Goal: Task Accomplishment & Management: Complete application form

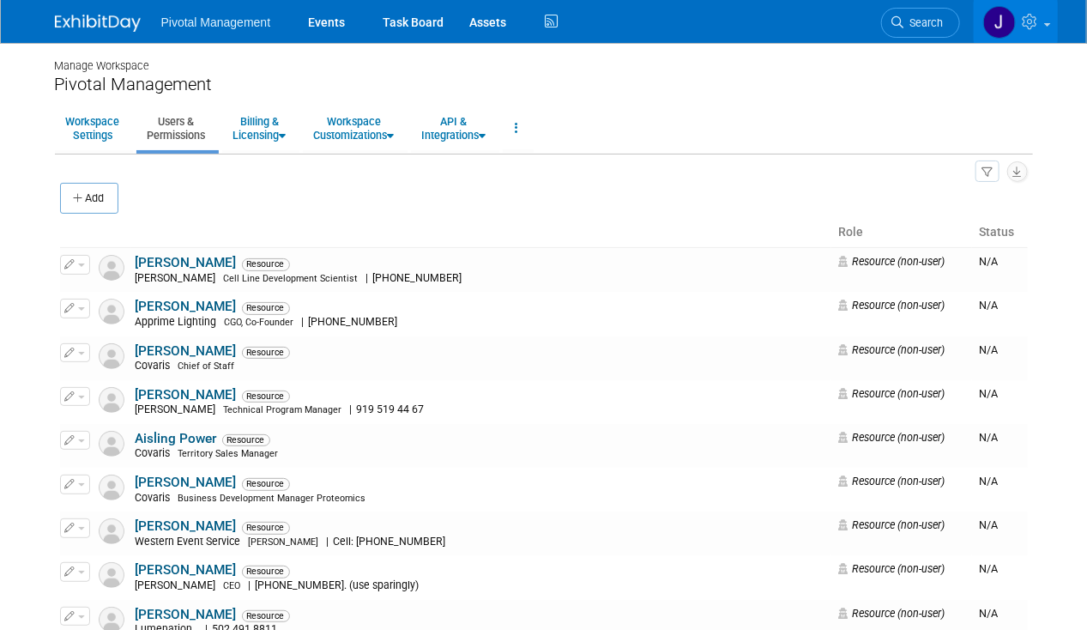
click at [914, 17] on span "Search" at bounding box center [923, 22] width 39 height 13
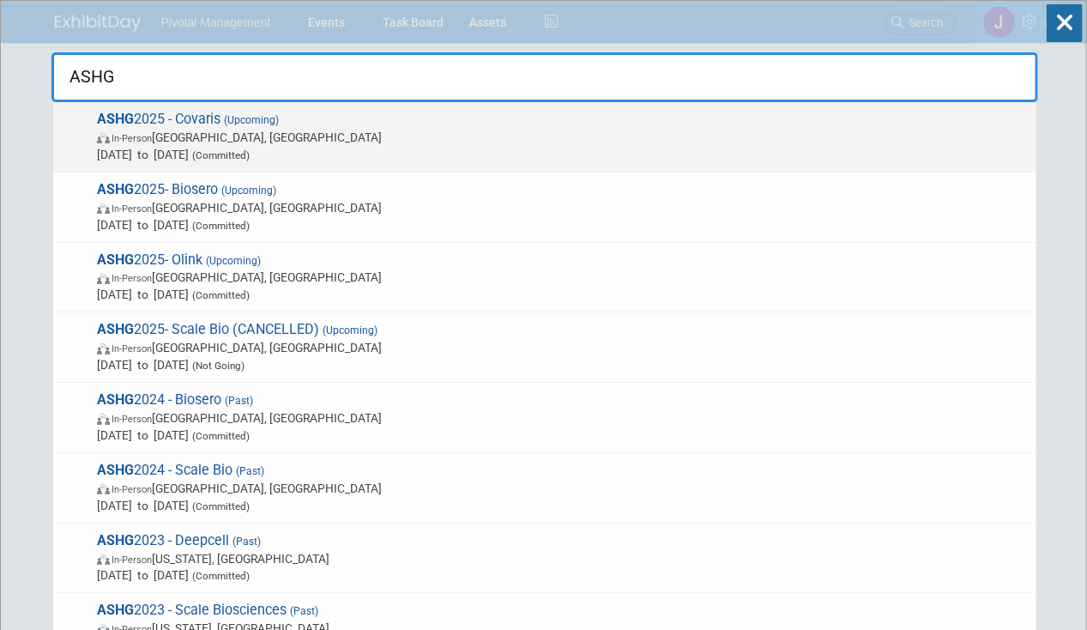
type input "ASHG"
click at [524, 154] on span "[DATE] to [DATE] (Committed)" at bounding box center [562, 154] width 931 height 17
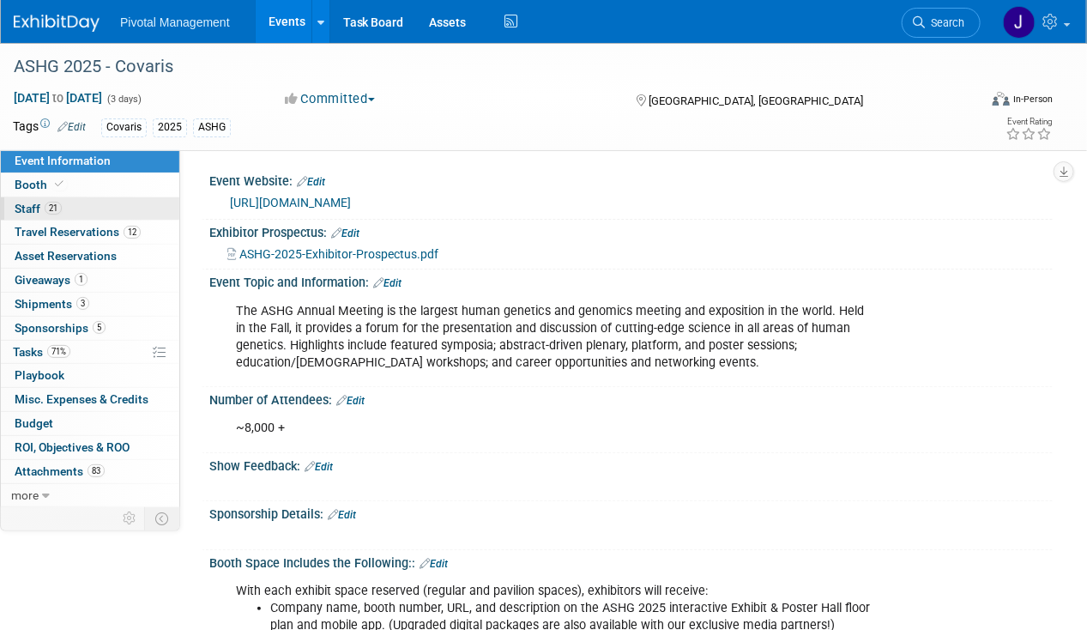
click at [69, 214] on link "21 Staff 21" at bounding box center [90, 208] width 178 height 23
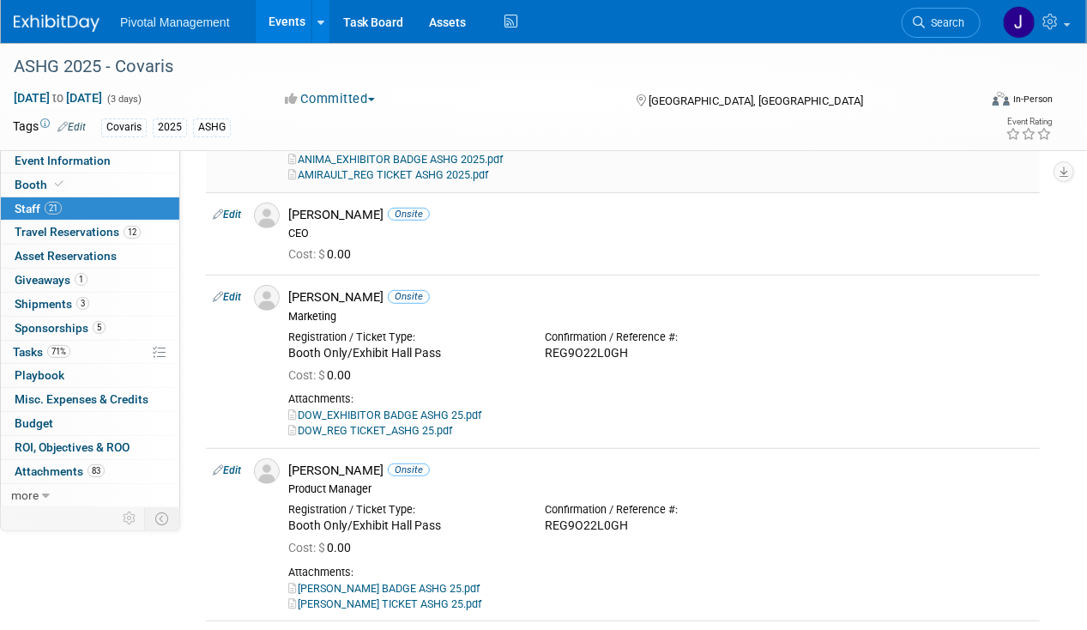
scroll to position [172, 0]
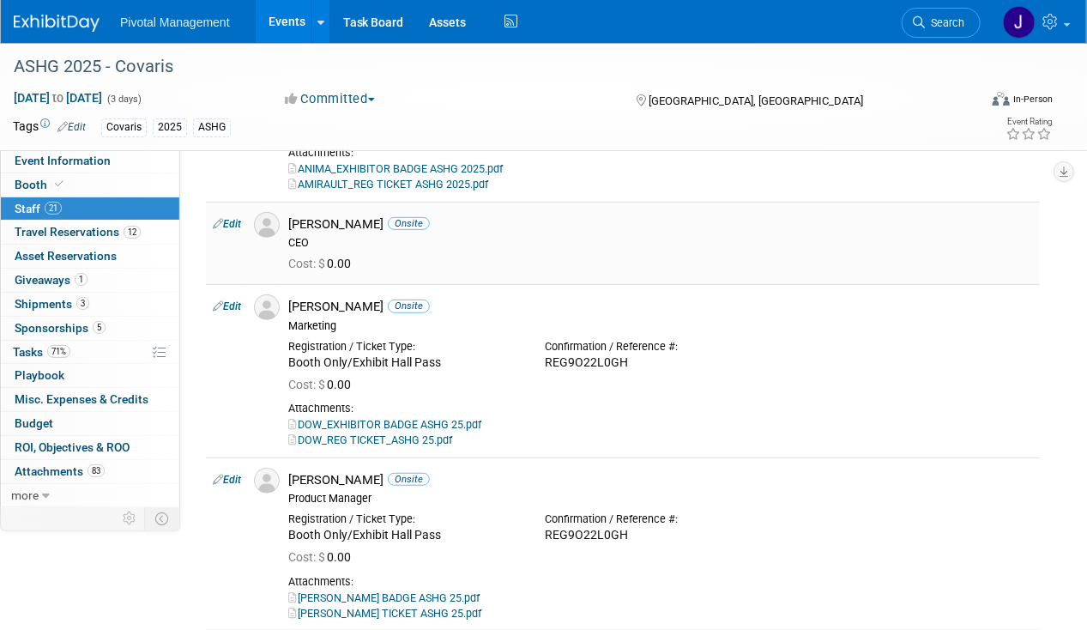
click at [355, 224] on div "[PERSON_NAME] Onsite" at bounding box center [660, 224] width 745 height 16
click at [922, 12] on link "Search" at bounding box center [941, 23] width 79 height 30
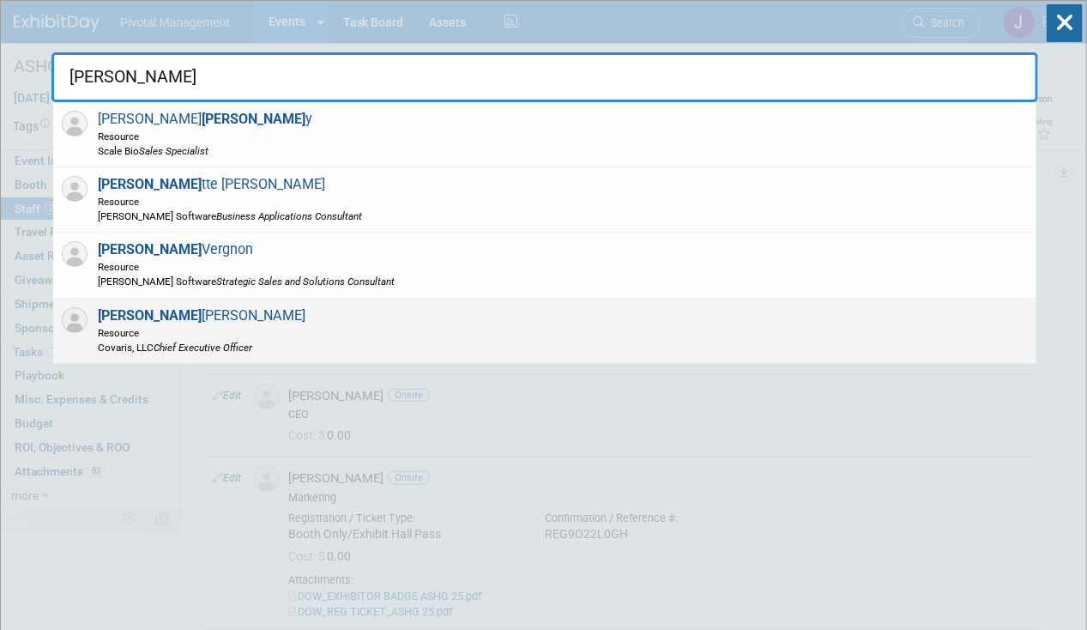
click at [407, 327] on div "[PERSON_NAME] Resource Covaris, LLC Chief Executive Officer" at bounding box center [544, 331] width 983 height 65
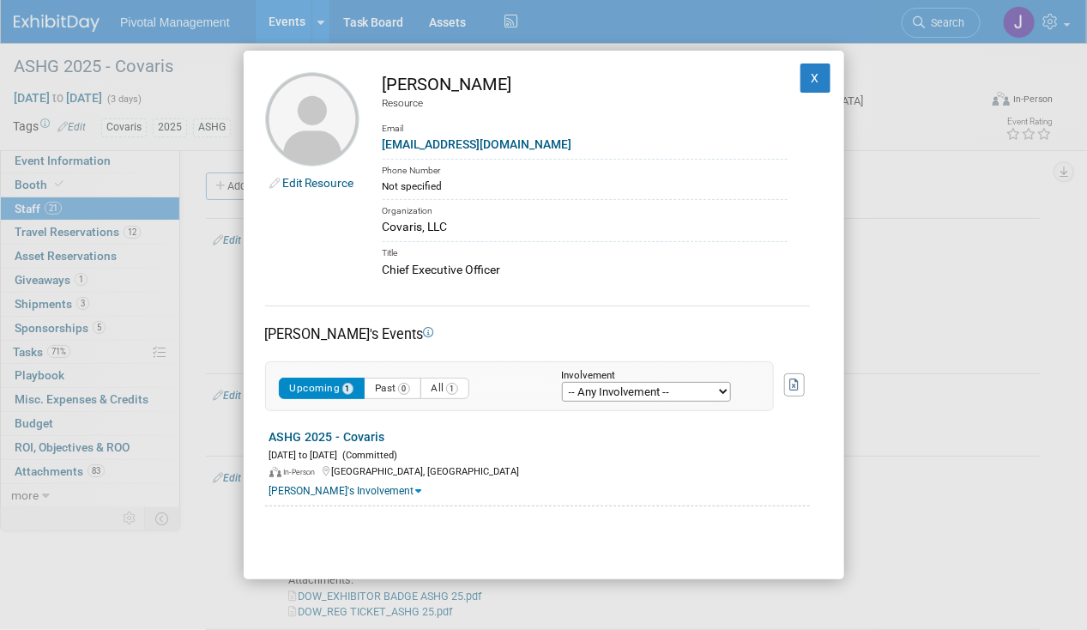
drag, startPoint x: 383, startPoint y: 81, endPoint x: 464, endPoint y: 83, distance: 81.5
click at [464, 83] on div "[PERSON_NAME]" at bounding box center [585, 84] width 405 height 25
copy div "[PERSON_NAME]"
click at [553, 92] on div "[PERSON_NAME]" at bounding box center [585, 84] width 405 height 25
drag, startPoint x: 523, startPoint y: 85, endPoint x: 468, endPoint y: 82, distance: 55.0
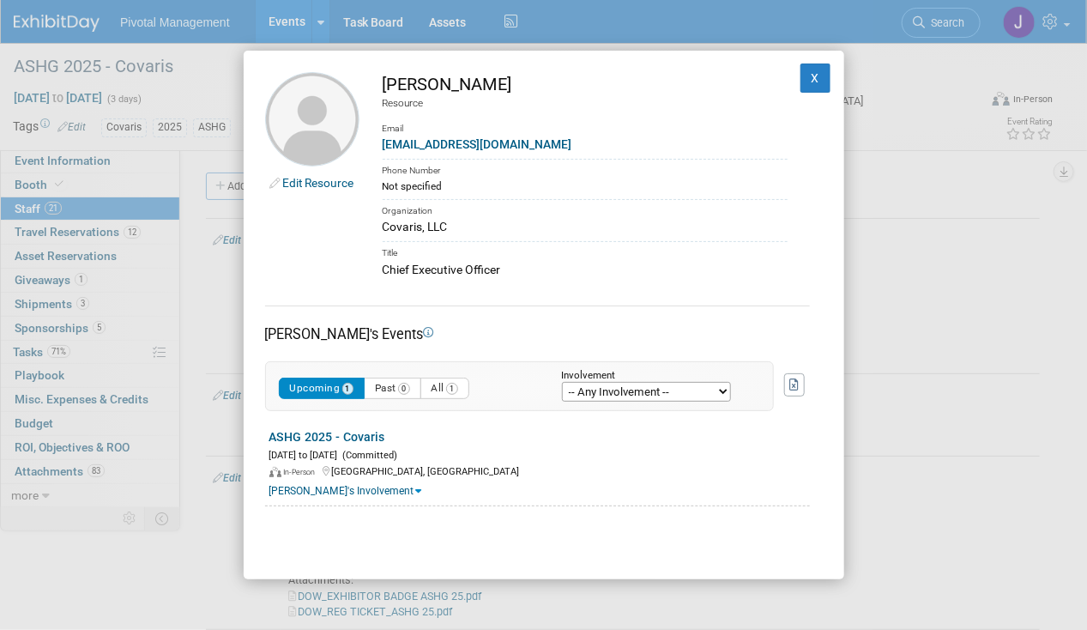
click at [468, 82] on div "[PERSON_NAME]" at bounding box center [585, 84] width 405 height 25
copy div "[PERSON_NAME]"
drag, startPoint x: 491, startPoint y: 148, endPoint x: 379, endPoint y: 147, distance: 111.5
click at [379, 147] on td "[PERSON_NAME] Resource Email [EMAIL_ADDRESS][DOMAIN_NAME] Phone Number Not spec…" at bounding box center [573, 175] width 428 height 207
copy link "[EMAIL_ADDRESS][DOMAIN_NAME]"
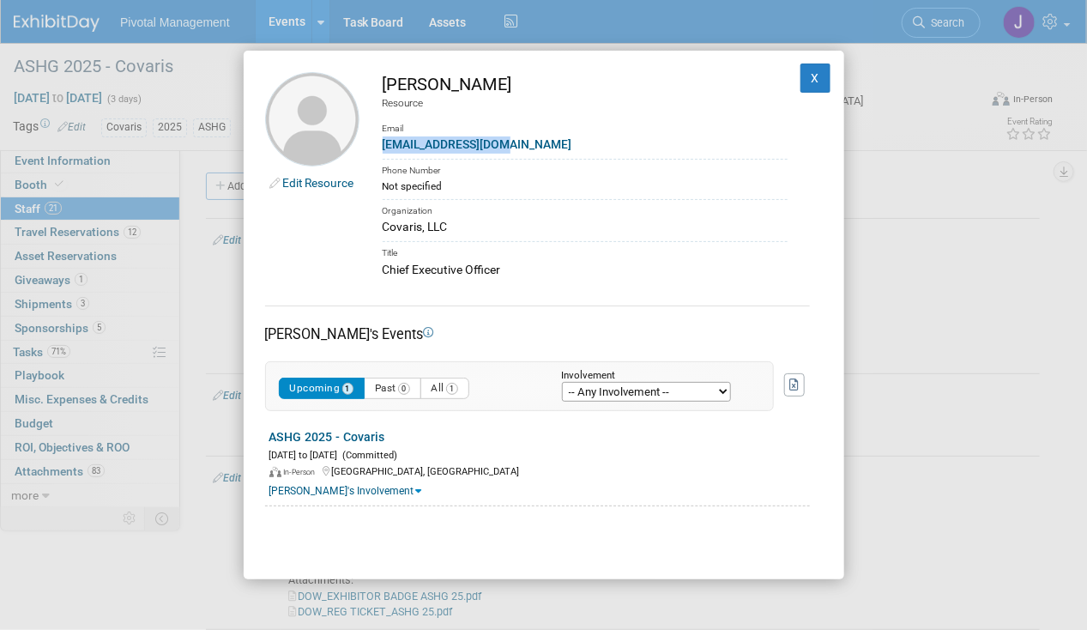
drag, startPoint x: 506, startPoint y: 269, endPoint x: 384, endPoint y: 276, distance: 122.0
click at [384, 276] on div "Chief Executive Officer" at bounding box center [585, 270] width 405 height 18
copy div "Chief Executive Officer"
click at [801, 86] on button "X" at bounding box center [815, 77] width 31 height 29
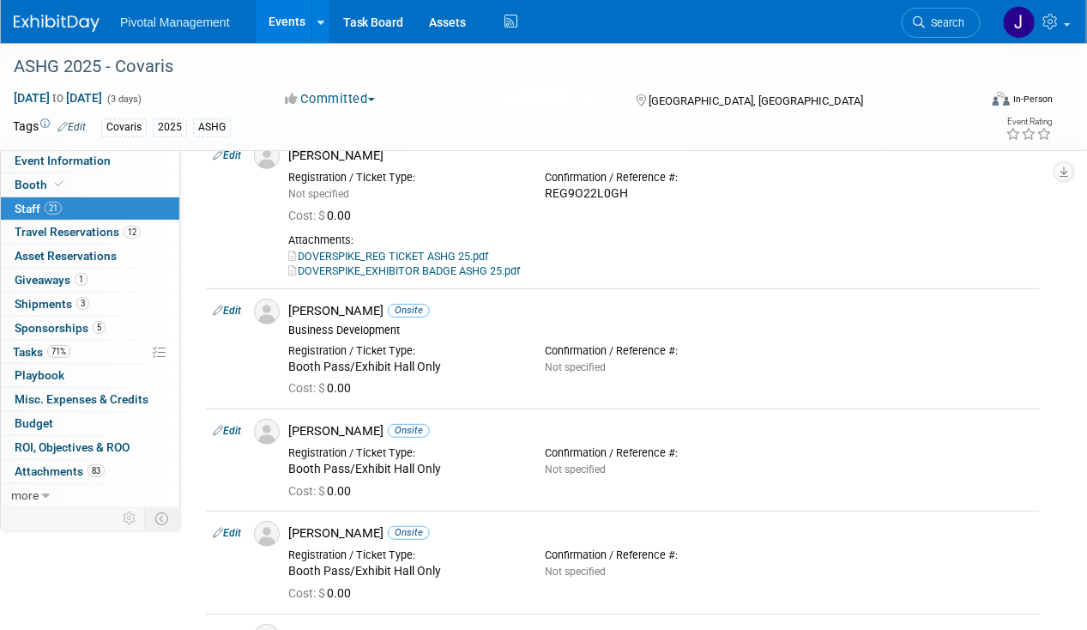
scroll to position [2659, 0]
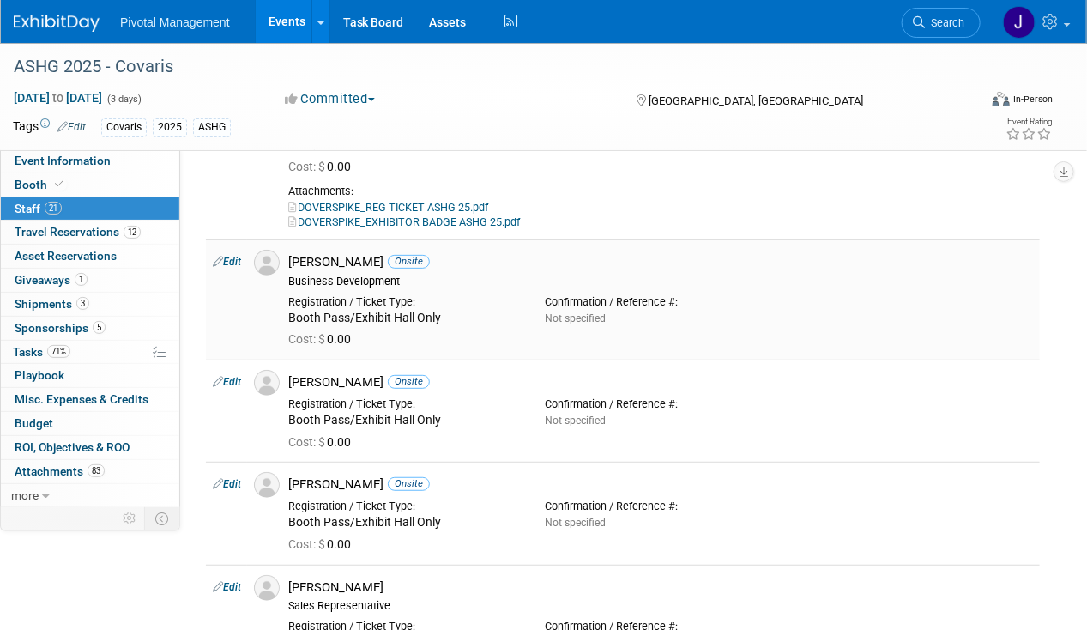
click at [361, 250] on div "[PERSON_NAME] Onsite Business Development" at bounding box center [660, 269] width 770 height 39
click at [947, 24] on span "Search" at bounding box center [944, 22] width 39 height 13
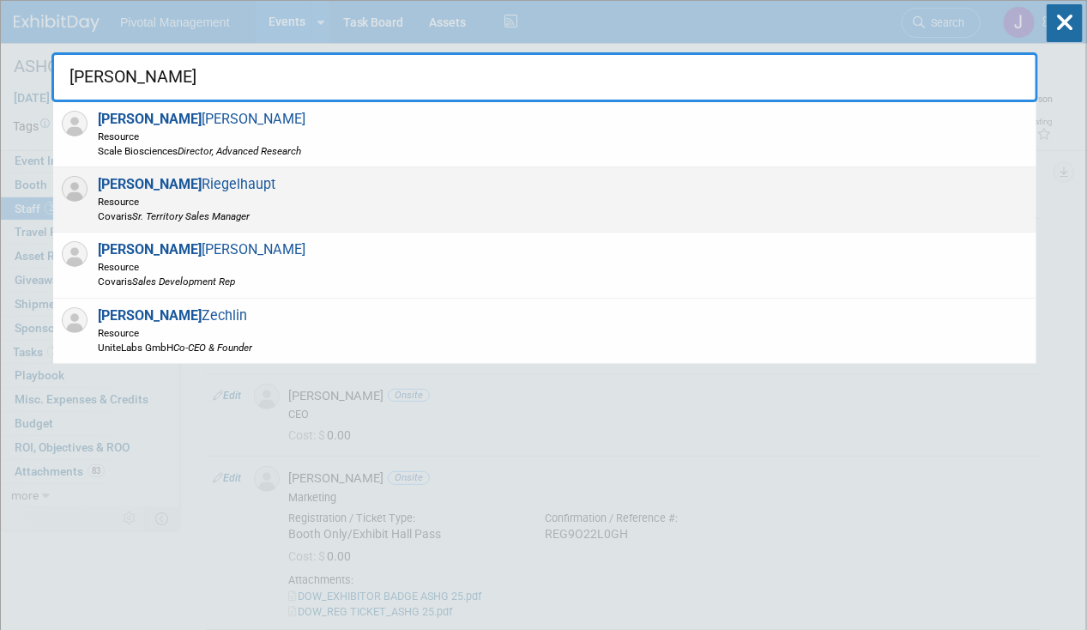
click at [540, 189] on div "[PERSON_NAME] Resource [PERSON_NAME] Territory Sales Manager" at bounding box center [544, 199] width 983 height 65
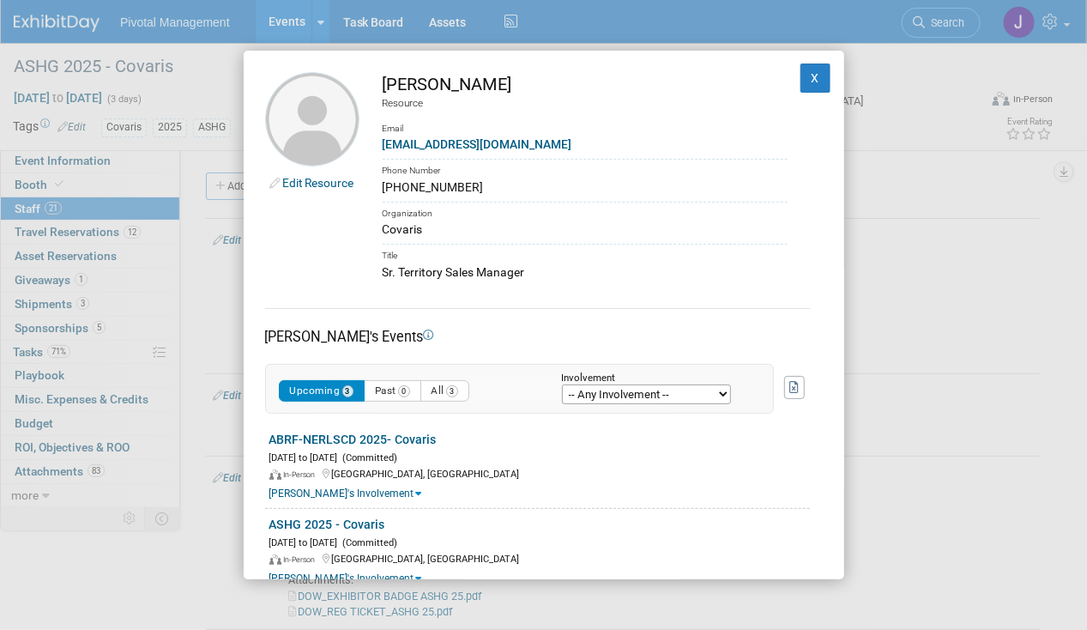
drag, startPoint x: 435, startPoint y: 84, endPoint x: 365, endPoint y: 83, distance: 70.3
click at [365, 83] on td "[PERSON_NAME] Resource Email [EMAIL_ADDRESS][DOMAIN_NAME] Phone Number [PHONE_N…" at bounding box center [573, 176] width 428 height 209
copy div "[PERSON_NAME]"
click at [524, 102] on div "Resource" at bounding box center [585, 103] width 405 height 15
drag, startPoint x: 545, startPoint y: 75, endPoint x: 441, endPoint y: 85, distance: 104.2
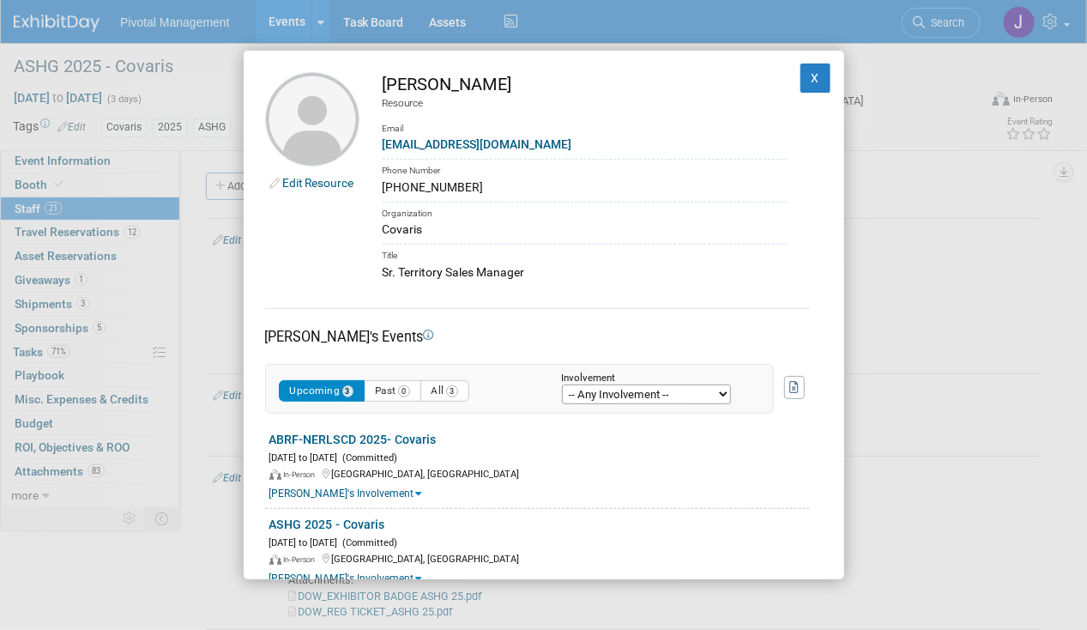
click at [441, 85] on div "[PERSON_NAME]" at bounding box center [585, 84] width 405 height 25
copy div "Riegelhaupt"
drag, startPoint x: 536, startPoint y: 144, endPoint x: 369, endPoint y: 150, distance: 167.4
click at [369, 150] on td "[PERSON_NAME] Resource Email [EMAIL_ADDRESS][DOMAIN_NAME] Phone Number [PHONE_N…" at bounding box center [573, 176] width 428 height 209
copy link "[EMAIL_ADDRESS][DOMAIN_NAME]"
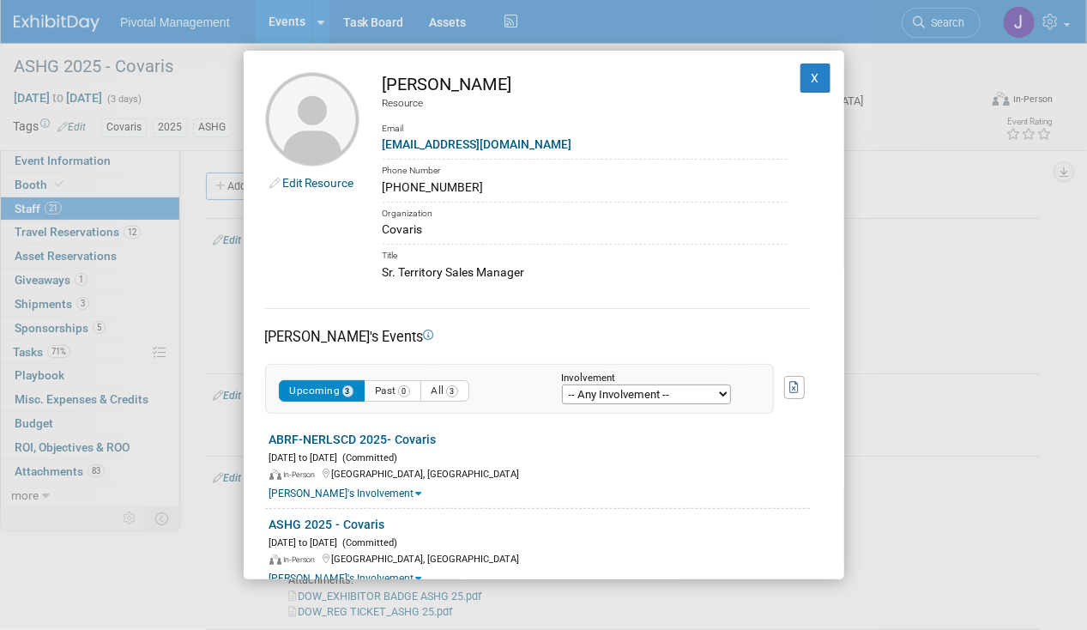
click at [539, 192] on div "[PHONE_NUMBER]" at bounding box center [585, 187] width 405 height 18
drag, startPoint x: 533, startPoint y: 274, endPoint x: 364, endPoint y: 276, distance: 169.0
click at [364, 276] on td "[PERSON_NAME] Resource Email [EMAIL_ADDRESS][DOMAIN_NAME] Phone Number [PHONE_N…" at bounding box center [573, 176] width 428 height 209
copy div "Sr. Territory Sales Manager"
click at [808, 80] on button "X" at bounding box center [815, 77] width 31 height 29
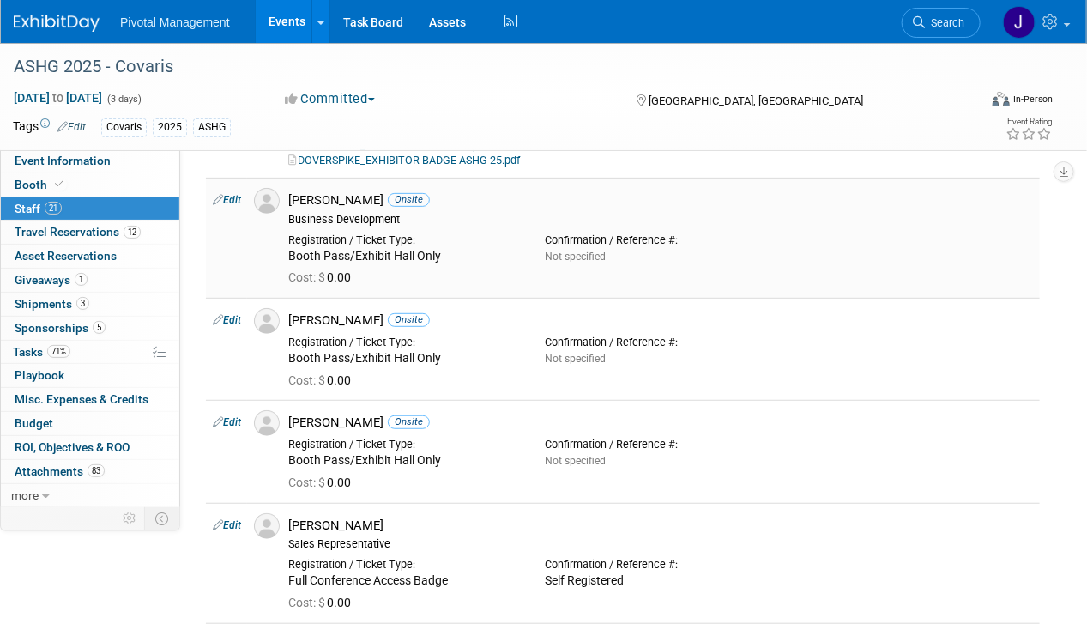
scroll to position [2745, 0]
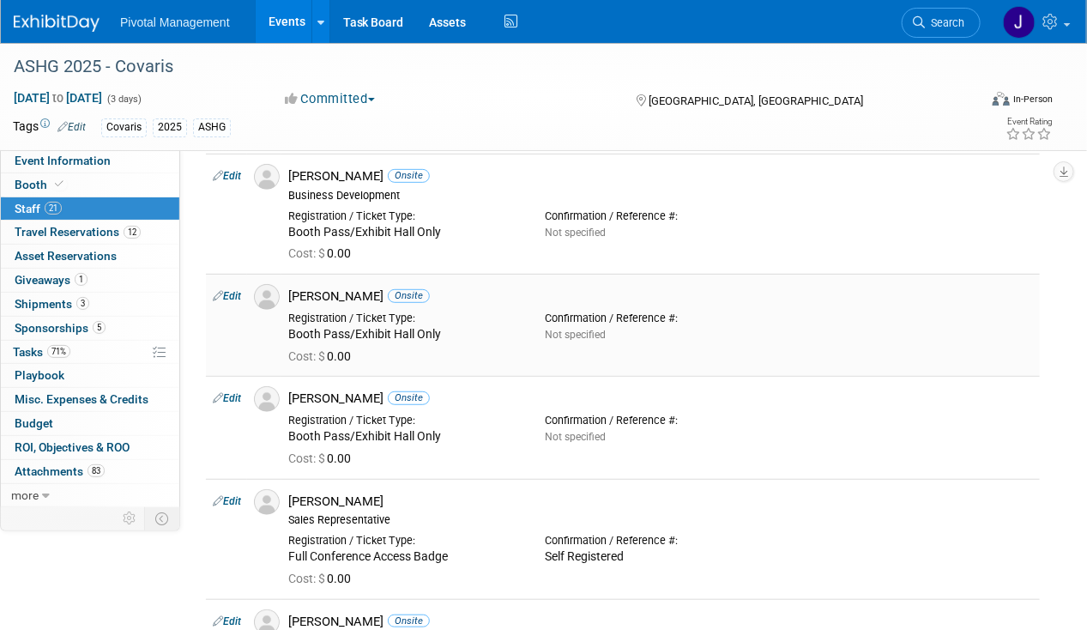
click at [347, 288] on div "[PERSON_NAME] Onsite" at bounding box center [660, 296] width 745 height 16
click at [958, 29] on link "Search" at bounding box center [941, 23] width 79 height 30
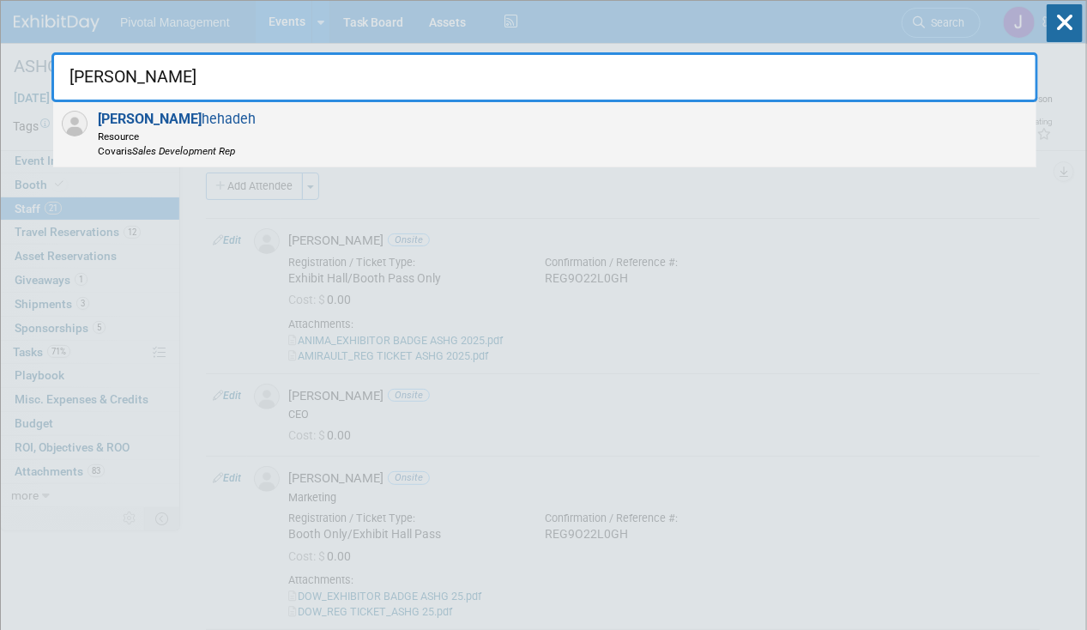
click at [789, 144] on div "[PERSON_NAME] Resource Covaris Sales Development Rep" at bounding box center [544, 134] width 983 height 65
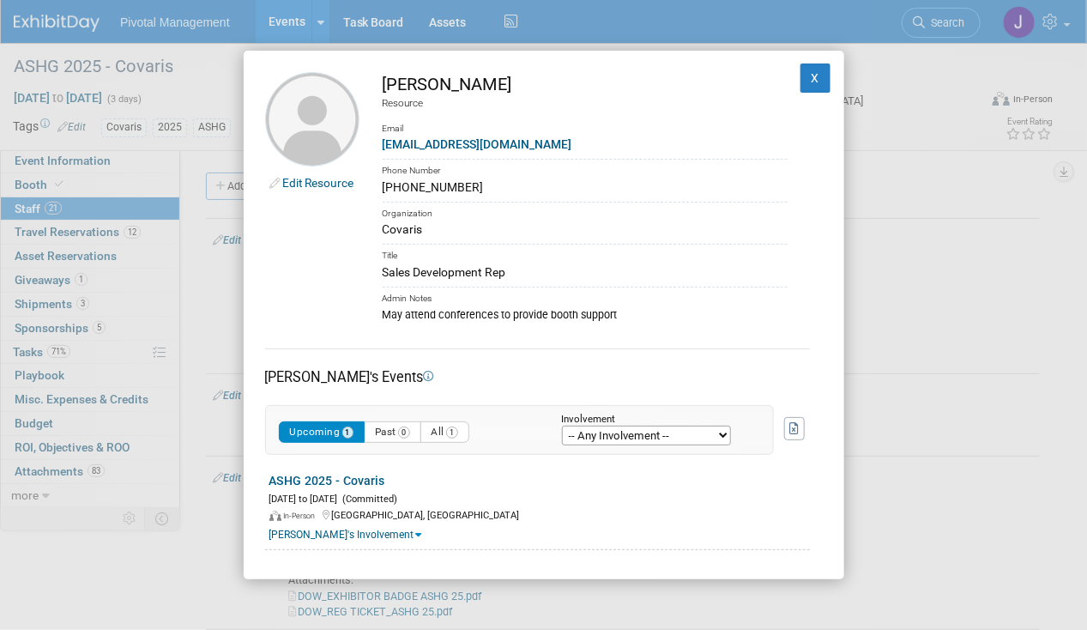
drag, startPoint x: 379, startPoint y: 77, endPoint x: 434, endPoint y: 84, distance: 55.3
click at [434, 84] on td "[PERSON_NAME] Resource Email [EMAIL_ADDRESS][DOMAIN_NAME] Phone Number [PHONE_N…" at bounding box center [573, 197] width 428 height 250
copy div "[PERSON_NAME]"
click at [495, 60] on div "Edit Resource [PERSON_NAME] Resource Email [EMAIL_ADDRESS][DOMAIN_NAME] Phone N…" at bounding box center [544, 315] width 600 height 529
drag, startPoint x: 529, startPoint y: 73, endPoint x: 437, endPoint y: 82, distance: 92.3
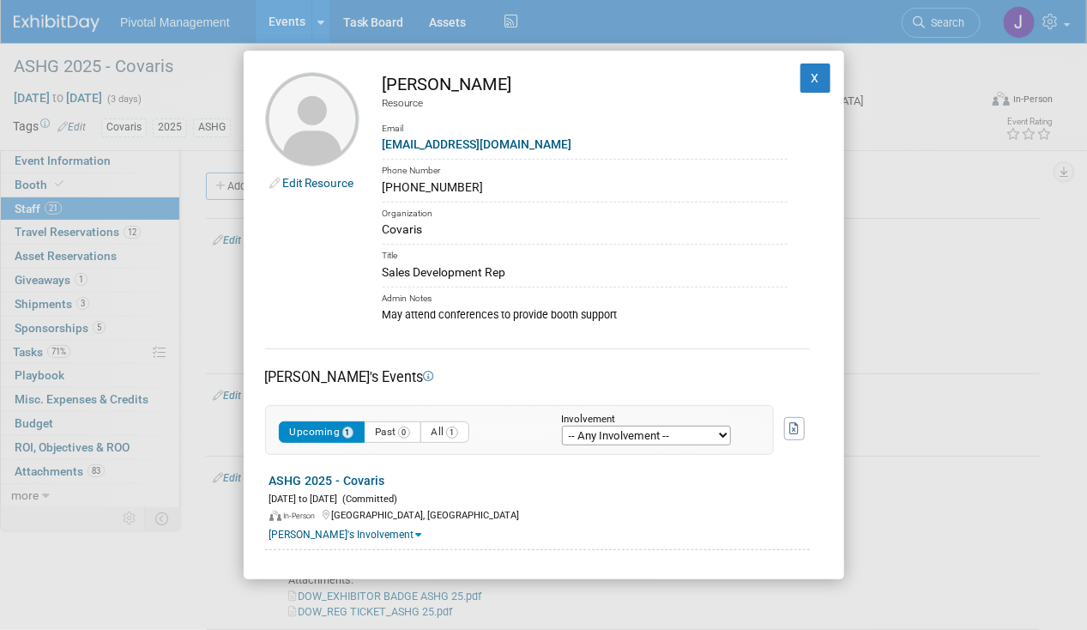
click at [437, 82] on div "[PERSON_NAME]" at bounding box center [585, 84] width 405 height 25
copy div "[PERSON_NAME]"
drag, startPoint x: 528, startPoint y: 150, endPoint x: 376, endPoint y: 151, distance: 152.7
click at [376, 151] on td "[PERSON_NAME] Resource Email [EMAIL_ADDRESS][DOMAIN_NAME] Phone Number [PHONE_N…" at bounding box center [573, 197] width 428 height 250
click at [719, 247] on div "Title" at bounding box center [585, 254] width 405 height 20
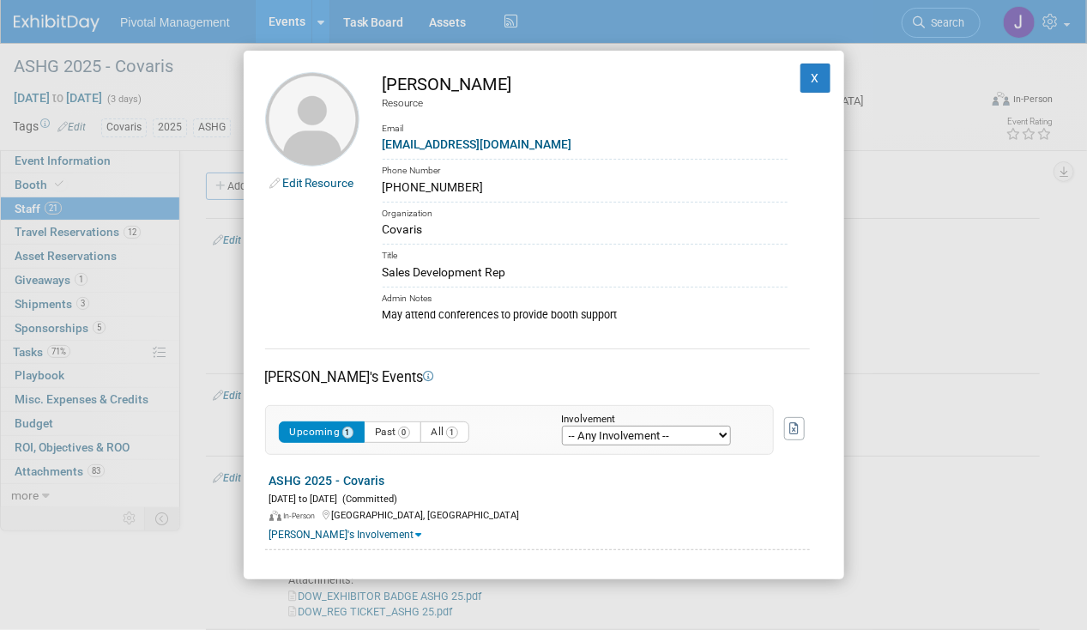
drag, startPoint x: 518, startPoint y: 267, endPoint x: 383, endPoint y: 274, distance: 135.7
click at [383, 274] on div "Sales Development Rep" at bounding box center [585, 272] width 405 height 18
click at [802, 72] on button "X" at bounding box center [815, 77] width 31 height 29
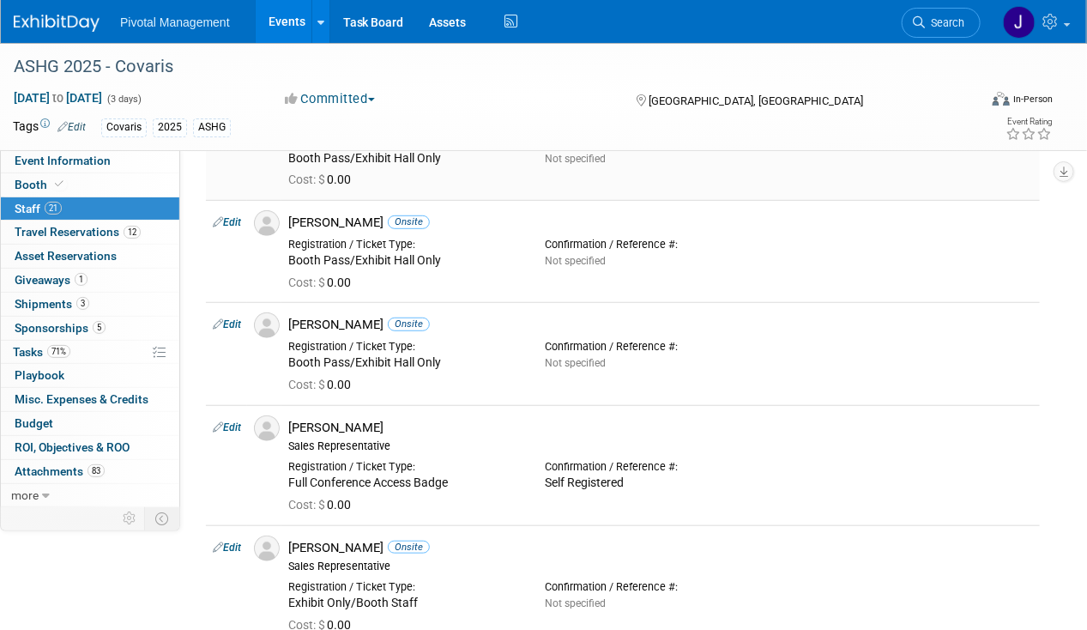
scroll to position [2916, 0]
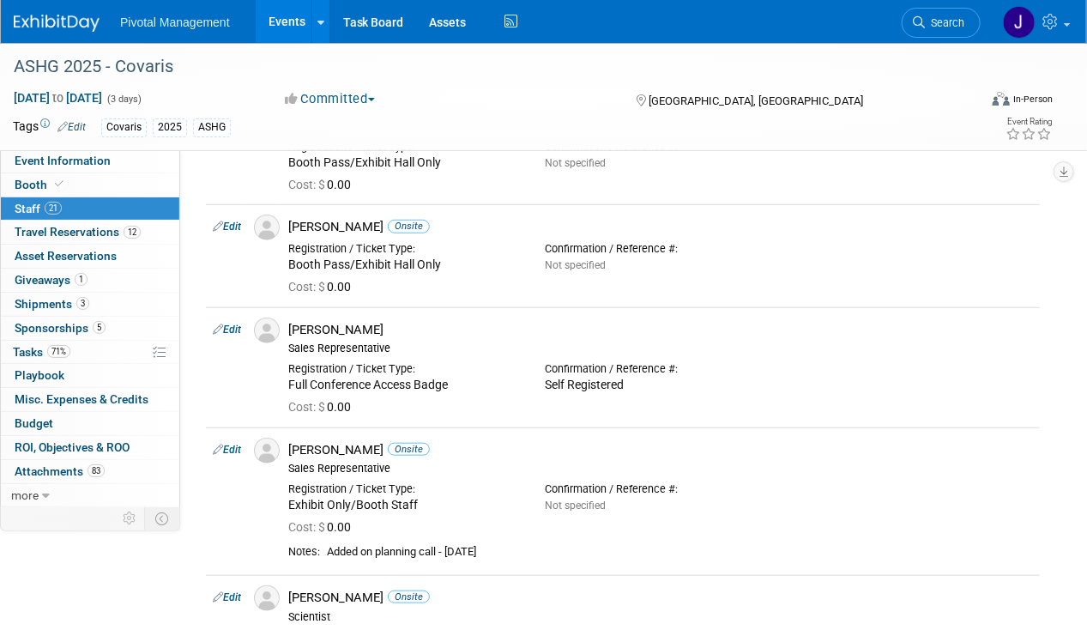
click at [945, 22] on span "Search" at bounding box center [944, 22] width 39 height 13
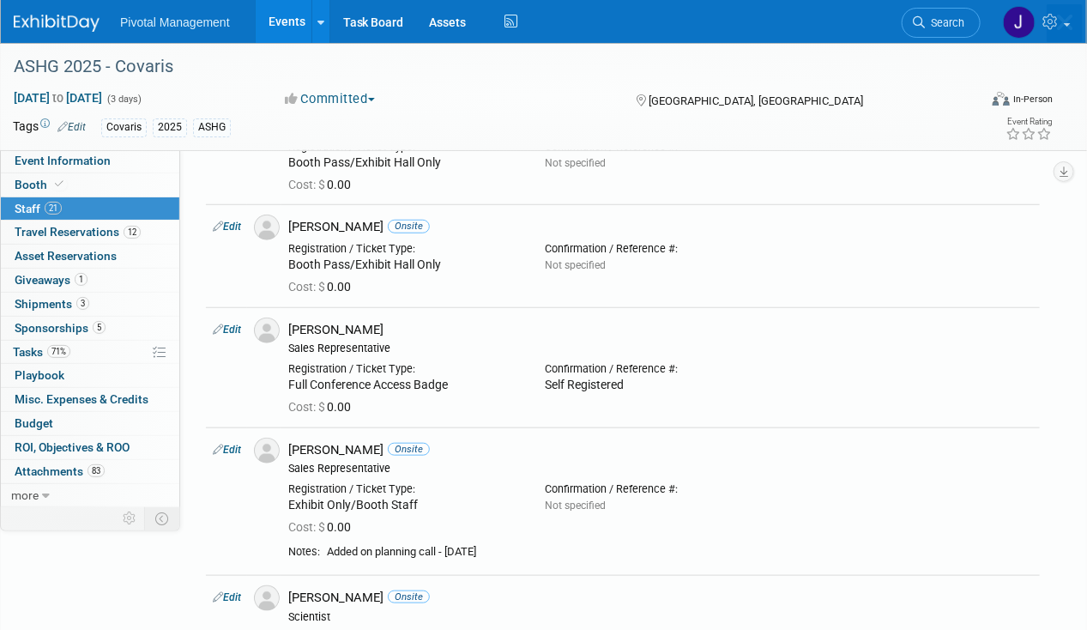
scroll to position [0, 0]
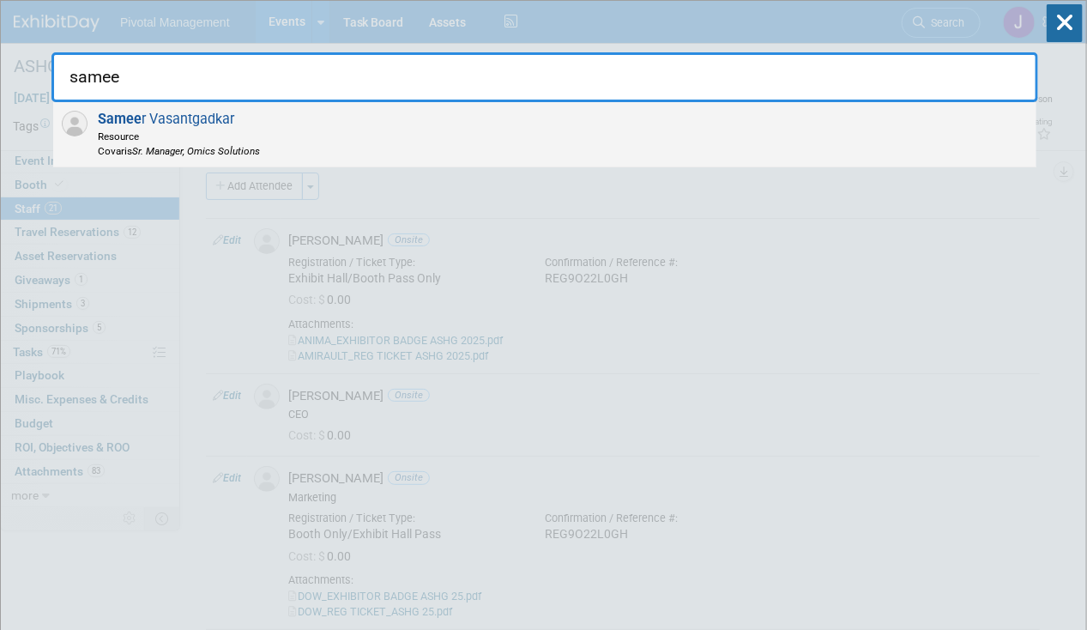
click at [570, 139] on div "Samee r Vasantgadkar Resource [PERSON_NAME] Manager, Omics Solutions" at bounding box center [544, 134] width 983 height 65
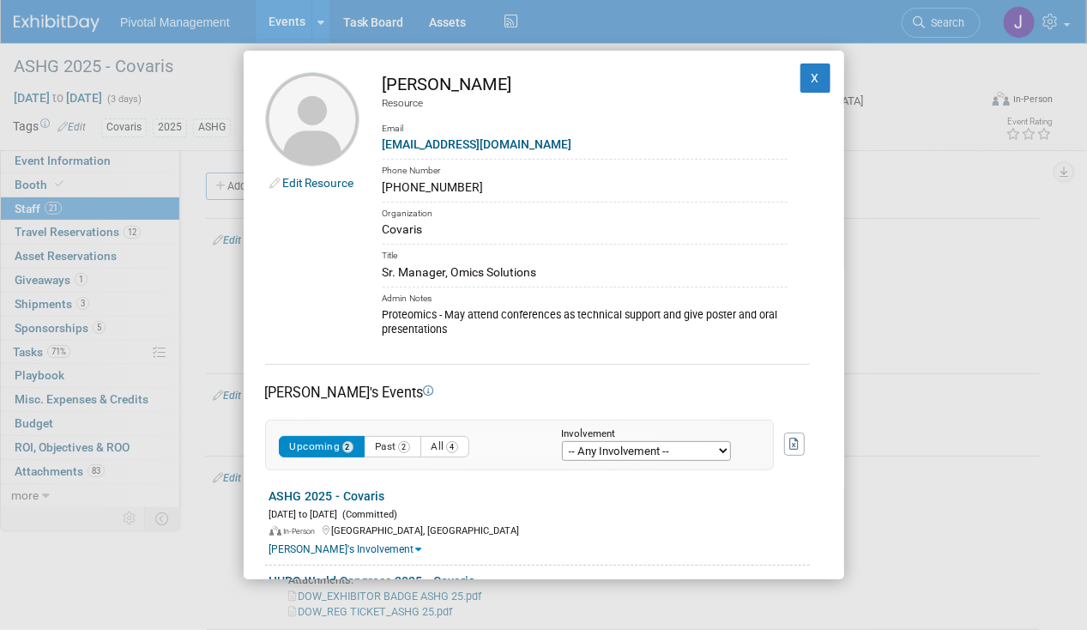
drag, startPoint x: 440, startPoint y: 84, endPoint x: 361, endPoint y: 88, distance: 79.0
click at [361, 88] on td "[PERSON_NAME] Resource Email [EMAIL_ADDRESS][DOMAIN_NAME] Phone Number [PHONE_N…" at bounding box center [573, 205] width 428 height 266
click at [587, 82] on div "[PERSON_NAME]" at bounding box center [585, 84] width 405 height 25
drag, startPoint x: 548, startPoint y: 81, endPoint x: 447, endPoint y: 78, distance: 101.3
click at [447, 78] on div "[PERSON_NAME]" at bounding box center [585, 84] width 405 height 25
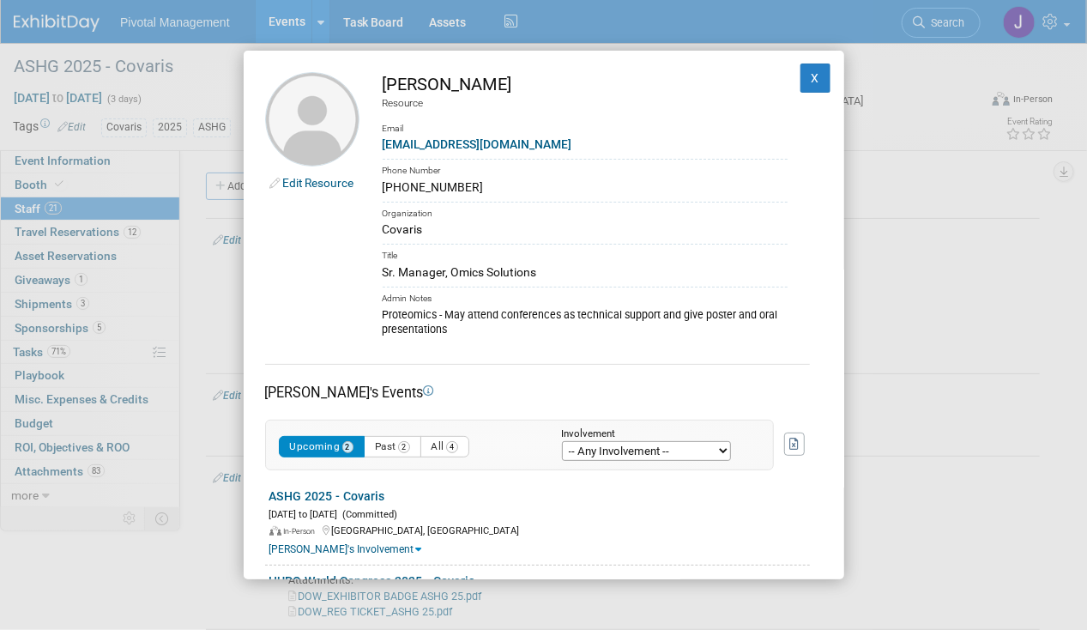
click at [500, 142] on link "[EMAIL_ADDRESS][DOMAIN_NAME]" at bounding box center [478, 144] width 190 height 14
click at [654, 147] on div "[EMAIL_ADDRESS][DOMAIN_NAME]" at bounding box center [585, 145] width 405 height 18
drag, startPoint x: 565, startPoint y: 142, endPoint x: 379, endPoint y: 141, distance: 186.1
click at [379, 141] on td "[PERSON_NAME] Resource Email [EMAIL_ADDRESS][DOMAIN_NAME] Phone Number [PHONE_N…" at bounding box center [573, 205] width 428 height 266
click at [618, 214] on div "Organization" at bounding box center [585, 212] width 405 height 20
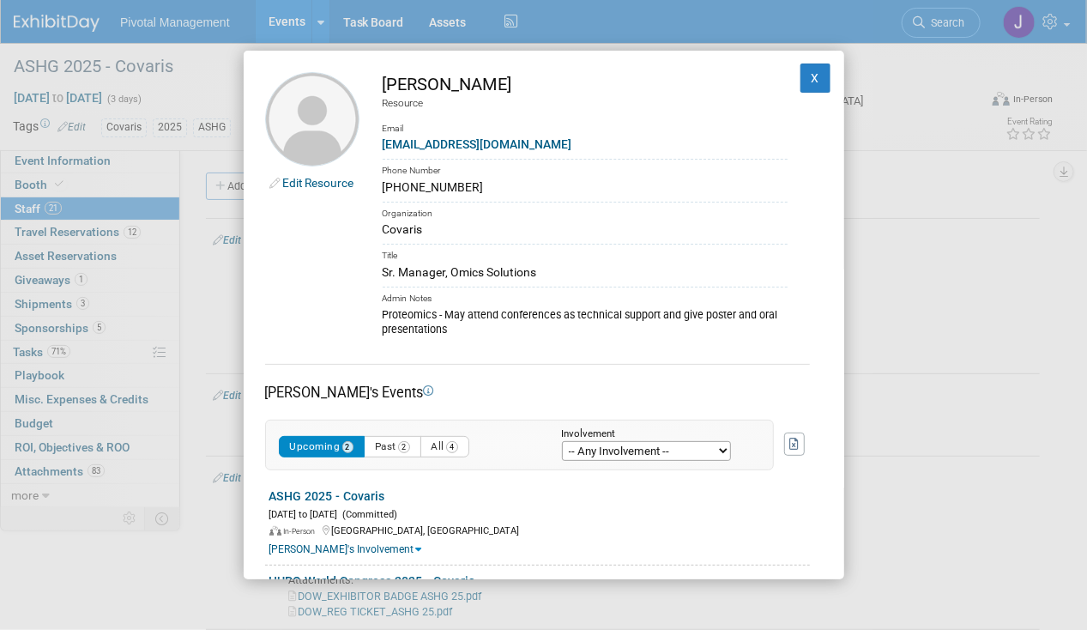
drag, startPoint x: 558, startPoint y: 263, endPoint x: 377, endPoint y: 272, distance: 182.1
click at [377, 272] on td "[PERSON_NAME] Resource Email [EMAIL_ADDRESS][DOMAIN_NAME] Phone Number [PHONE_N…" at bounding box center [573, 205] width 428 height 266
click at [801, 81] on button "X" at bounding box center [815, 77] width 31 height 29
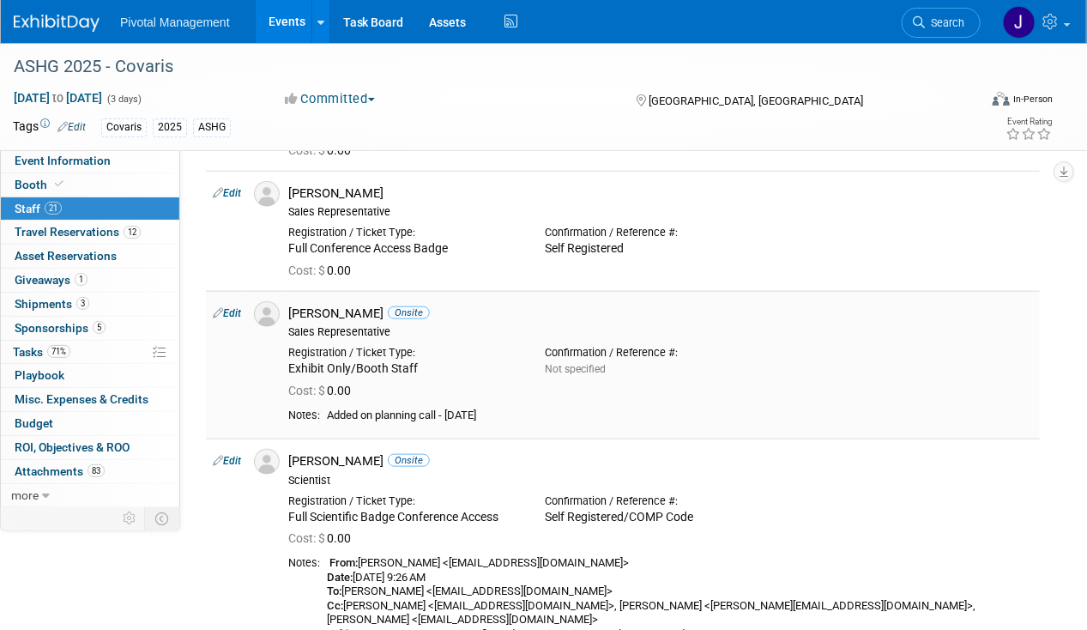
scroll to position [3088, 0]
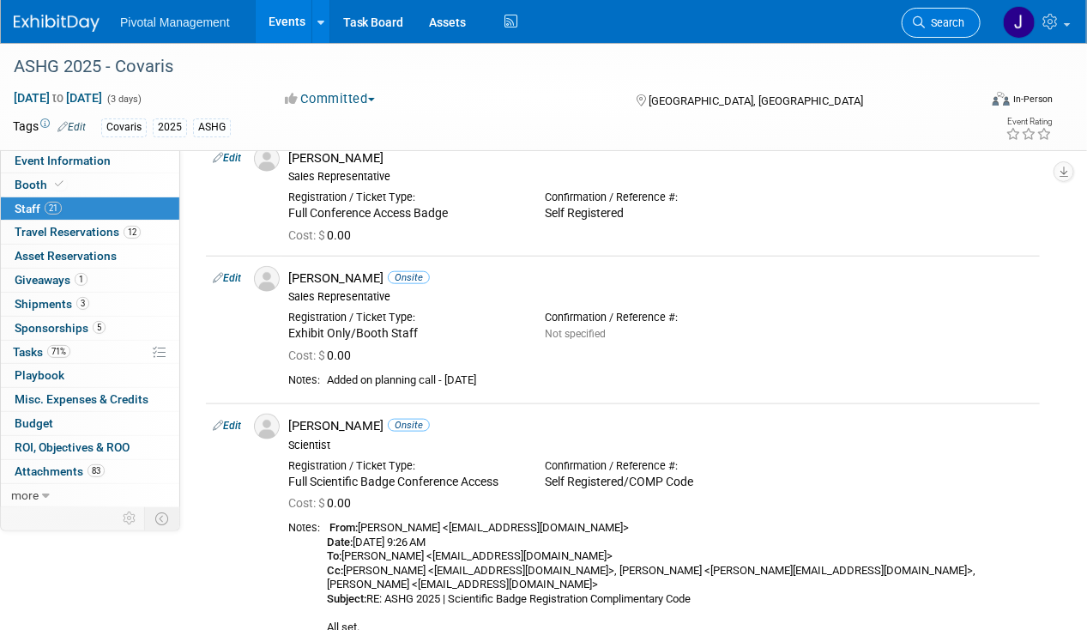
click at [952, 24] on span "Search" at bounding box center [944, 22] width 39 height 13
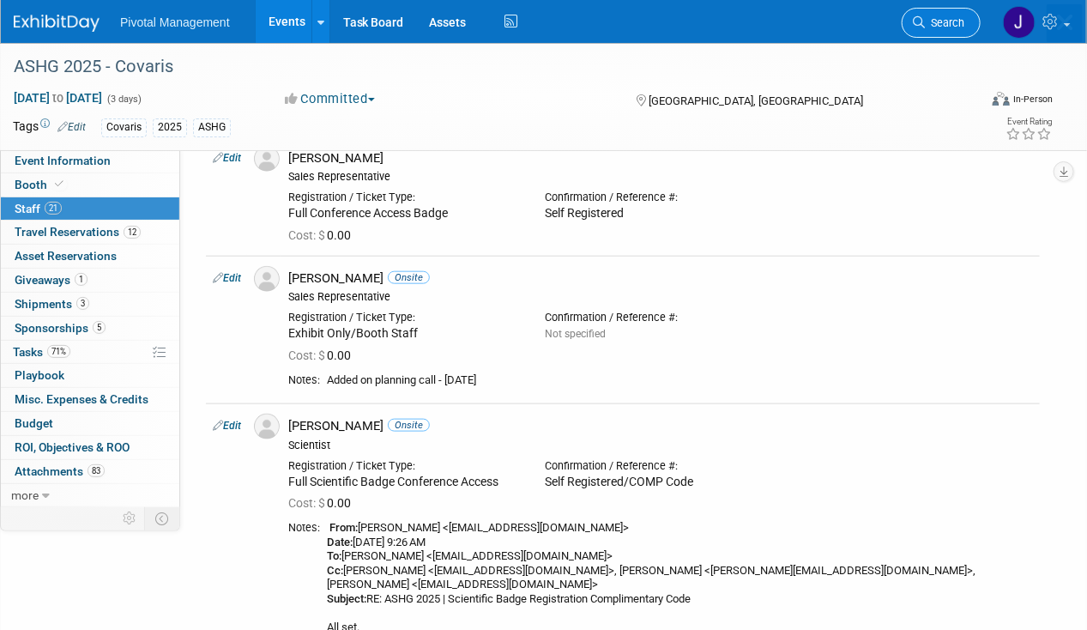
scroll to position [0, 0]
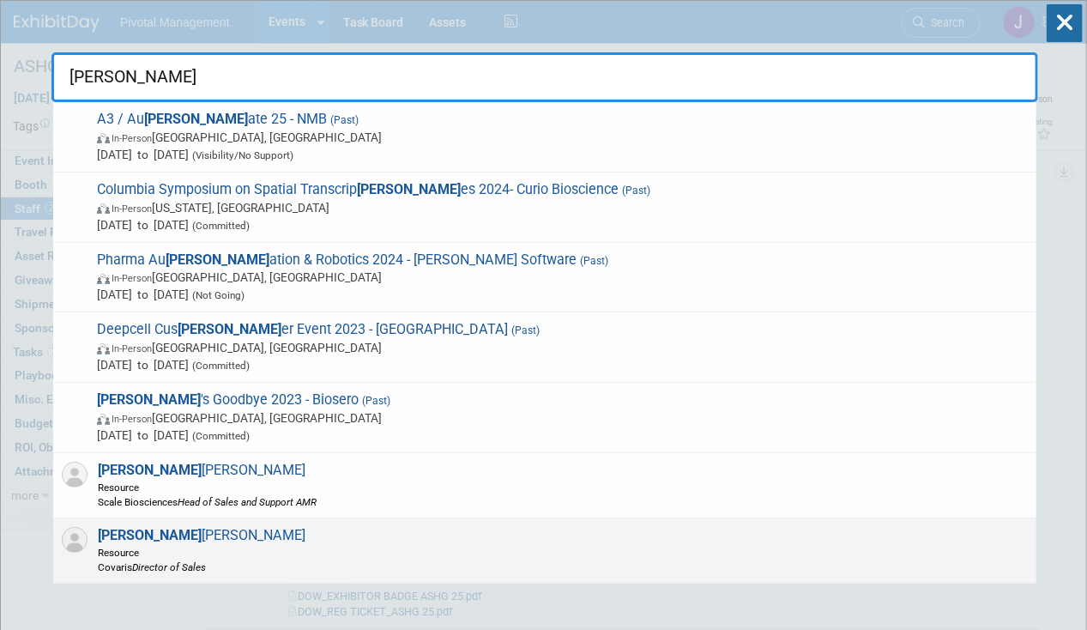
click at [527, 533] on div "[PERSON_NAME] Resource Covaris Director of Sales" at bounding box center [544, 550] width 983 height 65
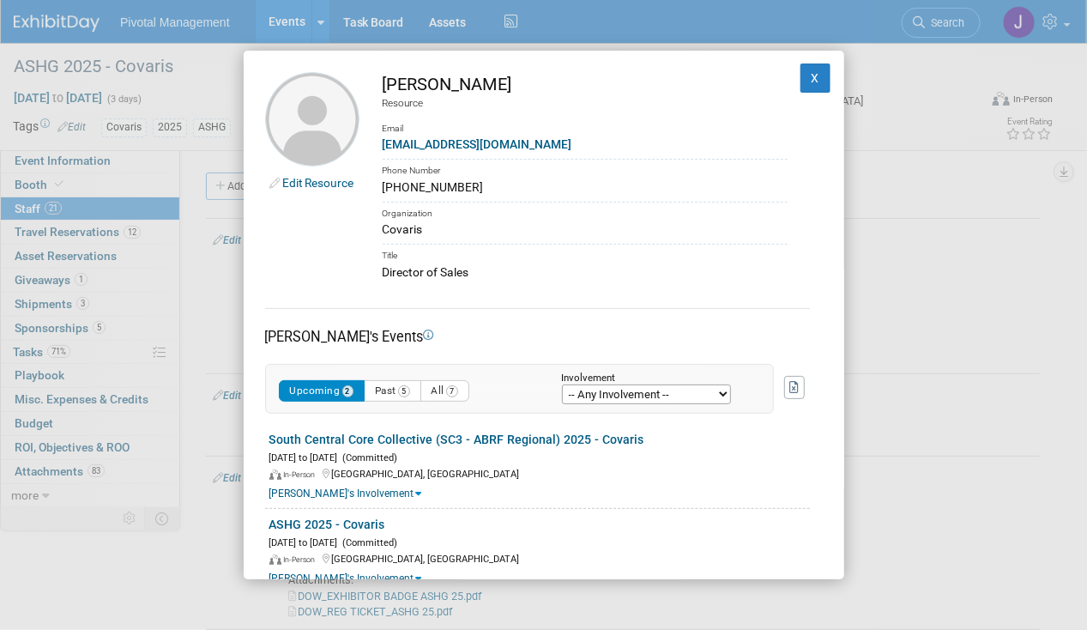
drag, startPoint x: 413, startPoint y: 81, endPoint x: 380, endPoint y: 86, distance: 33.8
click at [380, 86] on td "[PERSON_NAME] Resource Email [EMAIL_ADDRESS][DOMAIN_NAME] Phone Number [PHONE_N…" at bounding box center [573, 176] width 428 height 209
drag, startPoint x: 527, startPoint y: 96, endPoint x: 500, endPoint y: 98, distance: 26.6
click at [527, 96] on div "Resource" at bounding box center [585, 103] width 405 height 15
drag, startPoint x: 487, startPoint y: 92, endPoint x: 424, endPoint y: 86, distance: 63.8
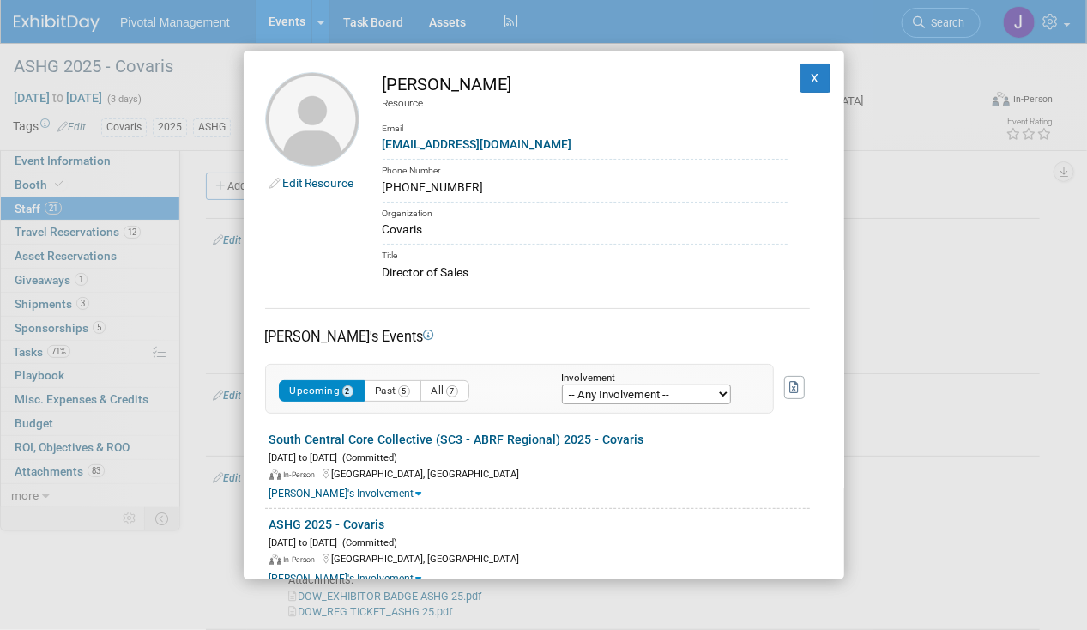
click at [424, 86] on div "[PERSON_NAME]" at bounding box center [585, 84] width 405 height 25
drag, startPoint x: 501, startPoint y: 136, endPoint x: 383, endPoint y: 144, distance: 118.7
click at [383, 144] on div "[EMAIL_ADDRESS][DOMAIN_NAME]" at bounding box center [585, 145] width 405 height 18
drag, startPoint x: 492, startPoint y: 263, endPoint x: 366, endPoint y: 271, distance: 125.5
click at [366, 271] on td "[PERSON_NAME] Resource Email [EMAIL_ADDRESS][DOMAIN_NAME] Phone Number [PHONE_N…" at bounding box center [573, 176] width 428 height 209
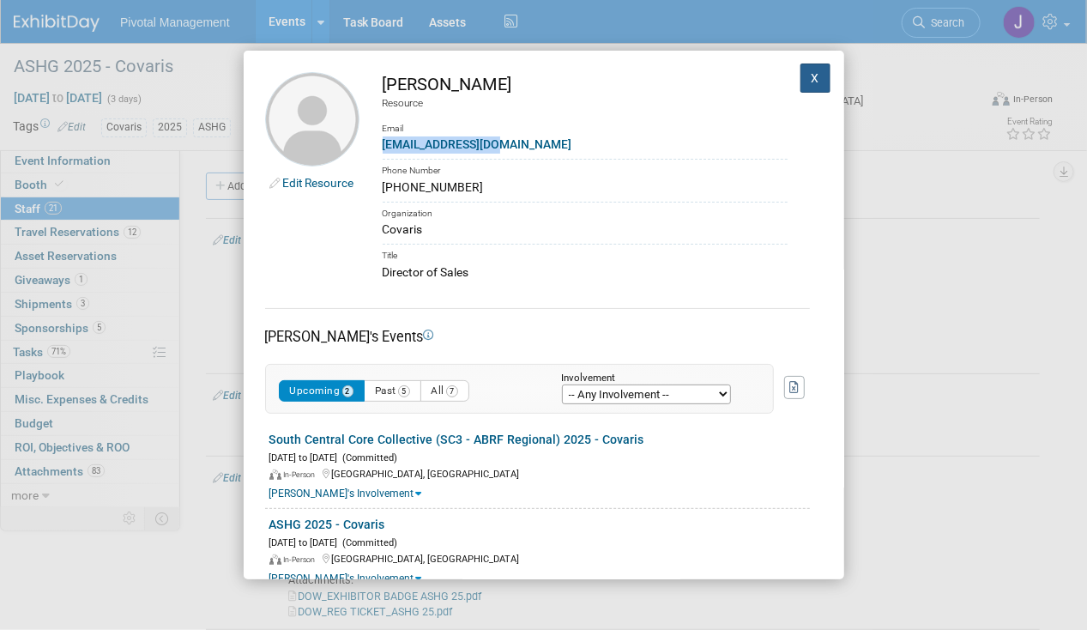
click at [808, 87] on button "X" at bounding box center [815, 77] width 31 height 29
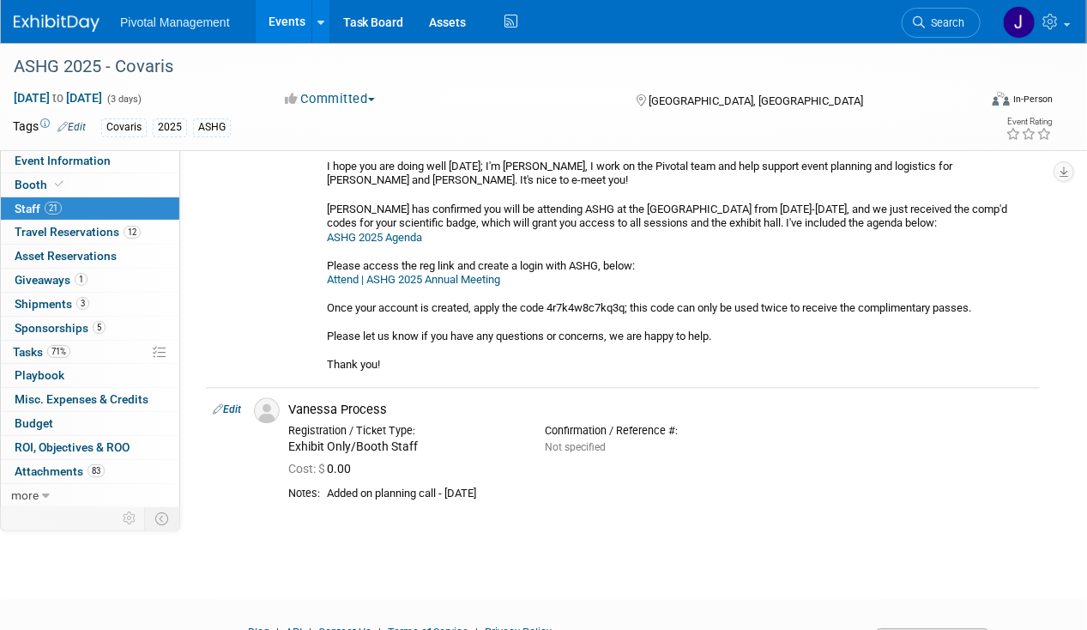
scroll to position [3814, 0]
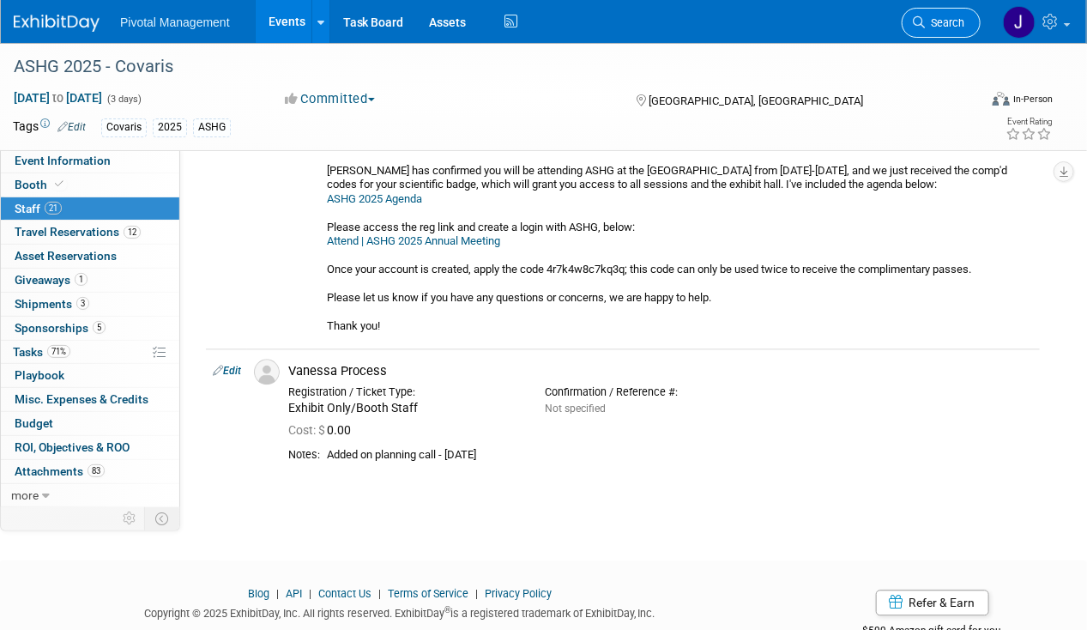
click at [957, 18] on span "Search" at bounding box center [944, 22] width 39 height 13
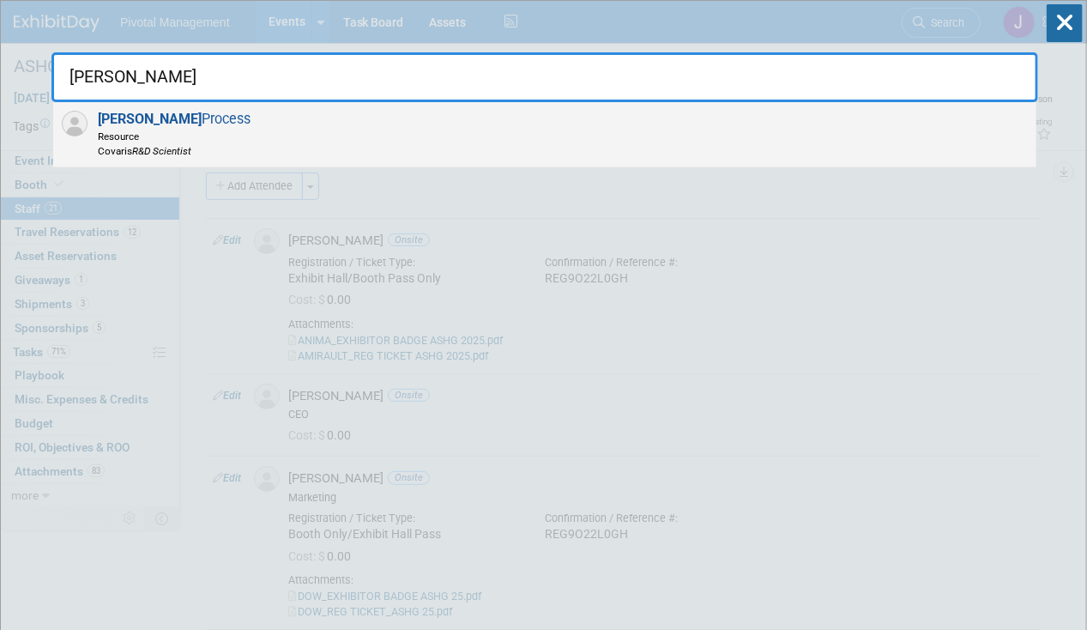
type input "[PERSON_NAME]"
click at [504, 137] on div "Vanessa Process Resource Covaris R&D Scientist" at bounding box center [544, 134] width 983 height 65
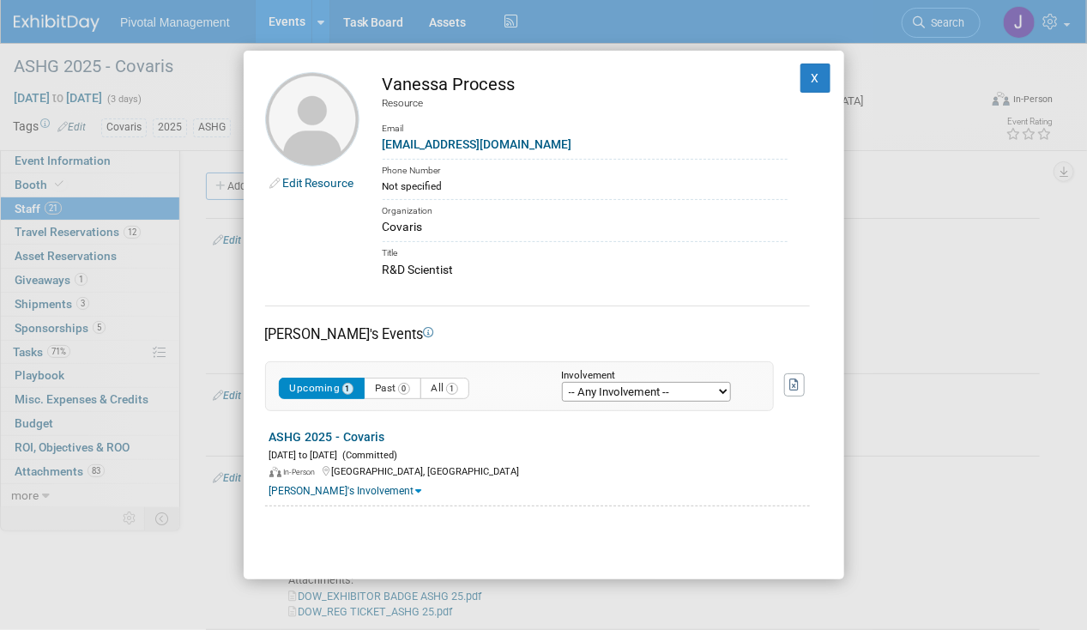
drag, startPoint x: 527, startPoint y: 82, endPoint x: 386, endPoint y: 81, distance: 140.7
click at [386, 81] on div "Vanessa Process" at bounding box center [585, 84] width 405 height 25
click at [533, 137] on div "[EMAIL_ADDRESS][DOMAIN_NAME]" at bounding box center [585, 145] width 405 height 18
drag, startPoint x: 515, startPoint y: 142, endPoint x: 376, endPoint y: 144, distance: 139.0
click at [376, 144] on td "Vanessa Process Resource Email [EMAIL_ADDRESS][DOMAIN_NAME] Phone Number Not sp…" at bounding box center [573, 175] width 428 height 207
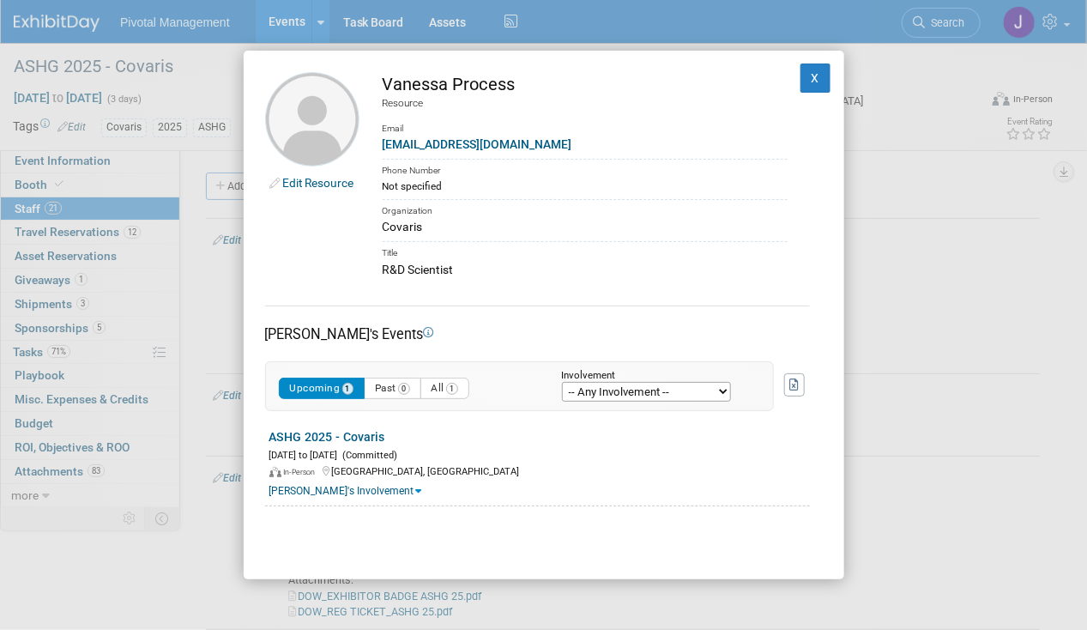
click at [582, 256] on div "Title" at bounding box center [585, 251] width 405 height 20
drag, startPoint x: 470, startPoint y: 267, endPoint x: 383, endPoint y: 268, distance: 86.7
click at [383, 268] on div "R&D Scientist" at bounding box center [585, 270] width 405 height 18
click at [800, 81] on button "X" at bounding box center [815, 77] width 31 height 29
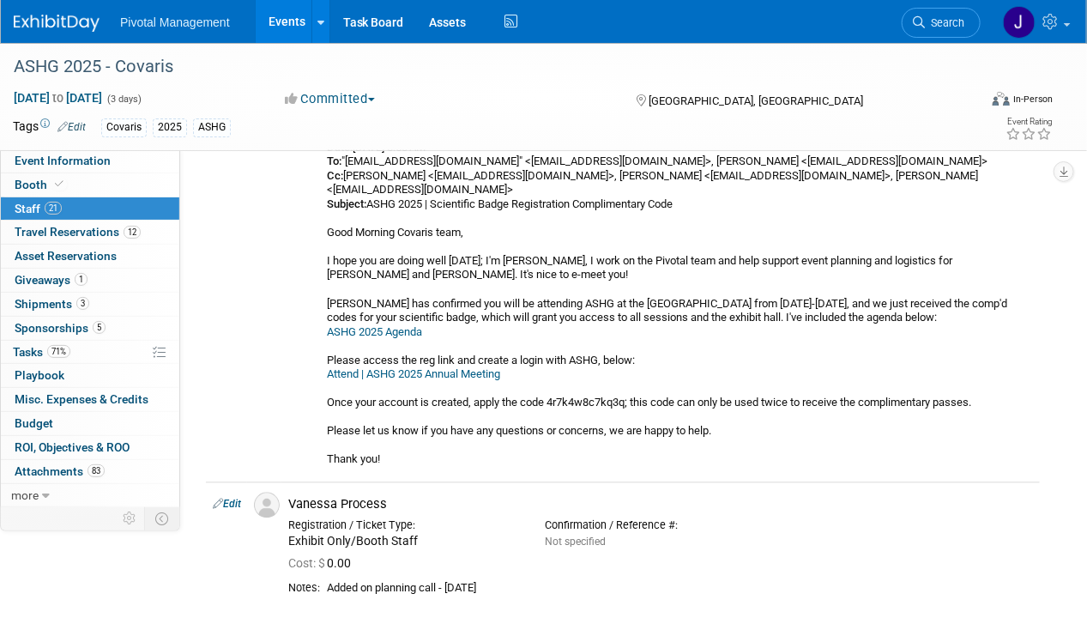
scroll to position [3688, 0]
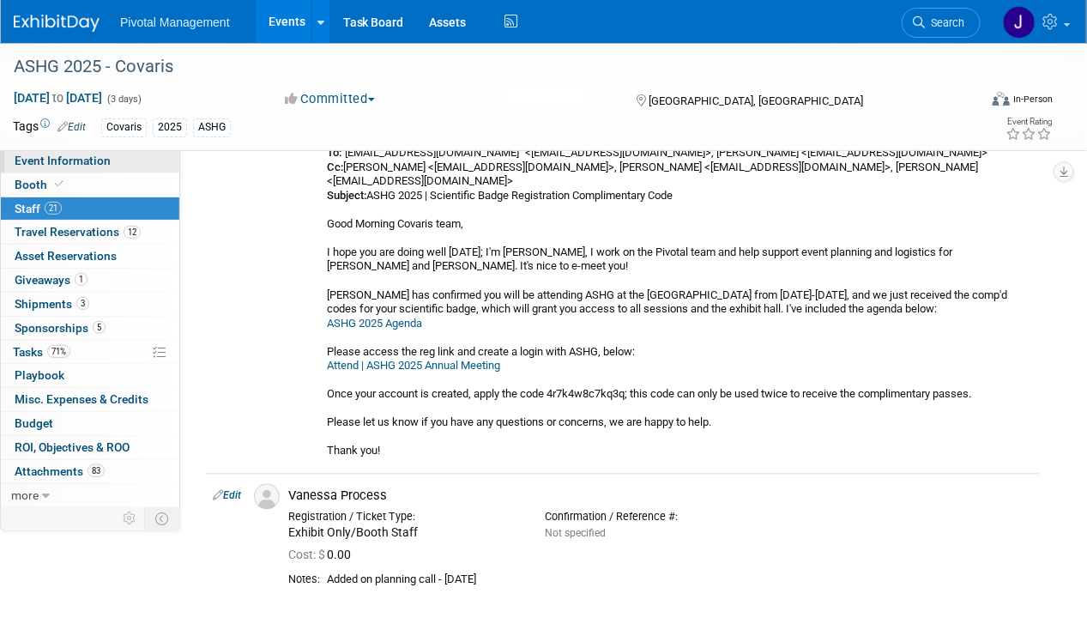
click at [105, 162] on span "Event Information" at bounding box center [63, 161] width 96 height 14
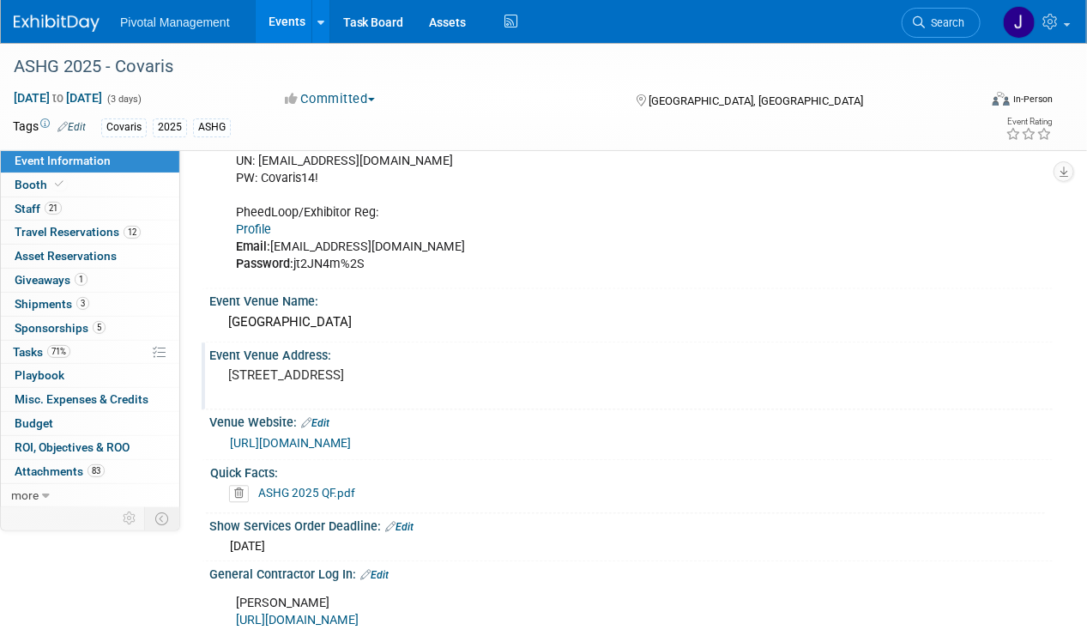
scroll to position [1029, 0]
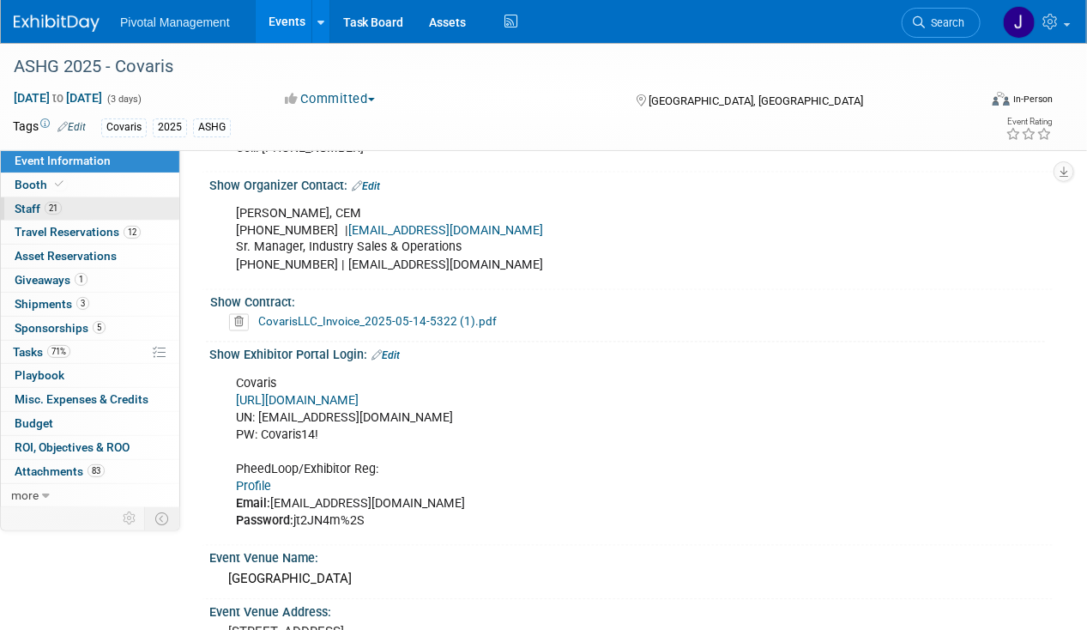
click at [57, 205] on span "21" at bounding box center [53, 208] width 17 height 13
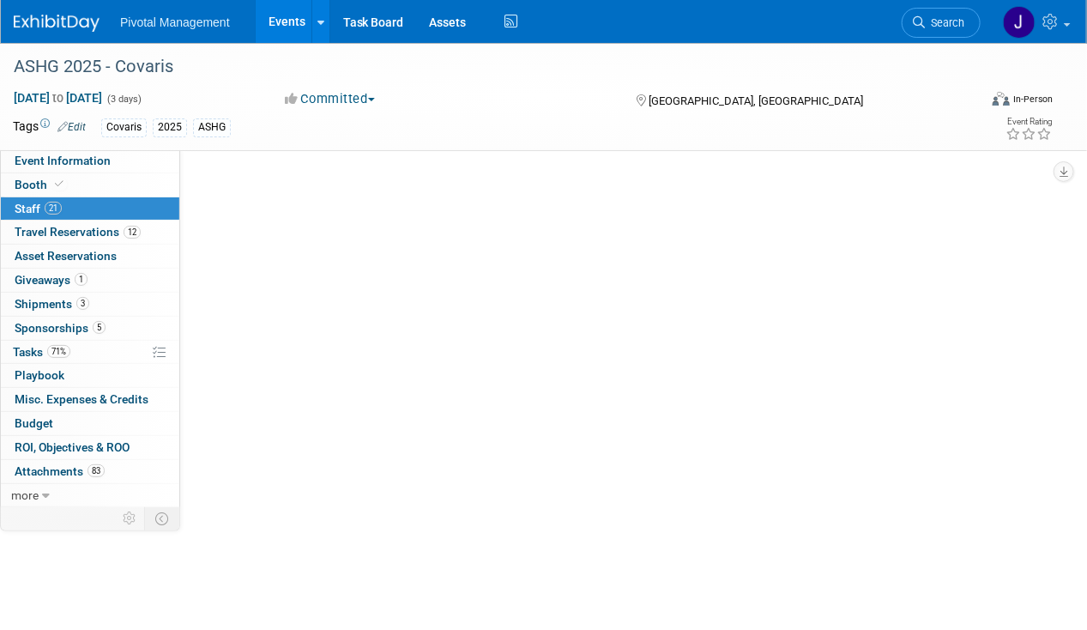
scroll to position [0, 0]
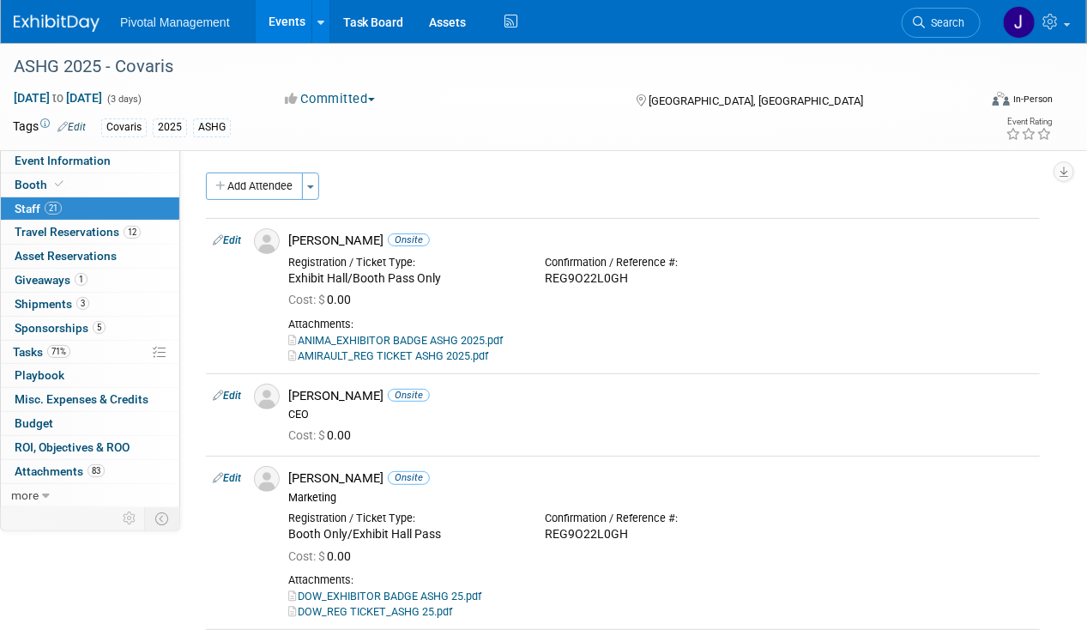
click at [251, 184] on button "Add Attendee" at bounding box center [254, 185] width 97 height 27
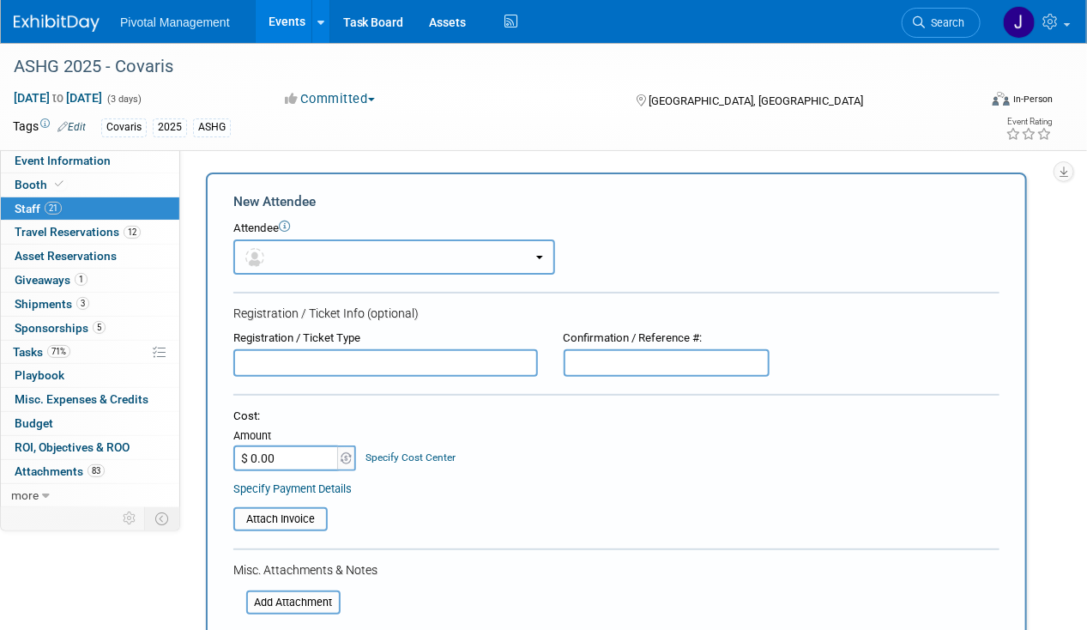
click at [395, 261] on button "button" at bounding box center [394, 256] width 322 height 35
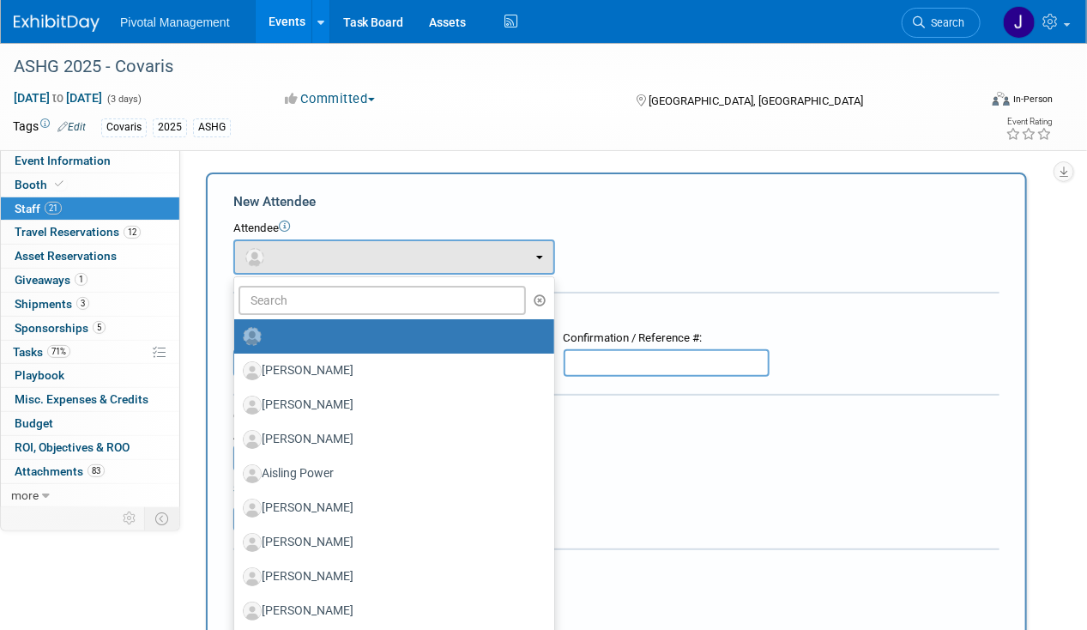
click at [669, 250] on div "Attendee <img src="[URL][DOMAIN_NAME]" style="width: 22px; height: 22px; border…" at bounding box center [616, 247] width 766 height 54
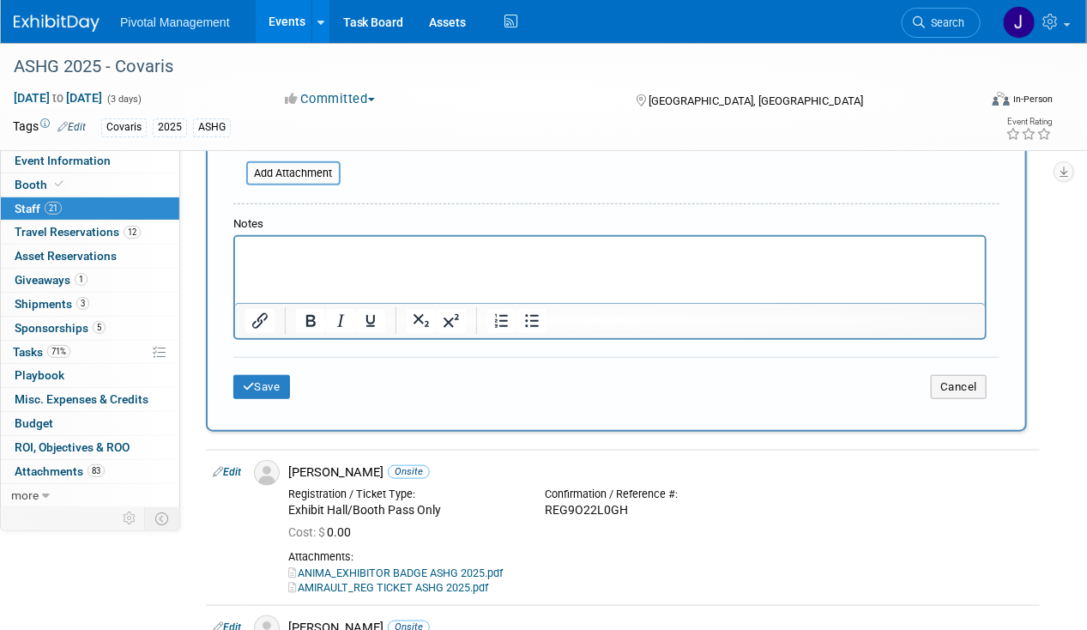
scroll to position [172, 0]
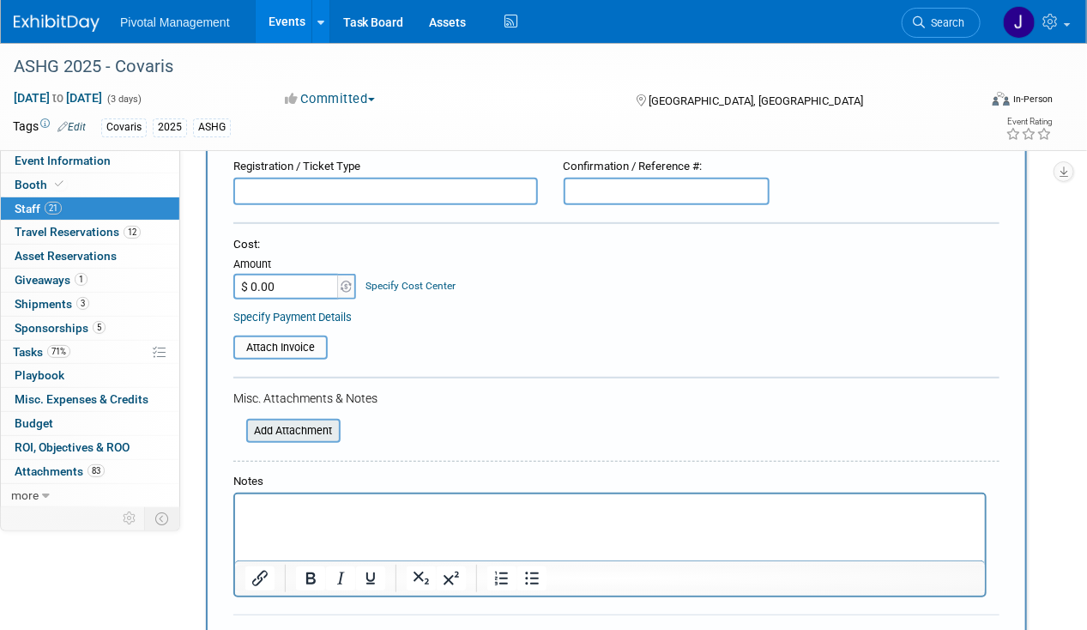
click at [286, 431] on input "file" at bounding box center [237, 430] width 204 height 21
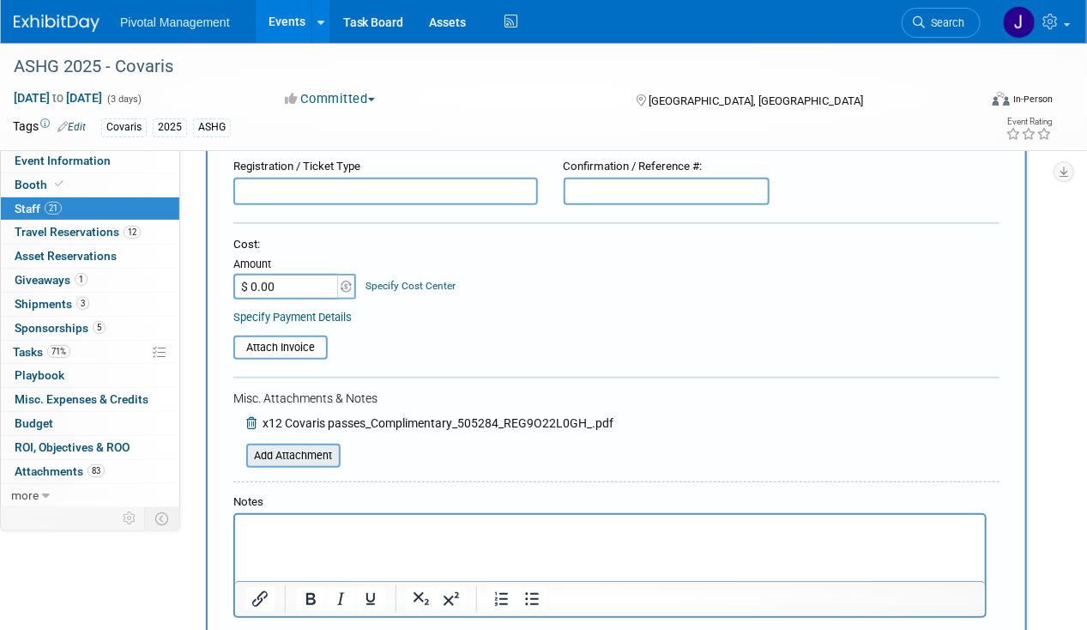
click at [303, 455] on input "file" at bounding box center [237, 455] width 204 height 21
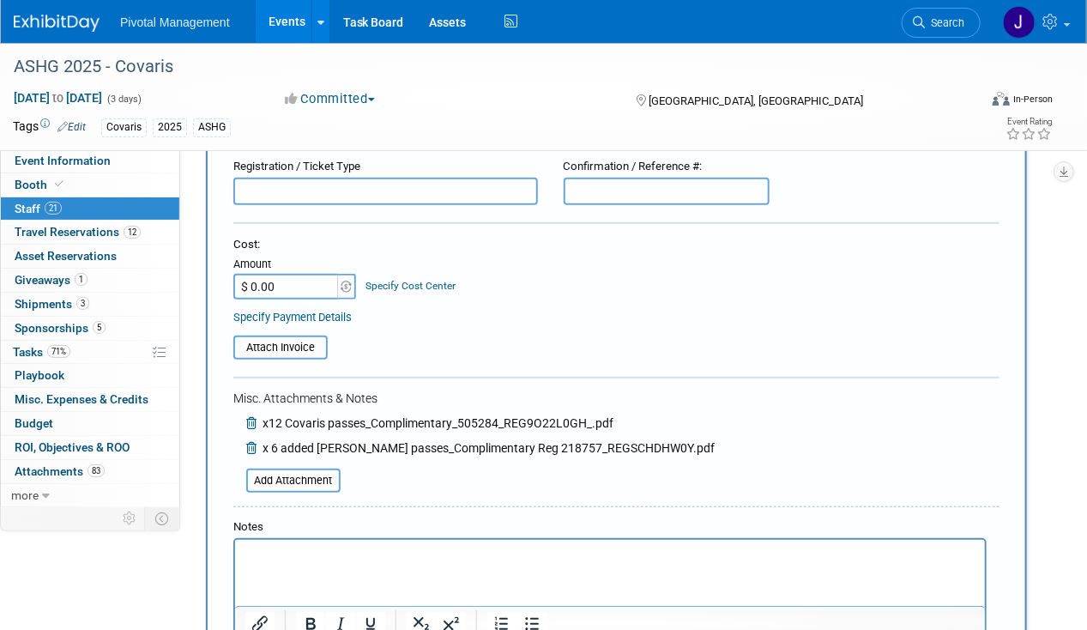
scroll to position [515, 0]
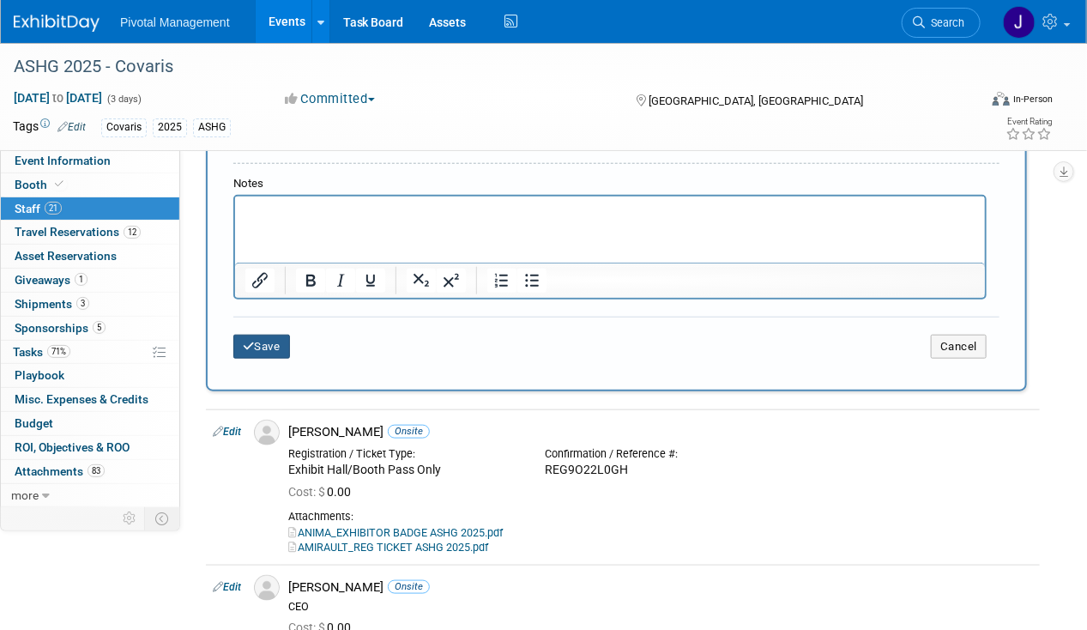
click at [265, 351] on button "Save" at bounding box center [261, 347] width 57 height 24
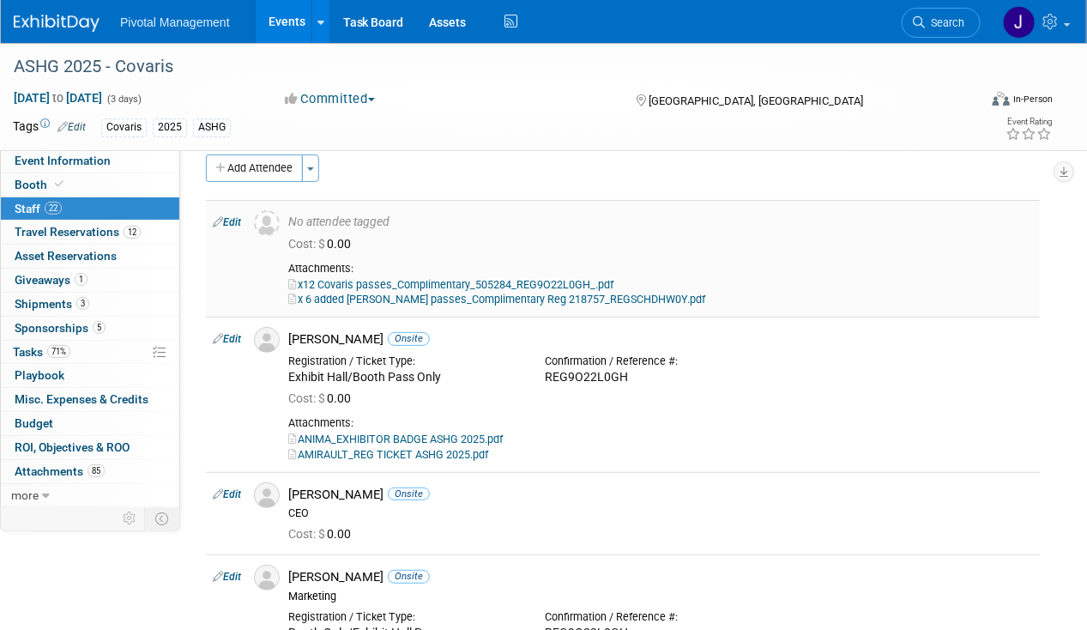
scroll to position [0, 0]
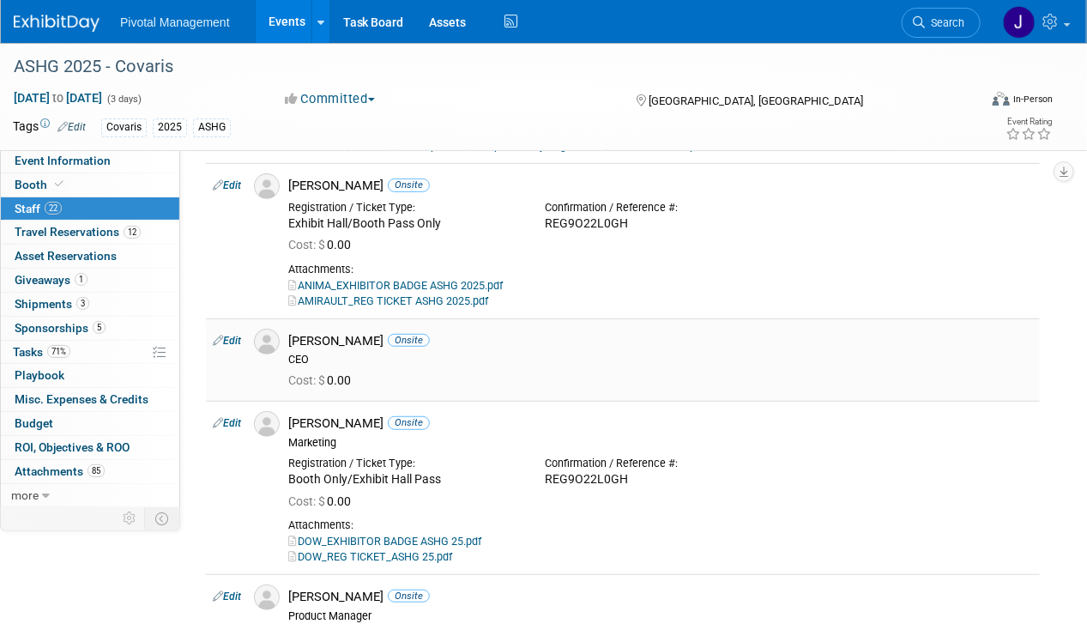
click at [225, 340] on link "Edit" at bounding box center [227, 341] width 28 height 12
select select "036cdab7-c96b-4d67-887f-414017557551"
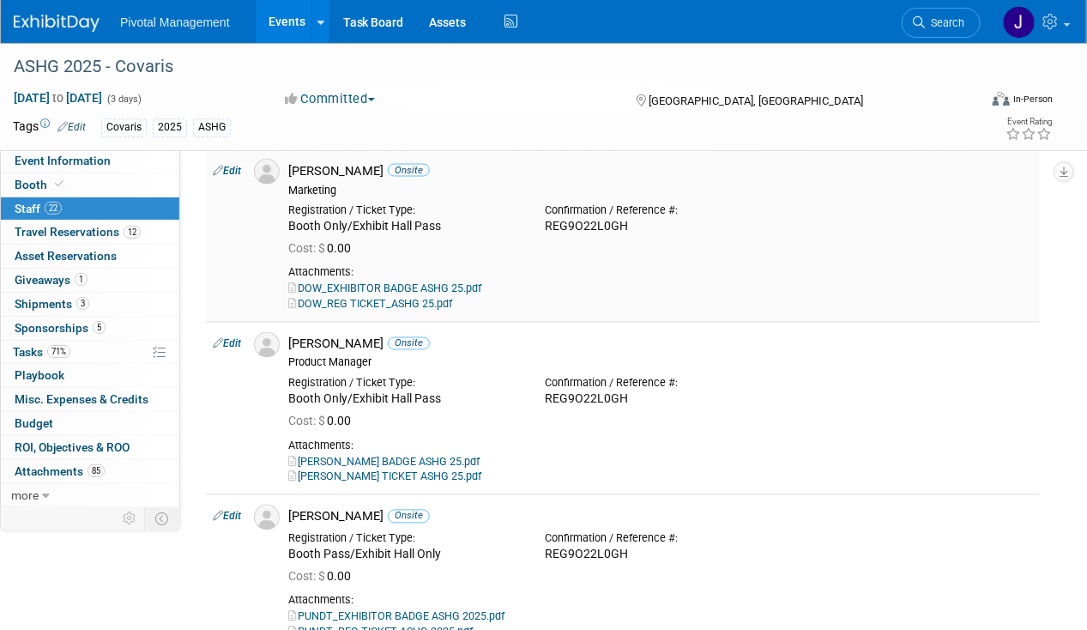
scroll to position [980, 0]
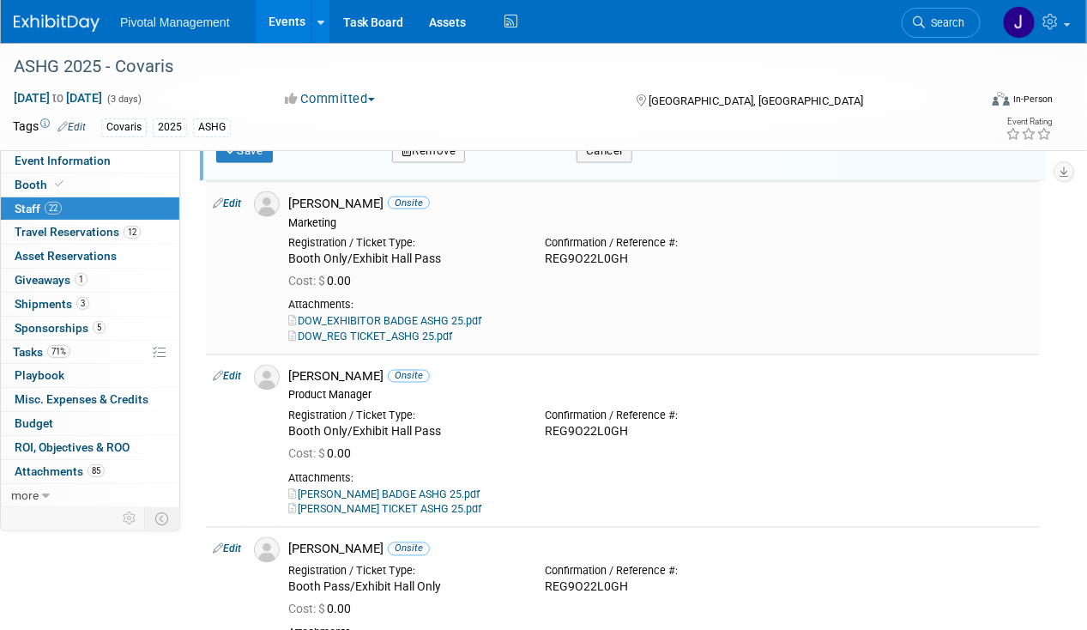
drag, startPoint x: 467, startPoint y: 256, endPoint x: 289, endPoint y: 250, distance: 177.7
click at [289, 250] on div "Registration / Ticket Type: Booth Only/Exhibit Hall Pass" at bounding box center [403, 248] width 256 height 38
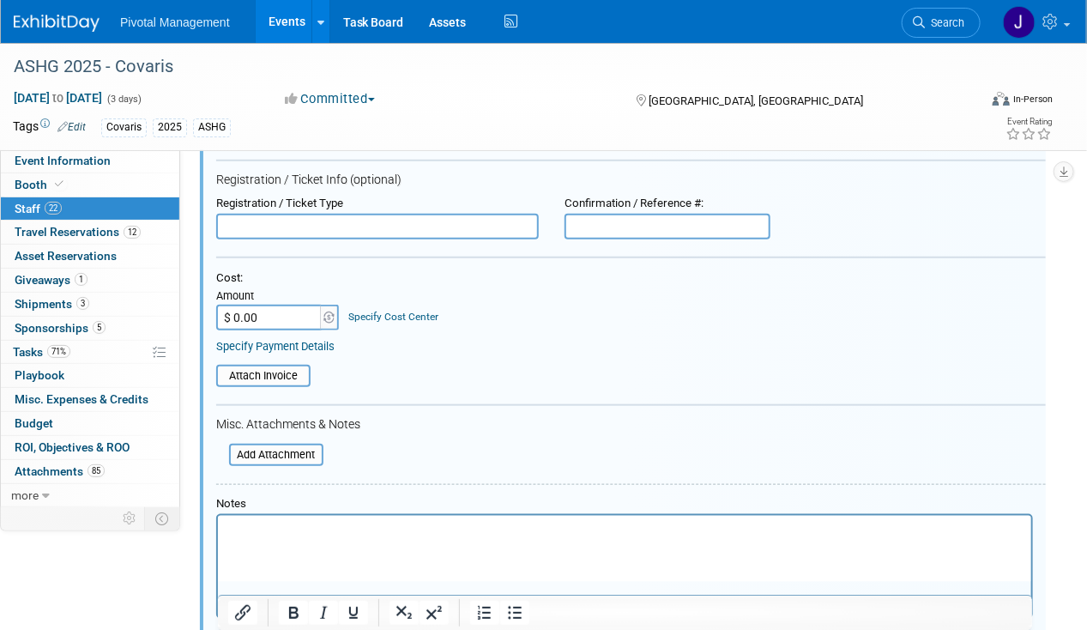
scroll to position [379, 0]
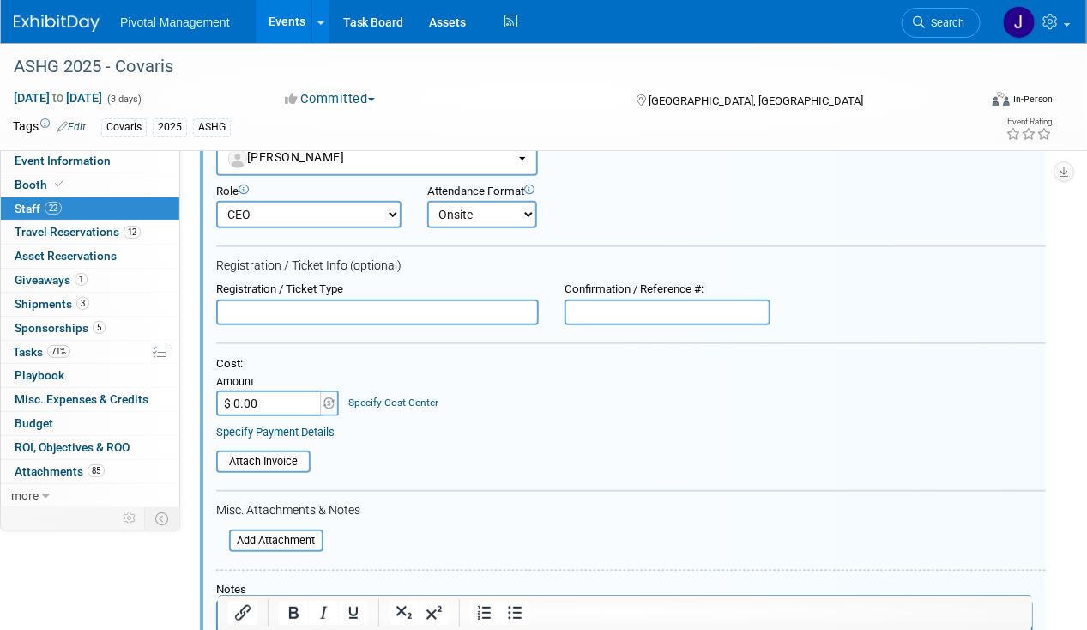
click at [424, 303] on input "text" at bounding box center [377, 312] width 323 height 26
paste input "Booth Only/Exhibit Hall Pass"
type input "Booth Only/Exhibit Hall Pass"
click at [637, 308] on input "text" at bounding box center [667, 312] width 206 height 26
click at [638, 317] on input "text" at bounding box center [667, 312] width 206 height 26
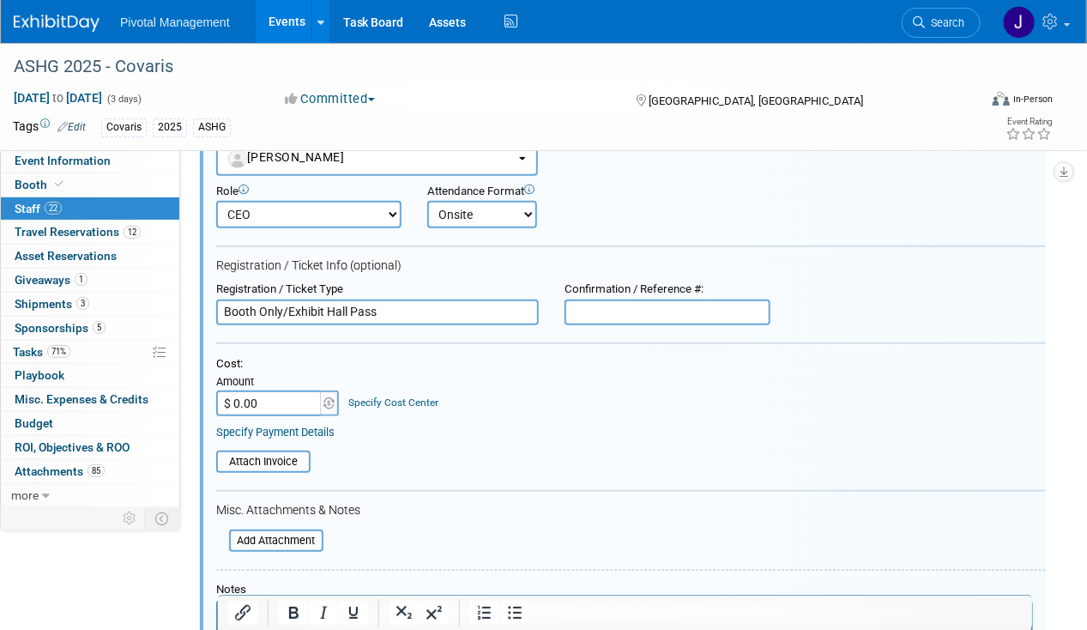
click at [344, 342] on div at bounding box center [630, 344] width 829 height 4
click at [613, 311] on input "text" at bounding box center [667, 312] width 206 height 26
paste input "REGSCHDHW0Y"
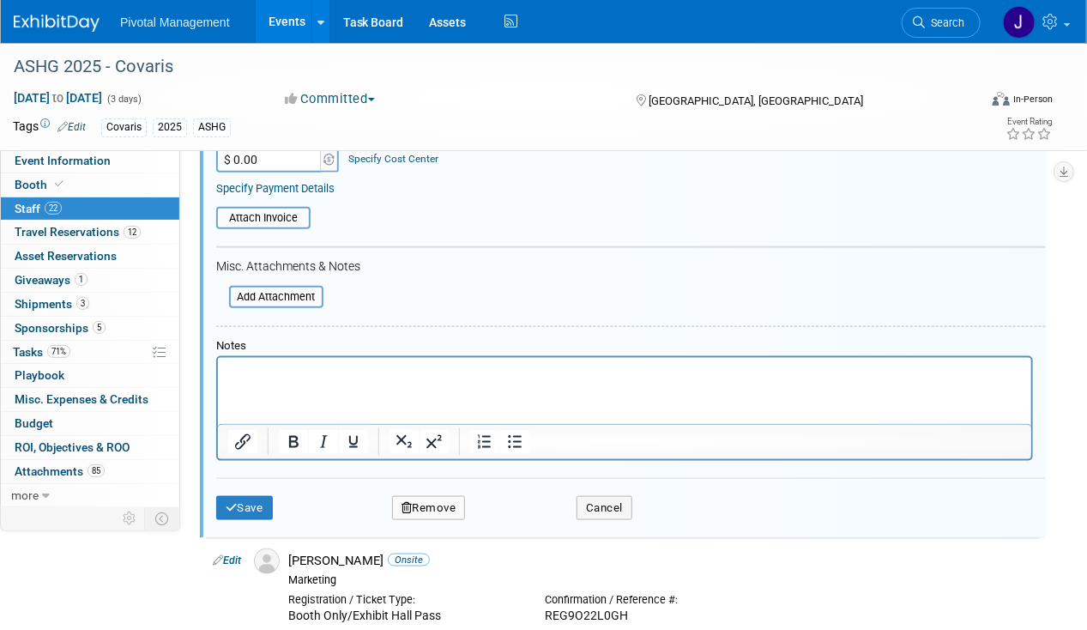
scroll to position [636, 0]
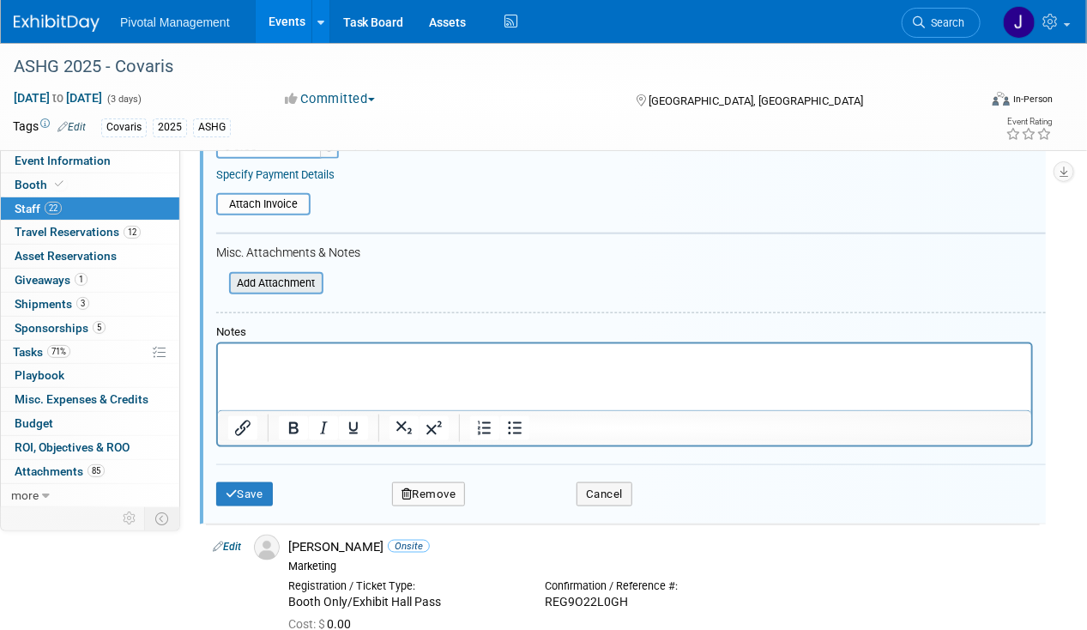
type input "REGSCHDHW0Y"
click at [265, 285] on input "file" at bounding box center [220, 283] width 204 height 19
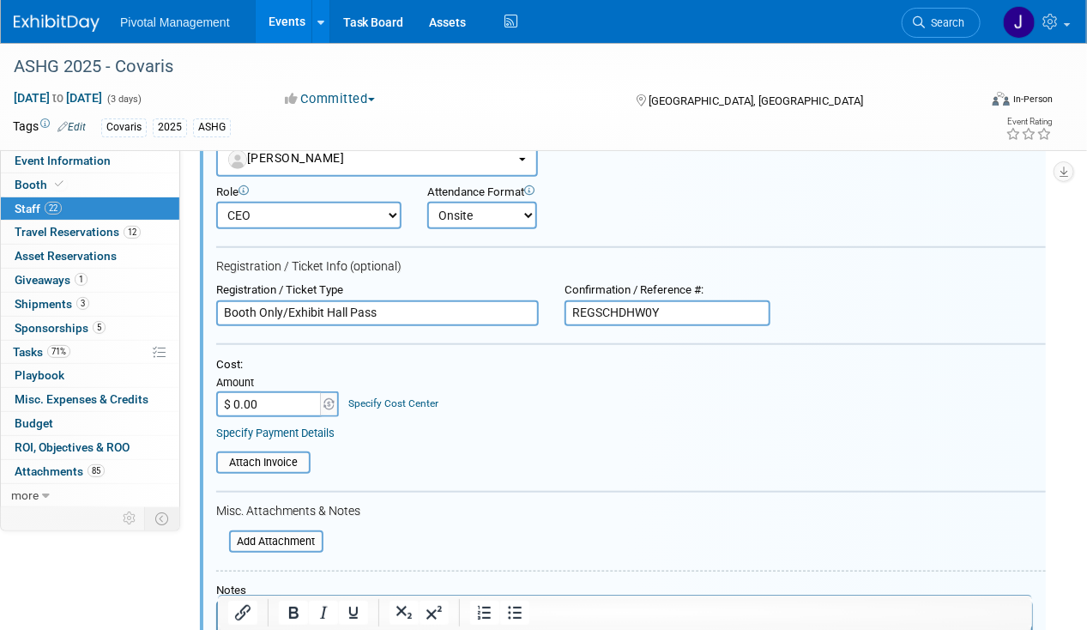
scroll to position [551, 0]
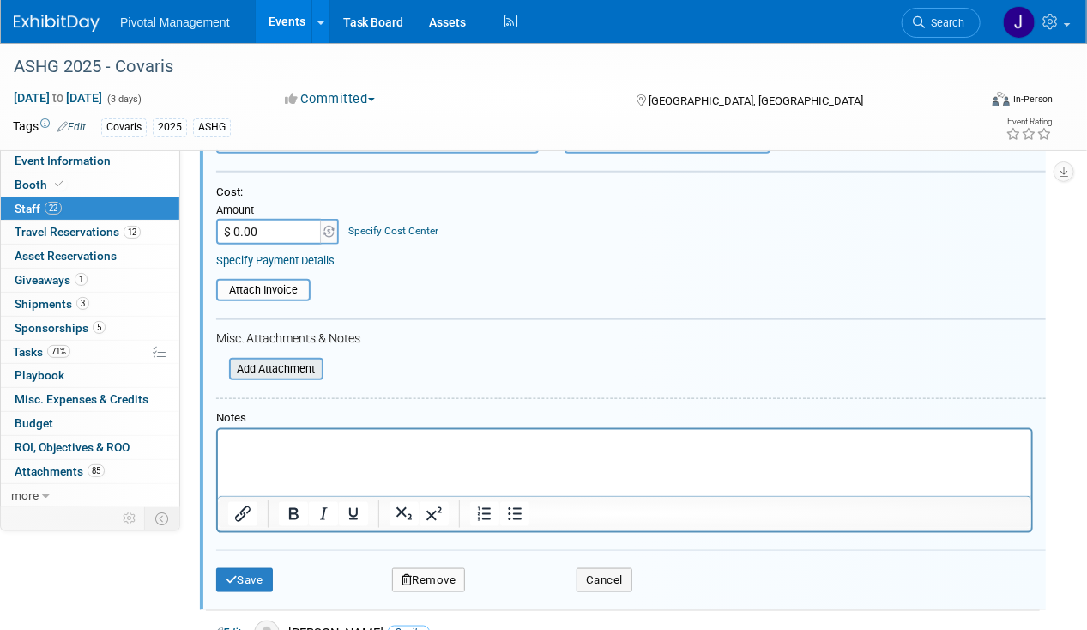
click at [295, 359] on input "file" at bounding box center [220, 368] width 204 height 19
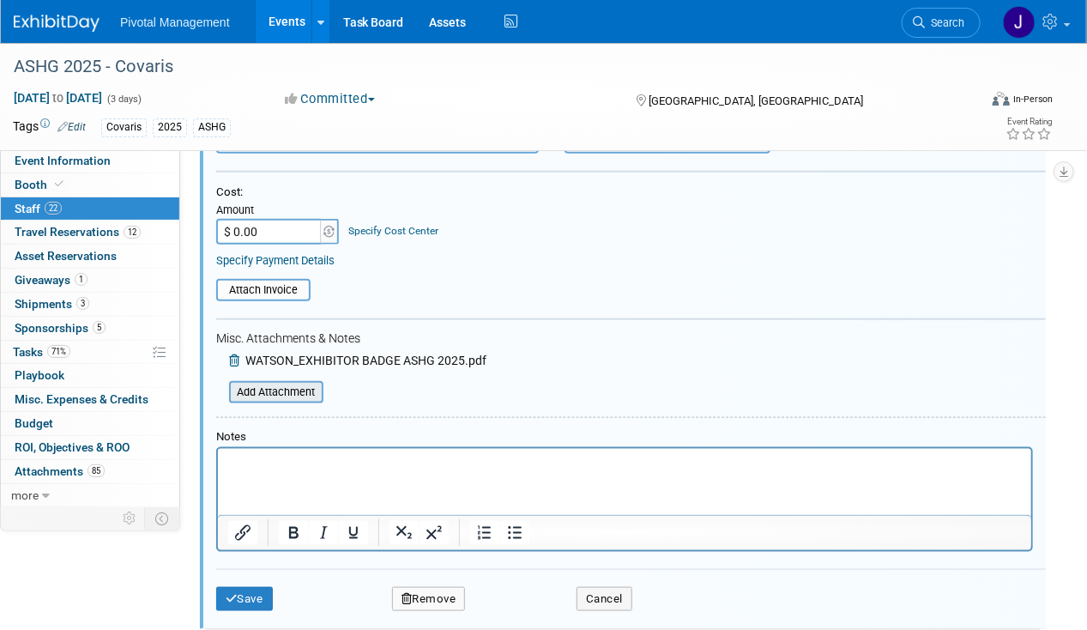
click at [279, 383] on input "file" at bounding box center [220, 392] width 204 height 19
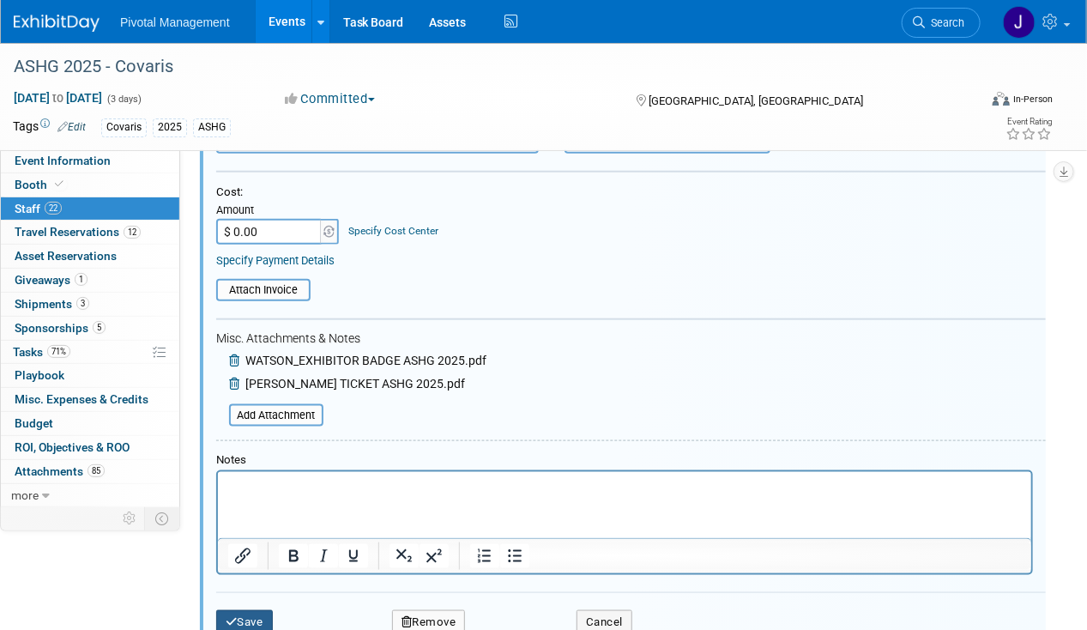
click at [262, 610] on button "Save" at bounding box center [244, 622] width 57 height 24
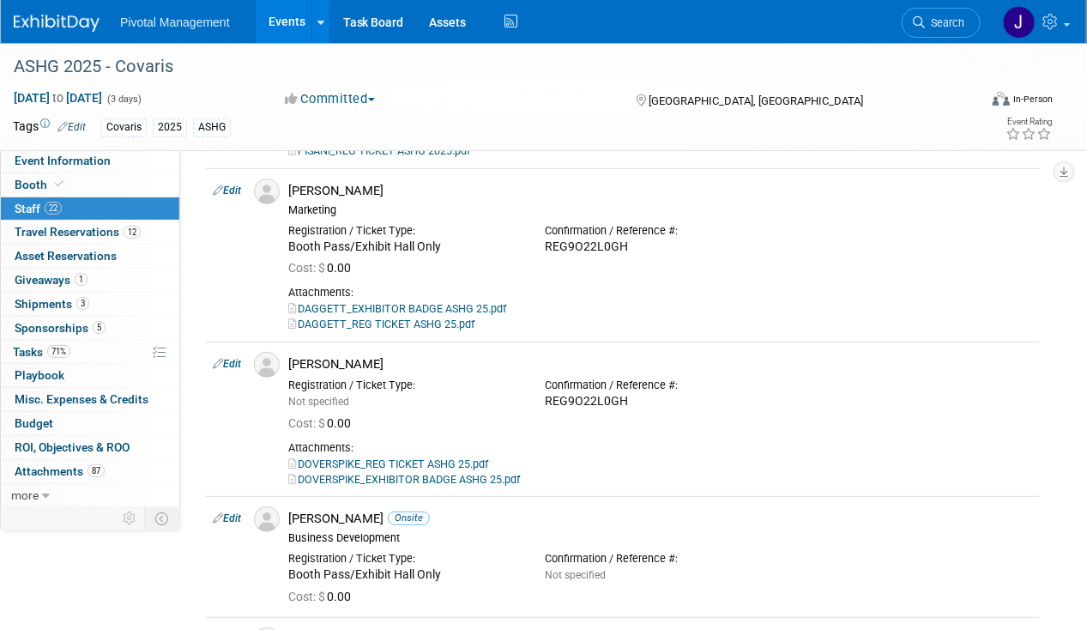
scroll to position [2781, 0]
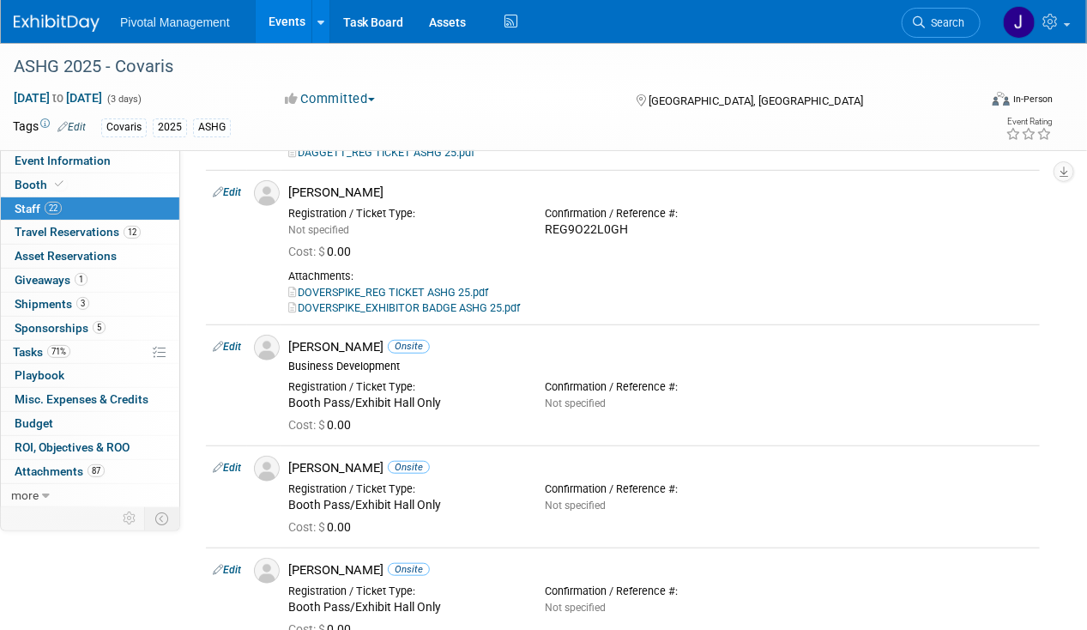
click at [241, 341] on link "Edit" at bounding box center [227, 347] width 28 height 12
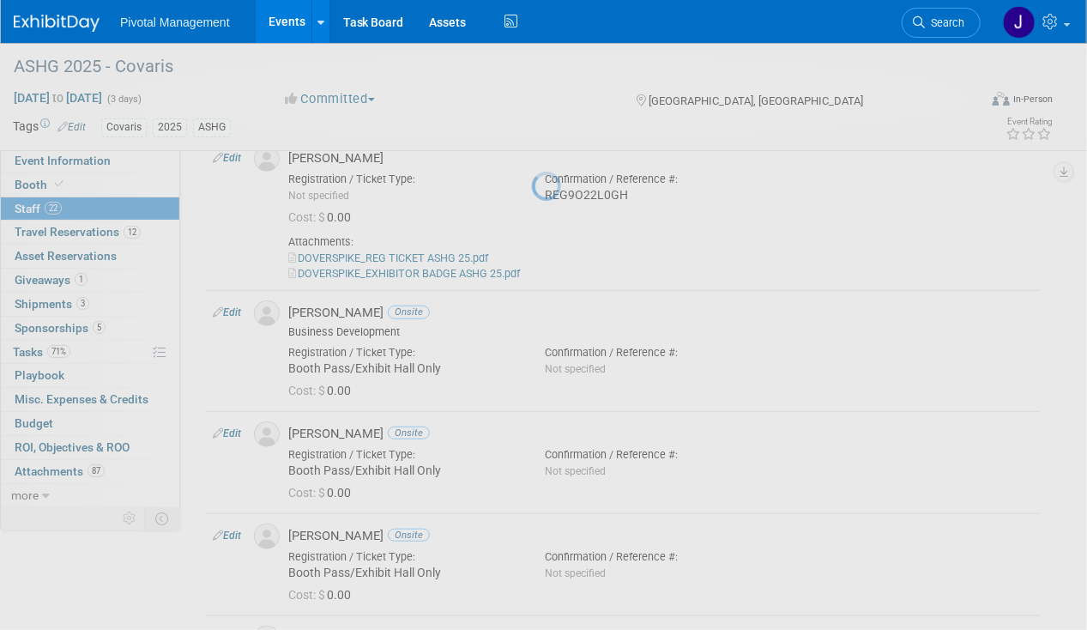
select select "56c5c0fe-4309-47cf-a4f2-a03372496210"
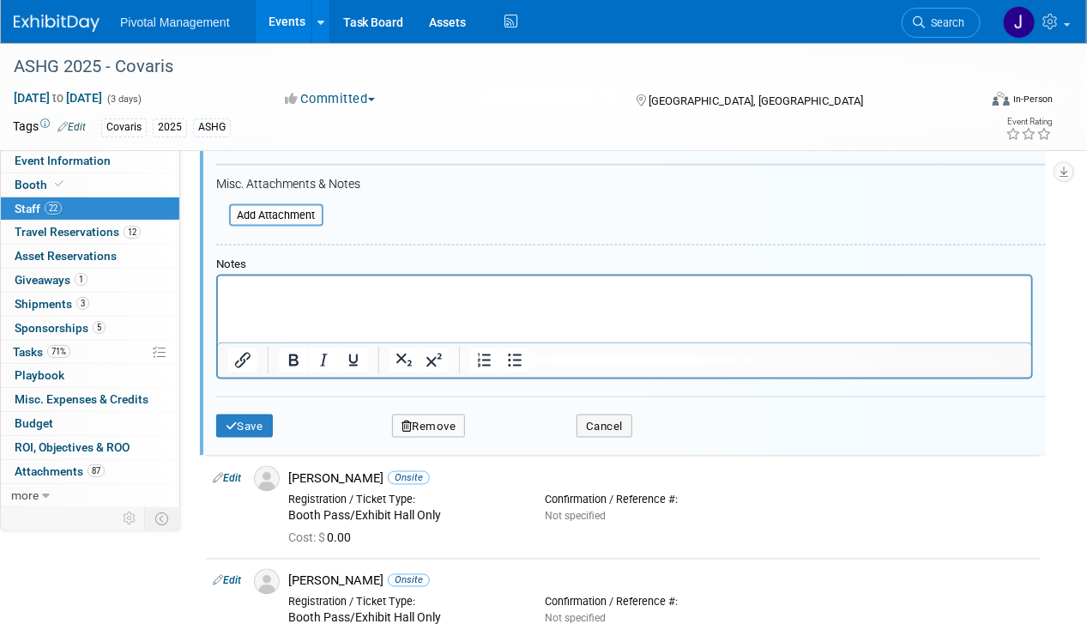
scroll to position [3149, 0]
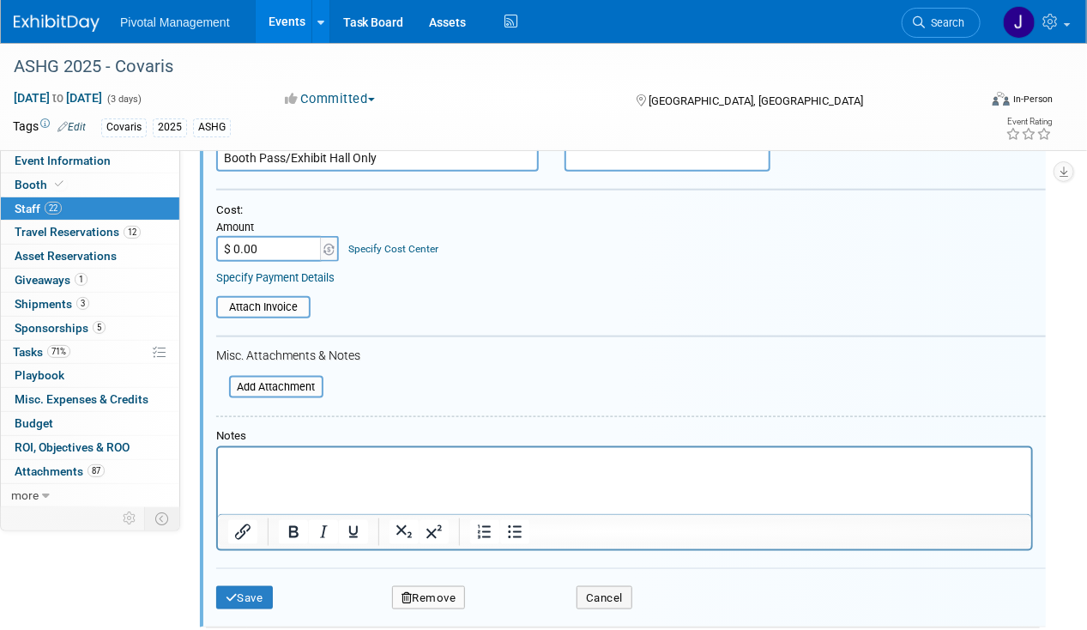
click at [281, 370] on div "Add Attachment" at bounding box center [269, 371] width 107 height 3
click at [280, 377] on input "file" at bounding box center [220, 386] width 204 height 19
click at [285, 377] on input "file" at bounding box center [220, 386] width 204 height 19
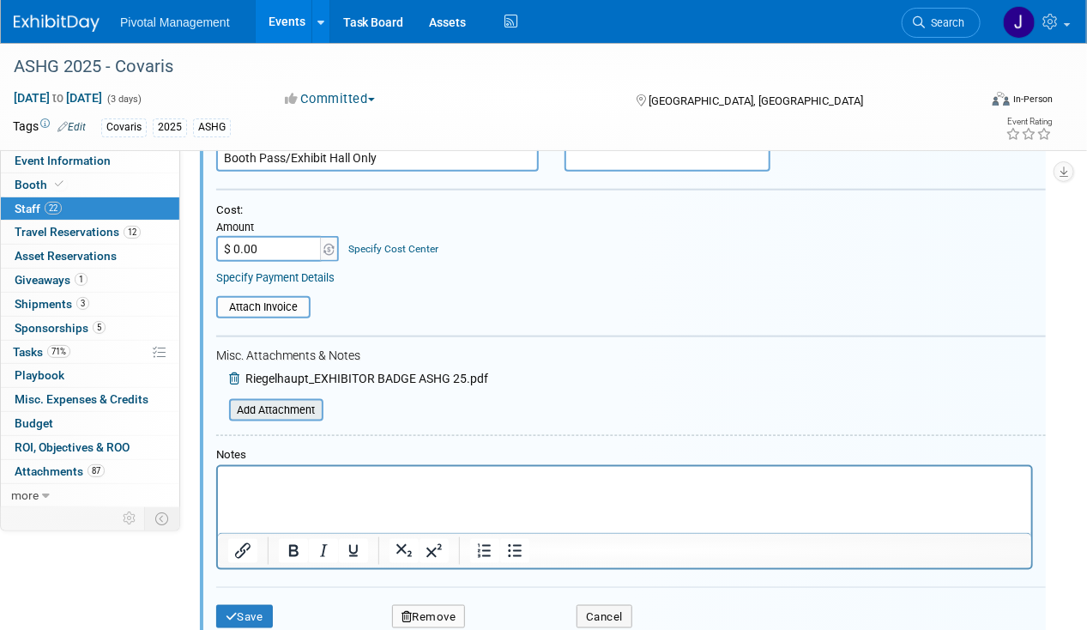
click at [266, 401] on input "file" at bounding box center [220, 410] width 204 height 19
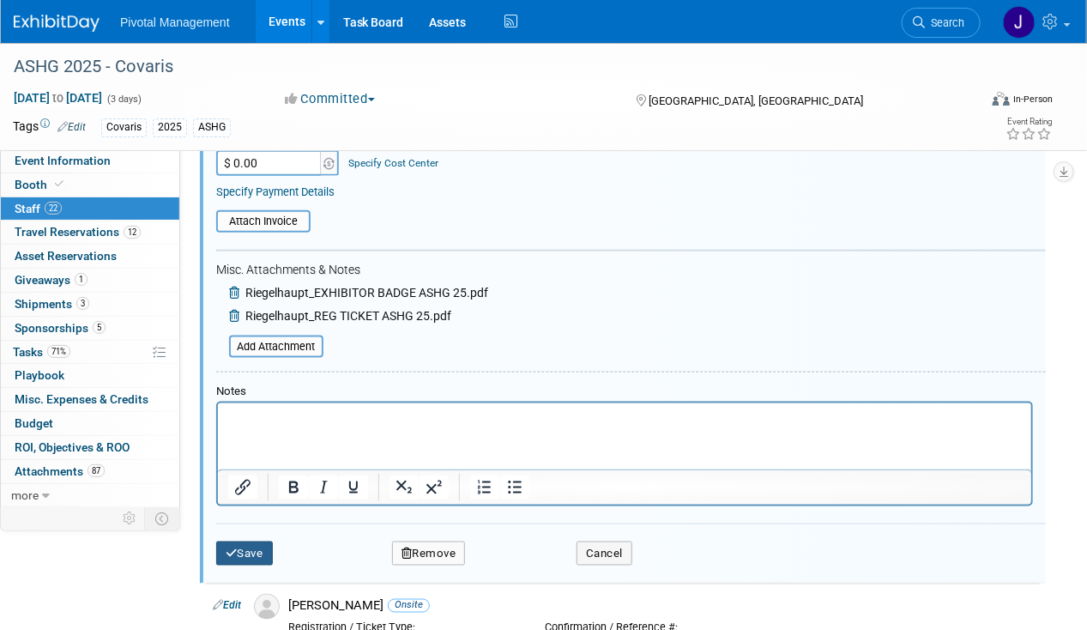
click at [242, 541] on button "Save" at bounding box center [244, 553] width 57 height 24
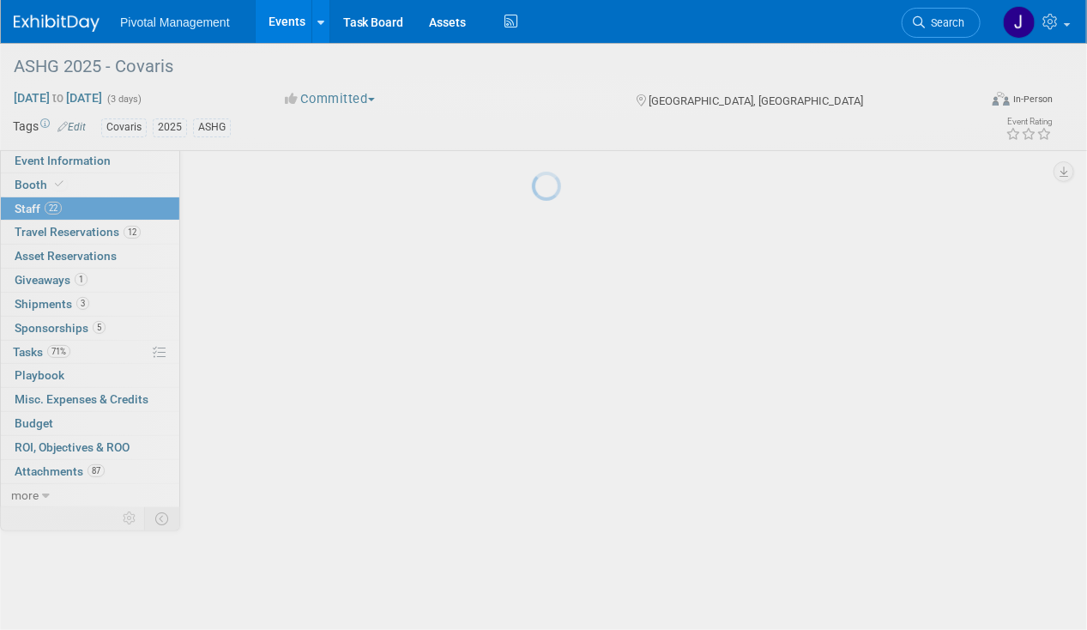
scroll to position [3235, 0]
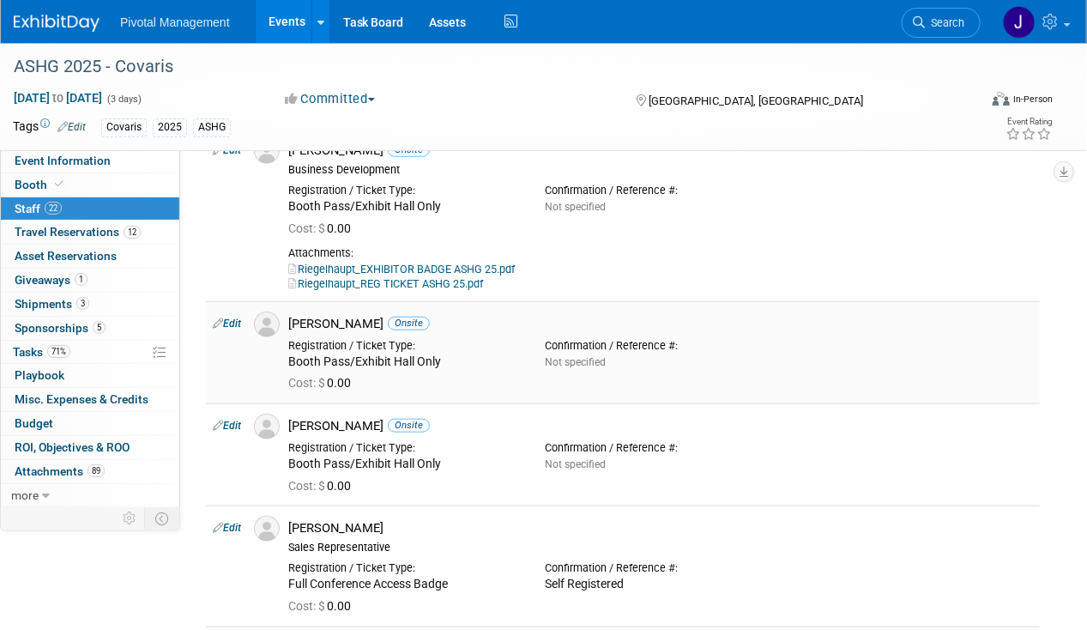
click at [232, 317] on link "Edit" at bounding box center [227, 323] width 28 height 12
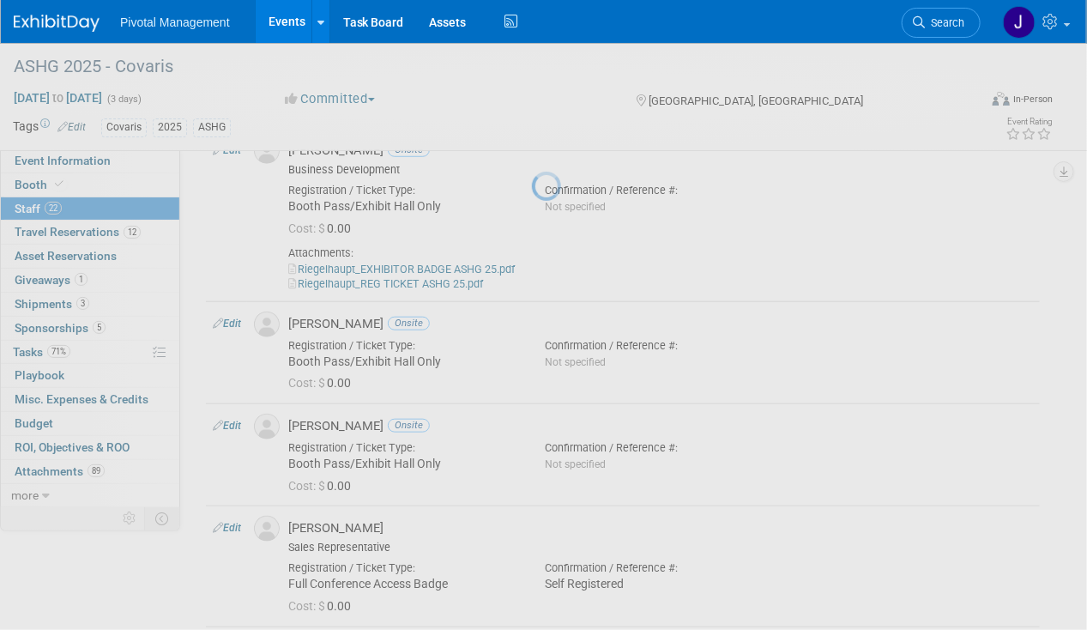
select select "11005554-4a2d-4c59-b462-dc2b78f36ec0"
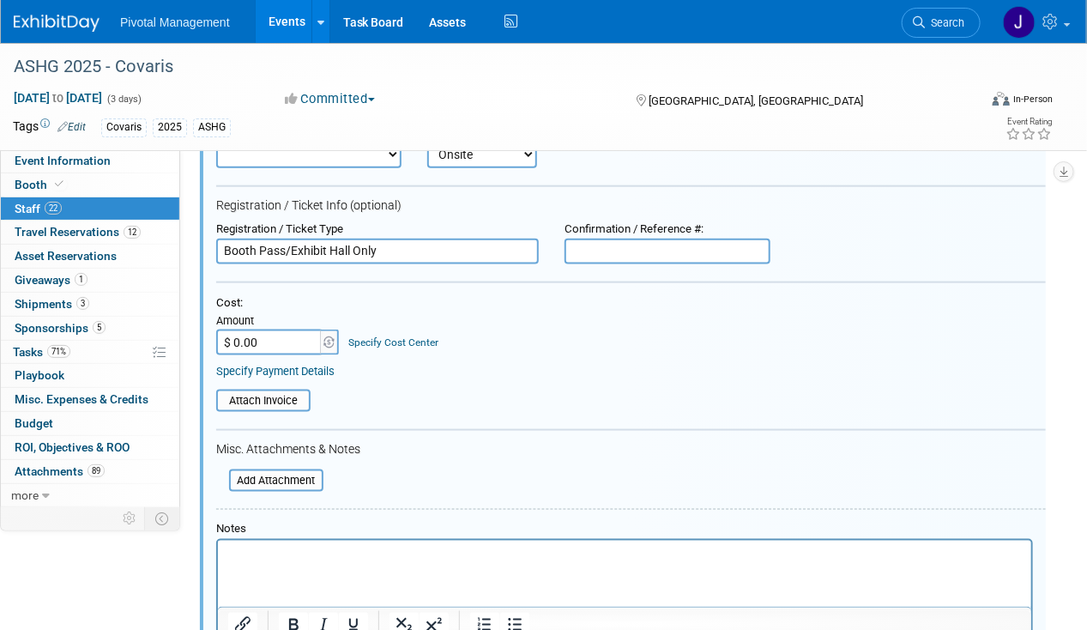
scroll to position [3322, 0]
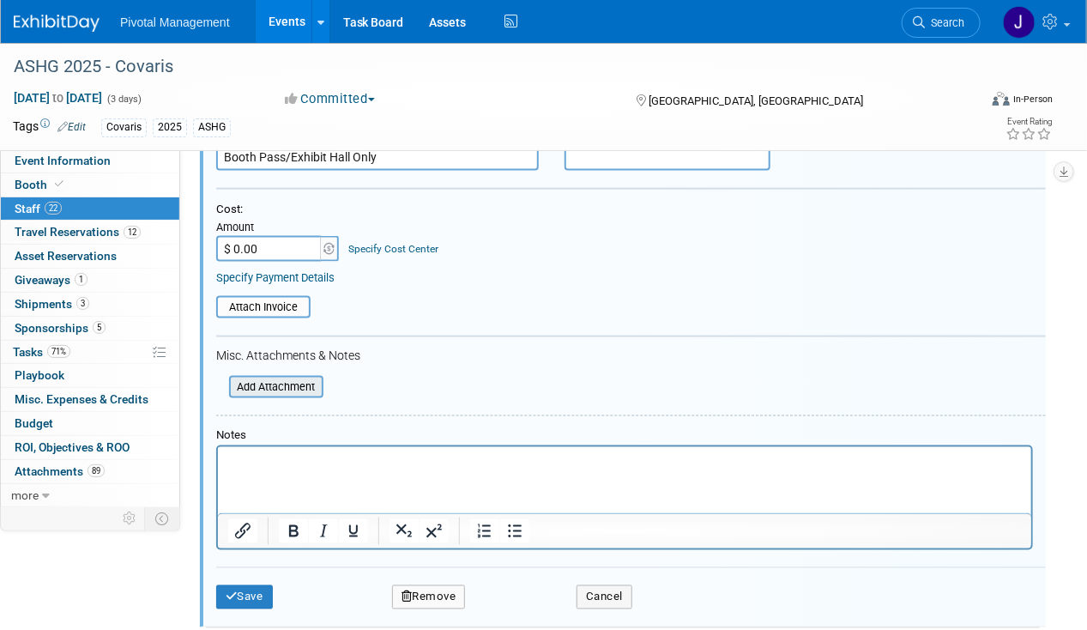
click at [278, 377] on input "file" at bounding box center [220, 386] width 204 height 19
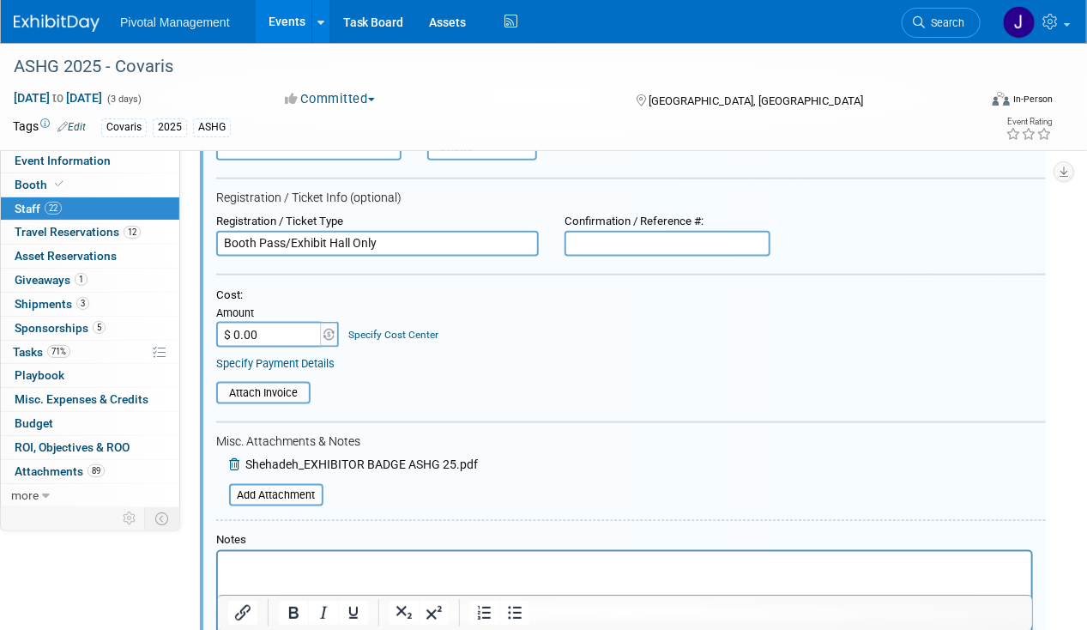
scroll to position [3151, 0]
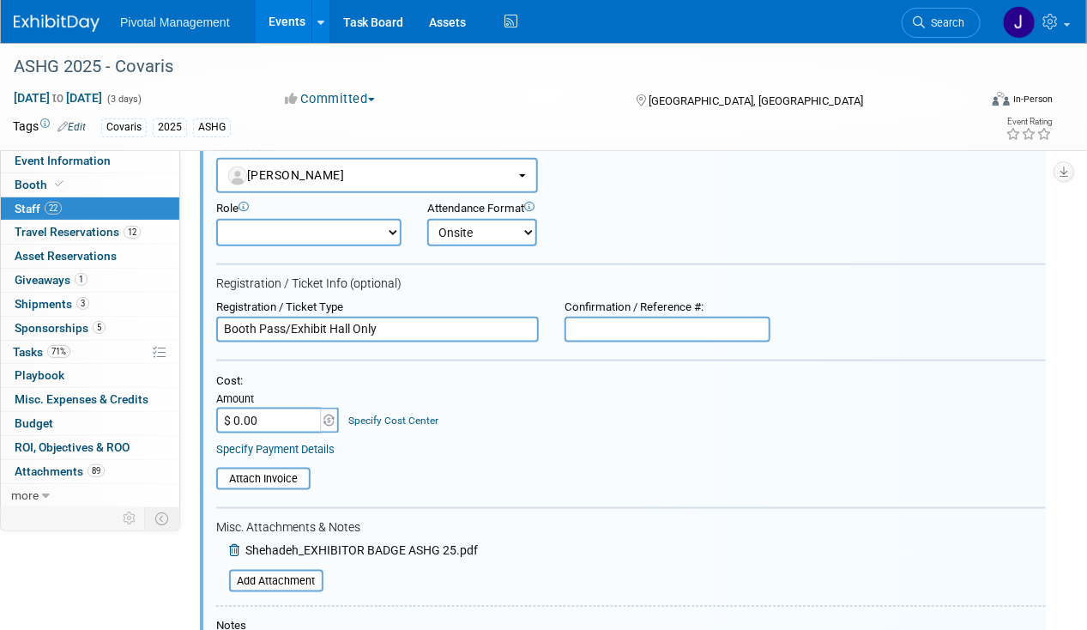
click at [614, 317] on input "text" at bounding box center [667, 330] width 206 height 26
paste input "REGSCHDHW0Y"
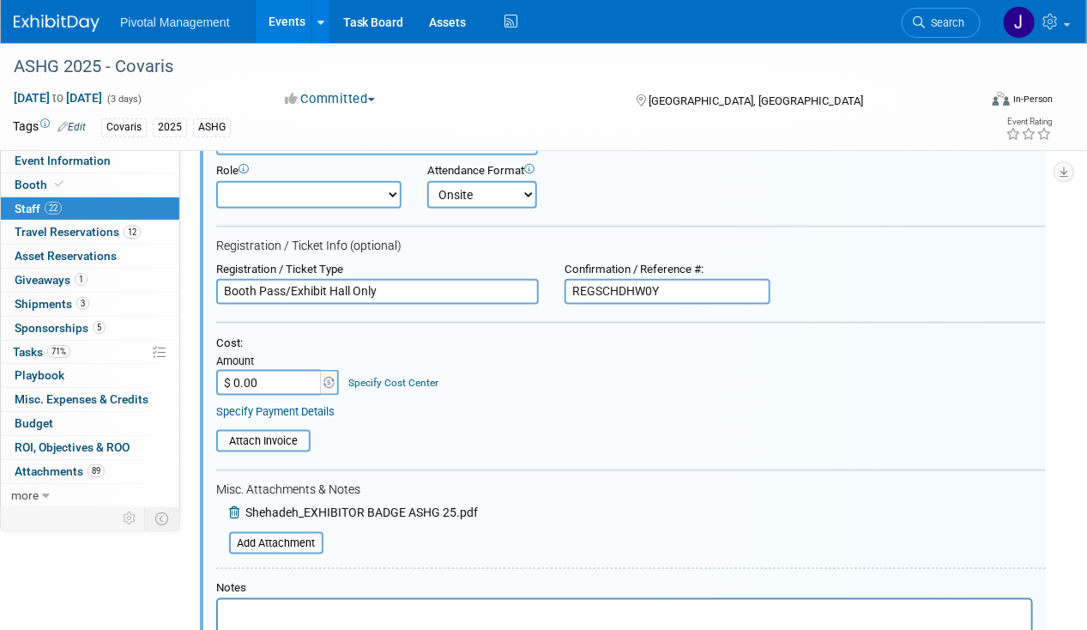
scroll to position [3236, 0]
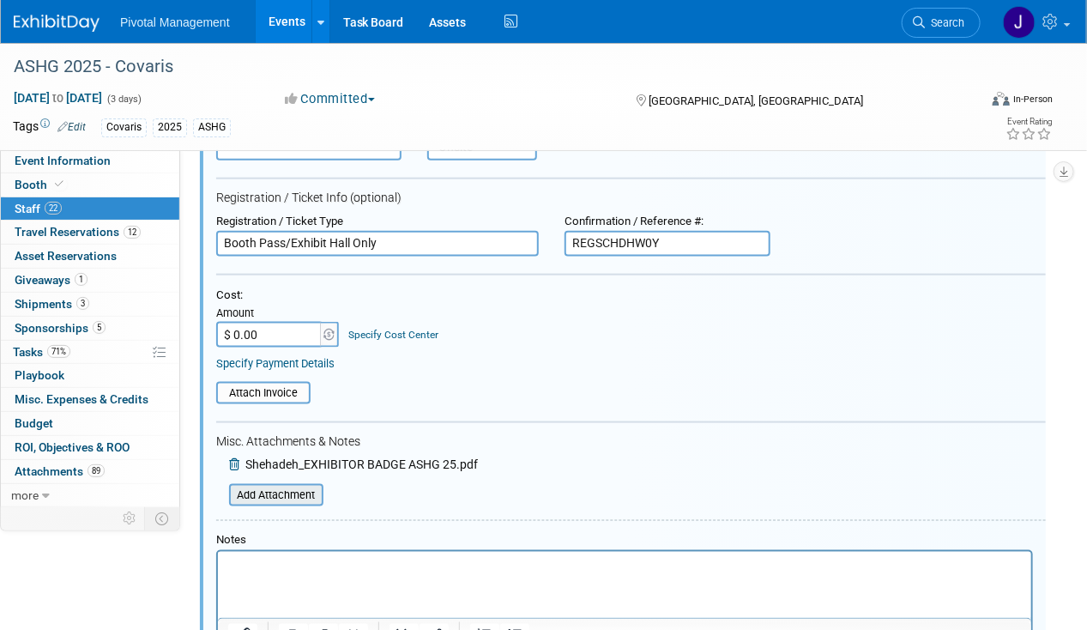
type input "REGSCHDHW0Y"
click at [291, 486] on input "file" at bounding box center [220, 495] width 204 height 19
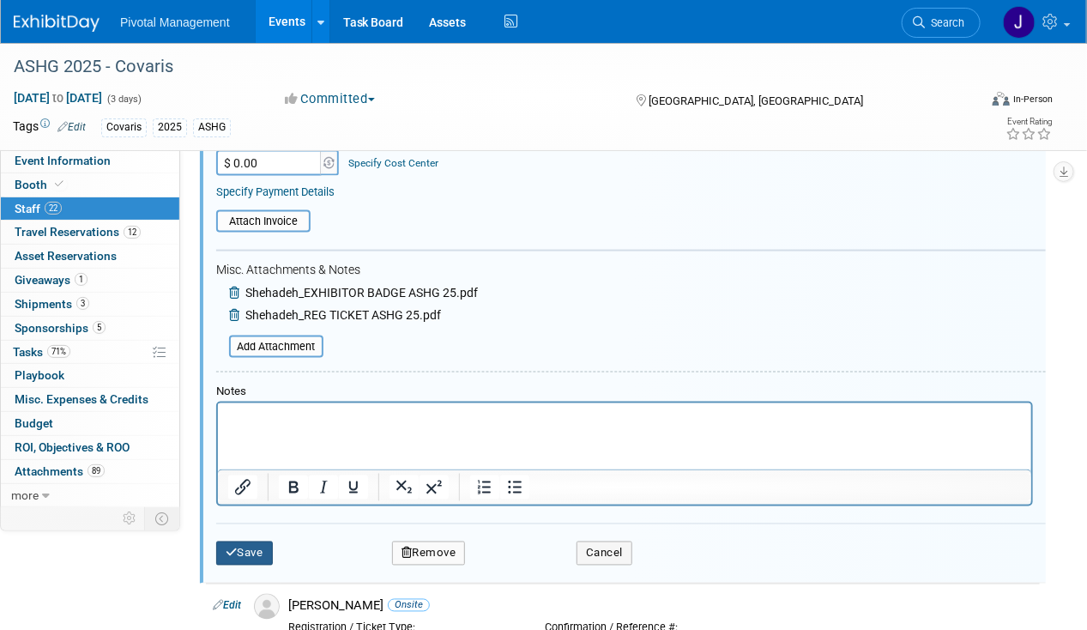
click at [250, 541] on button "Save" at bounding box center [244, 553] width 57 height 24
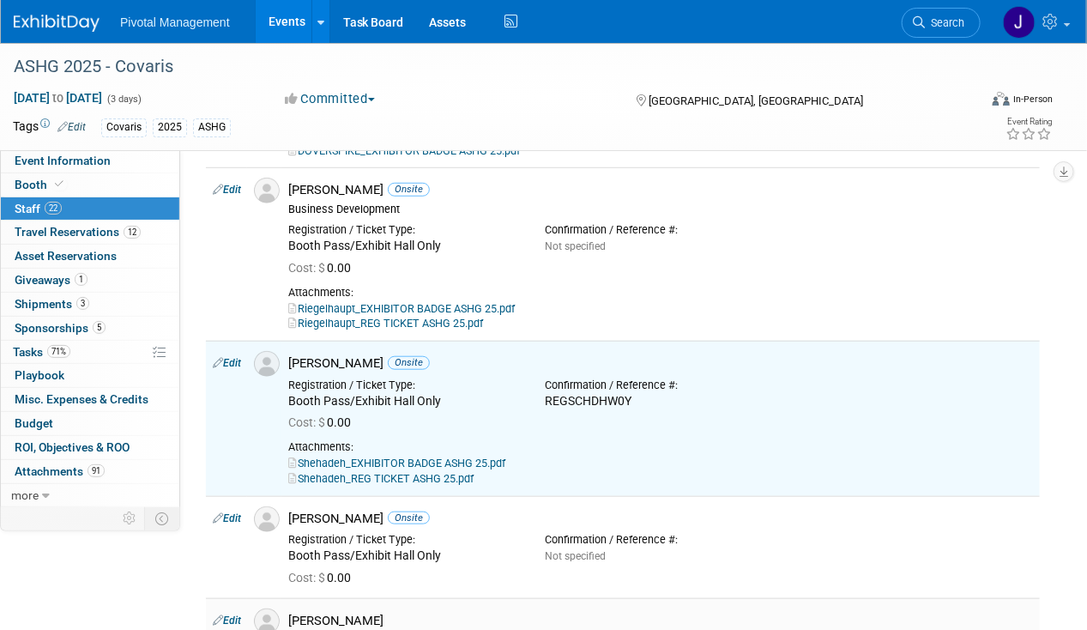
scroll to position [2893, 0]
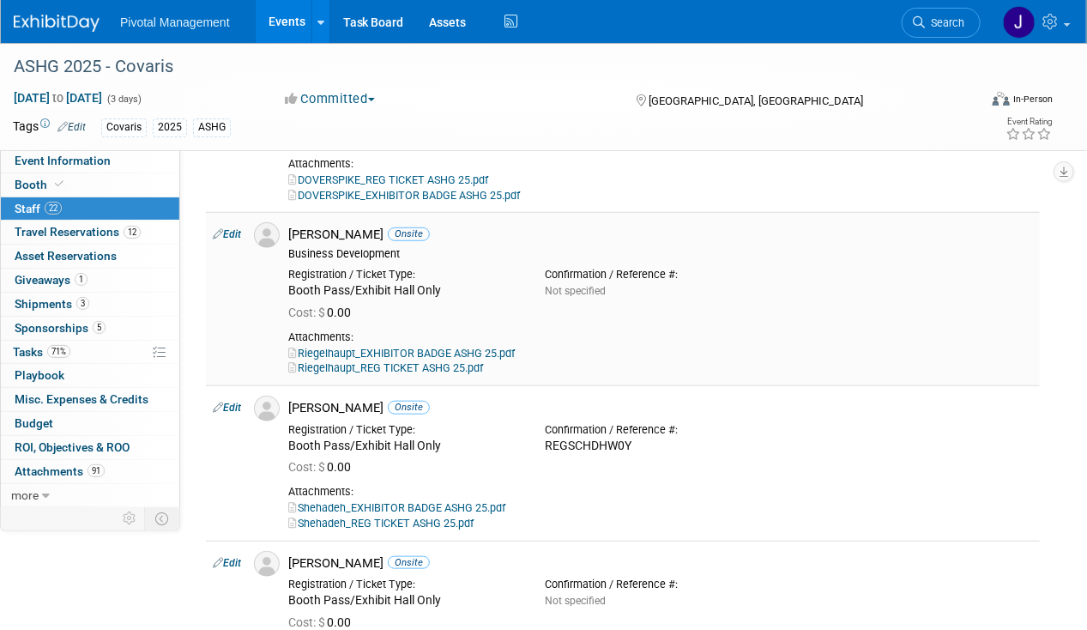
click at [238, 228] on link "Edit" at bounding box center [227, 234] width 28 height 12
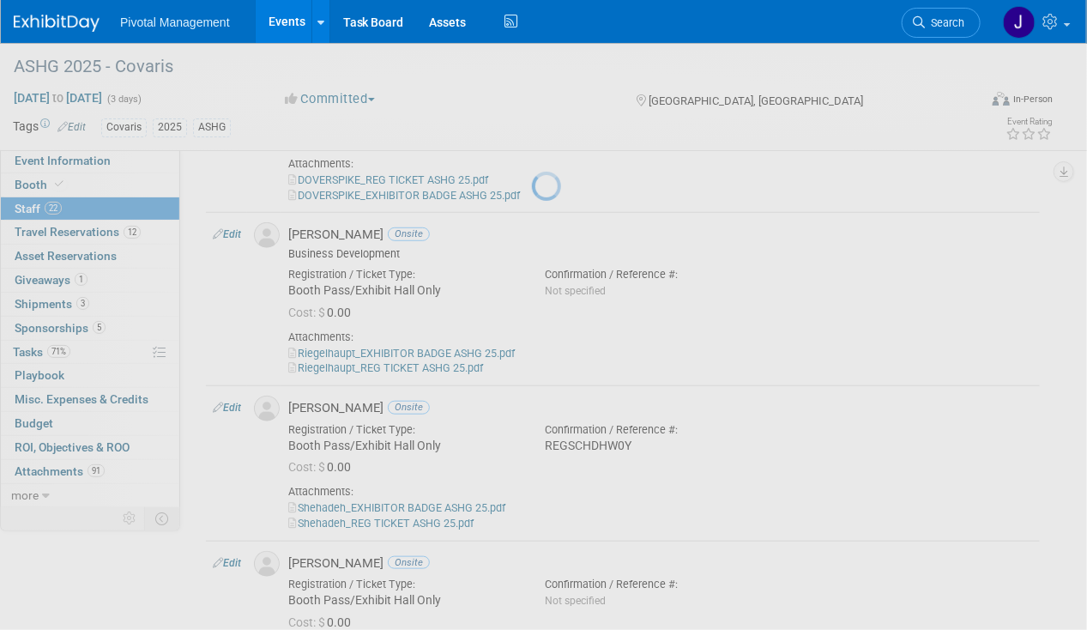
select select "56c5c0fe-4309-47cf-a4f2-a03372496210"
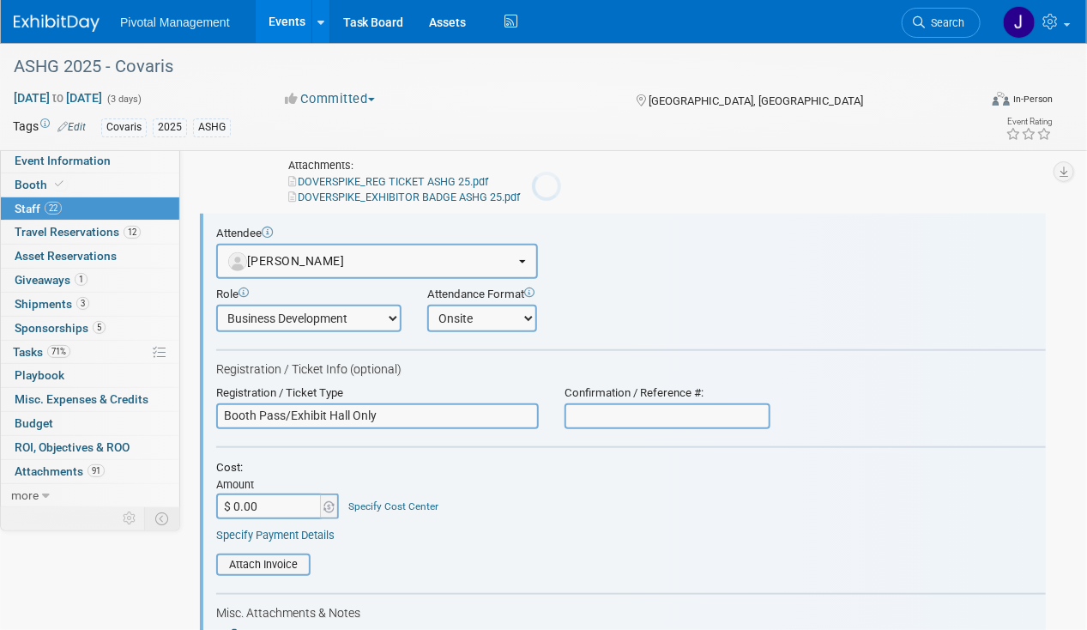
scroll to position [0, 0]
click at [598, 403] on input "text" at bounding box center [667, 416] width 206 height 26
paste input "REGSCHDHW0Y"
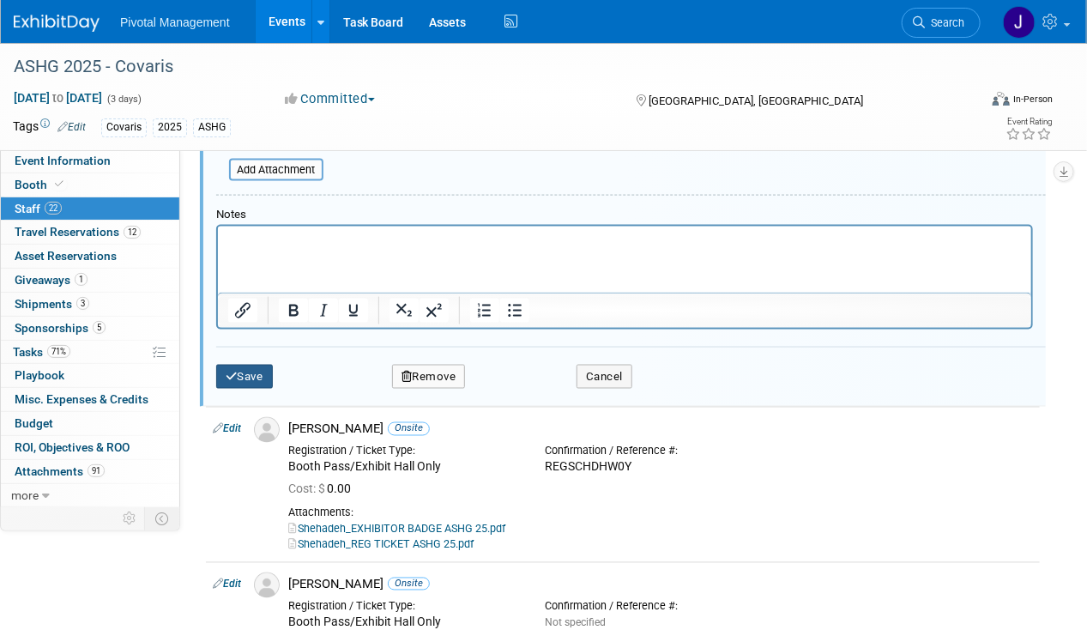
type input "REGSCHDHW0Y"
click at [238, 365] on button "Save" at bounding box center [244, 377] width 57 height 24
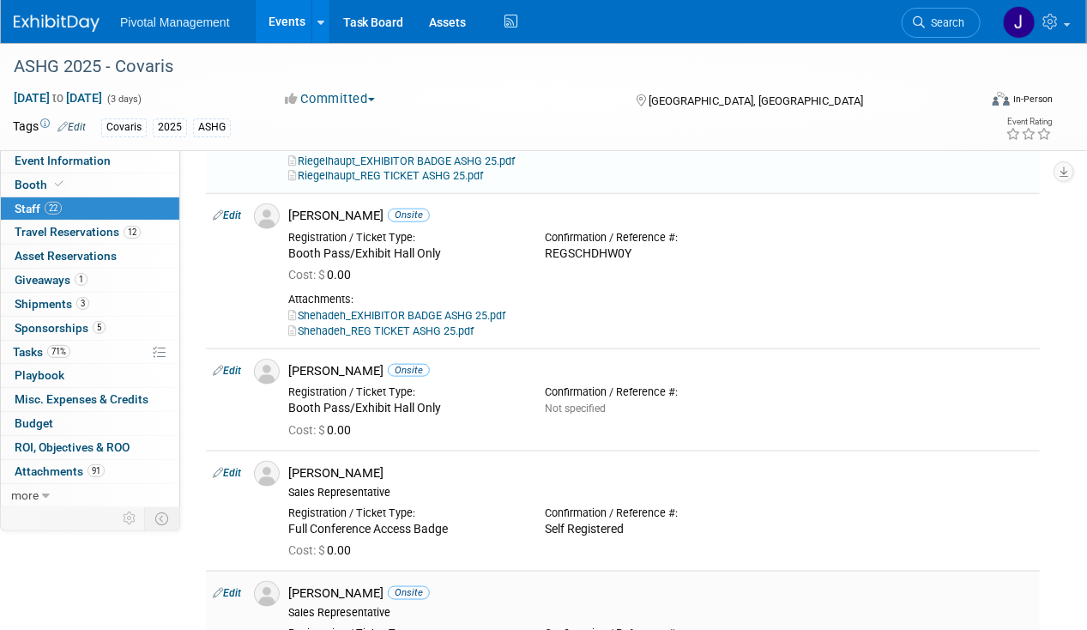
scroll to position [3149, 0]
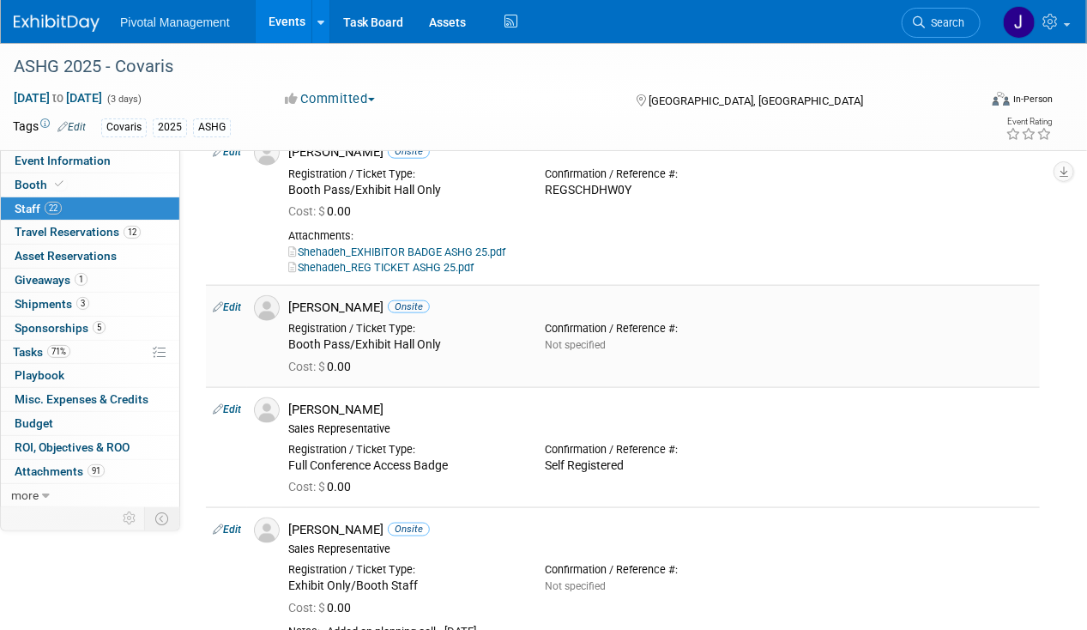
click at [228, 301] on link "Edit" at bounding box center [227, 307] width 28 height 12
select select "be45b5dc-8e91-4549-9cd4-511cbfbf56ac"
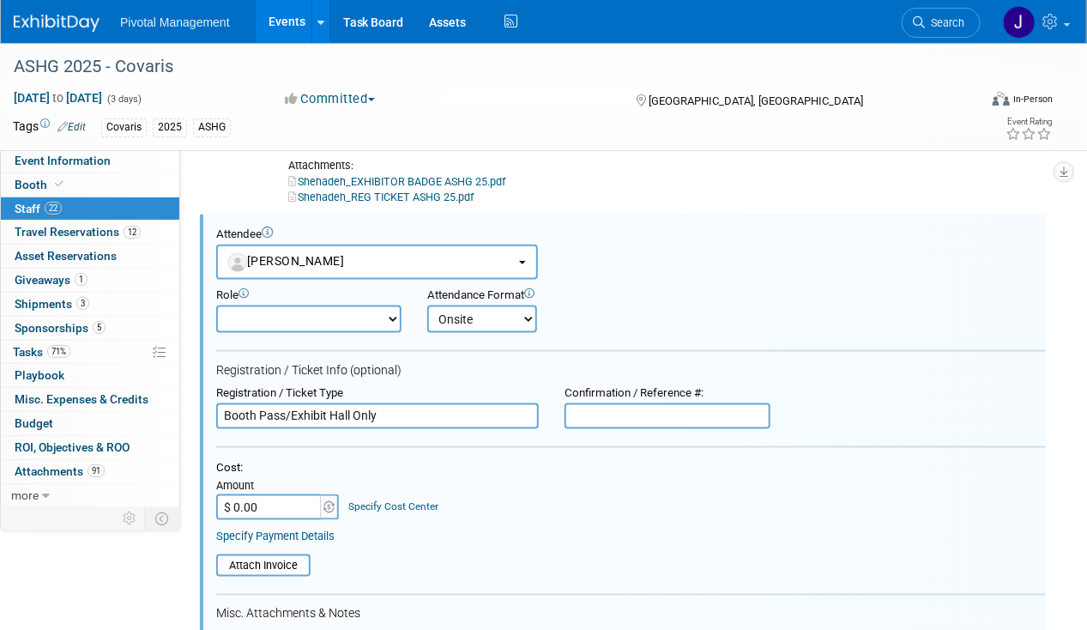
scroll to position [0, 0]
click at [612, 403] on input "text" at bounding box center [667, 416] width 206 height 26
paste input "REGSCHDHW0Y"
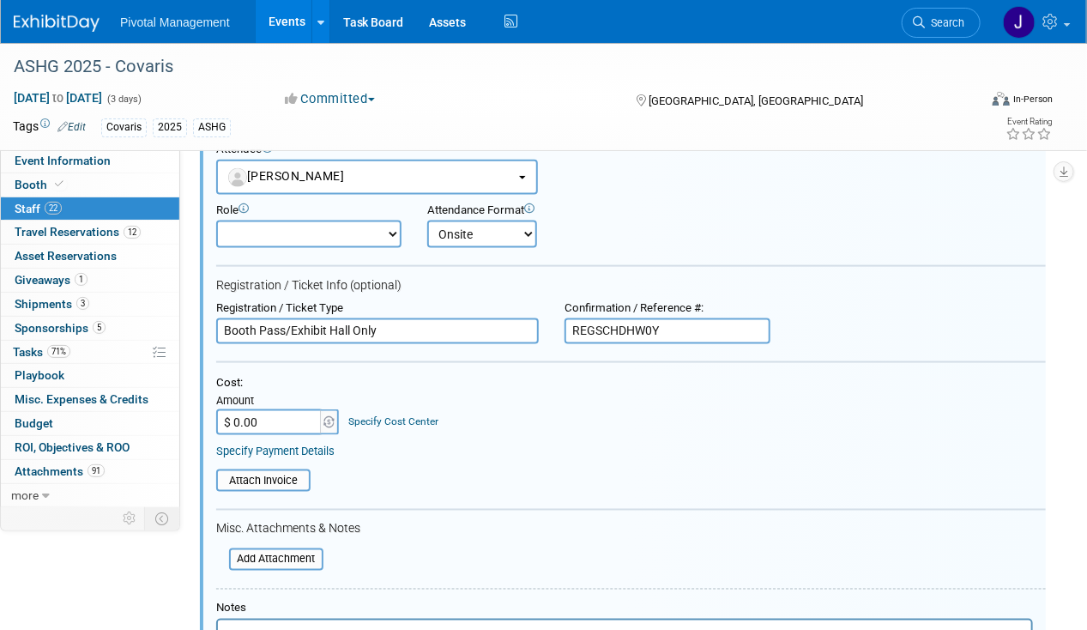
scroll to position [3477, 0]
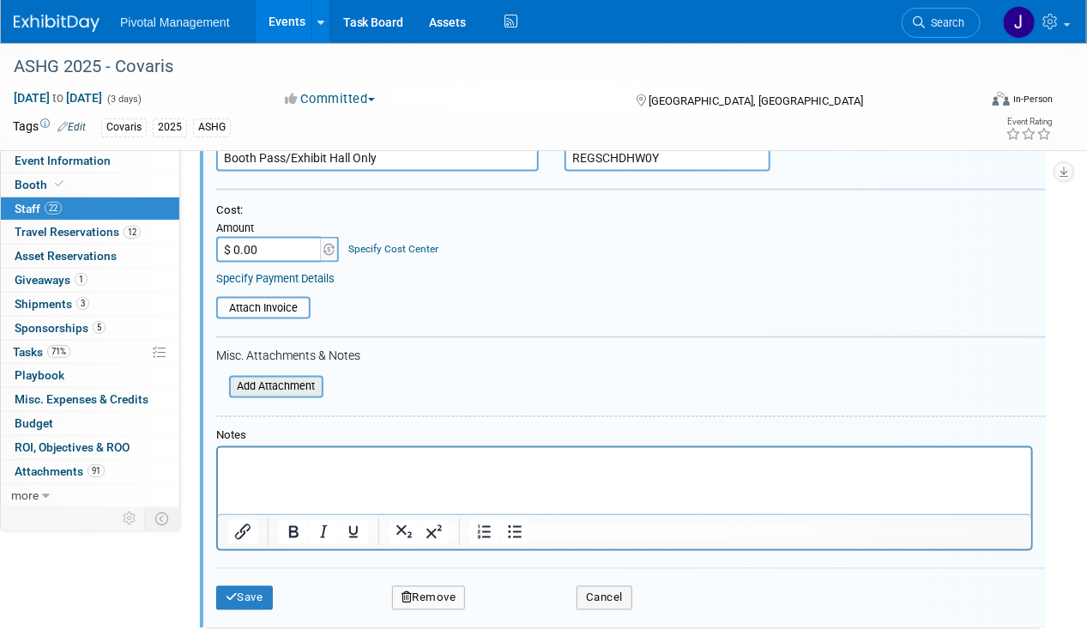
type input "REGSCHDHW0Y"
click at [286, 377] on input "file" at bounding box center [220, 386] width 204 height 19
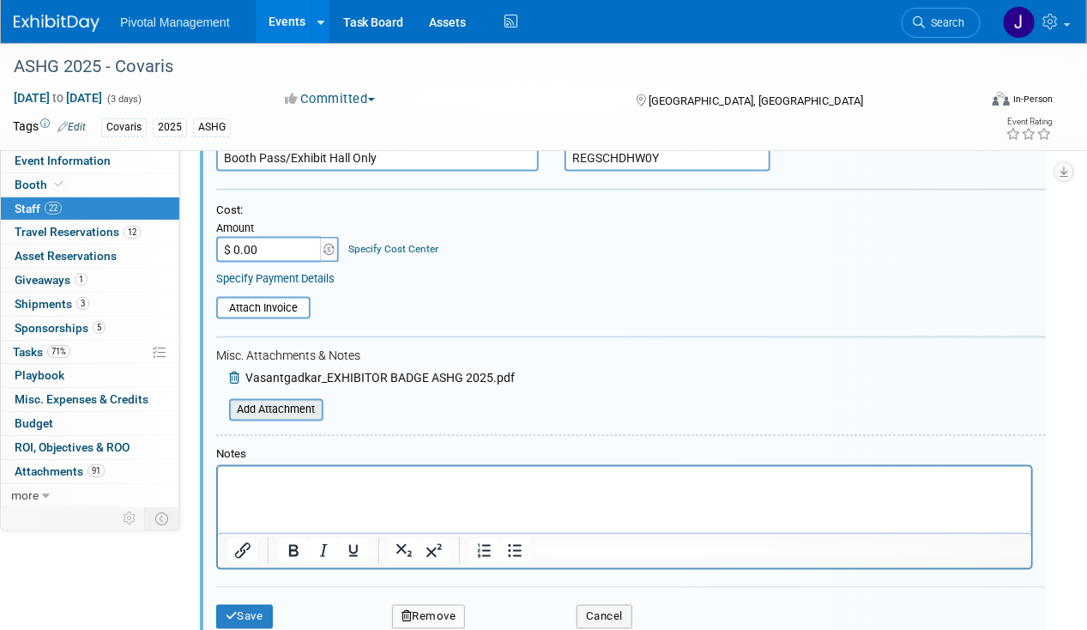
click at [287, 401] on input "file" at bounding box center [220, 410] width 204 height 19
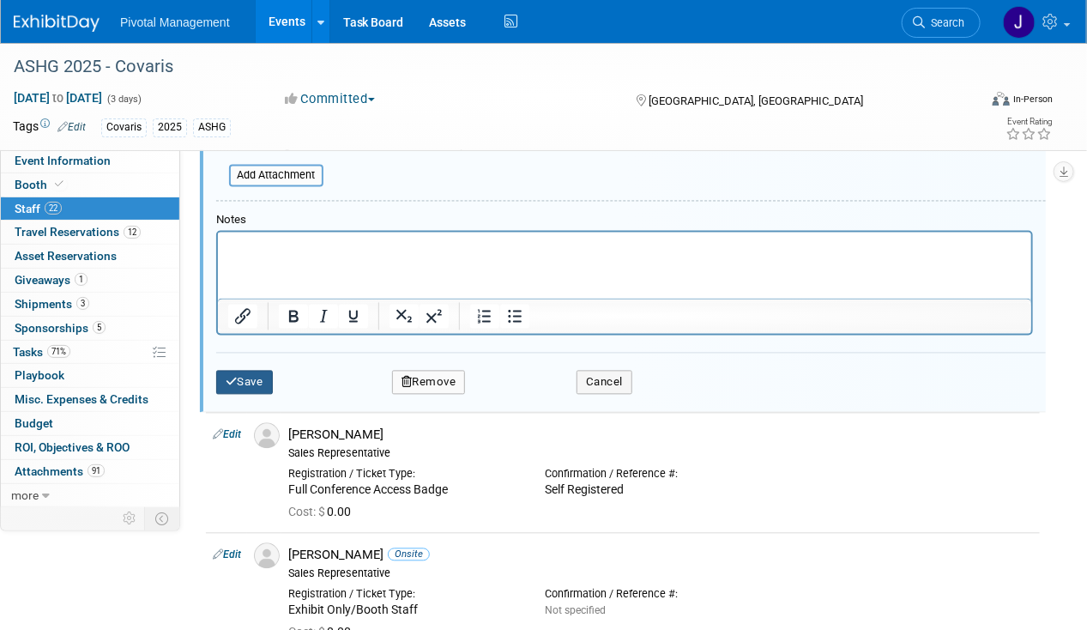
click at [261, 371] on button "Save" at bounding box center [244, 383] width 57 height 24
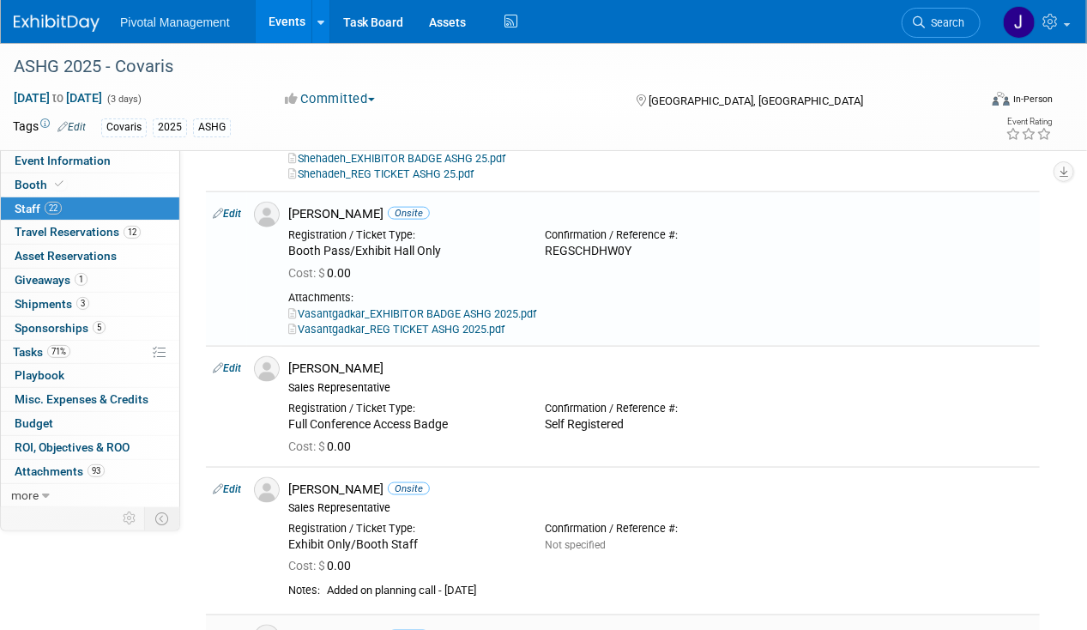
scroll to position [3219, 0]
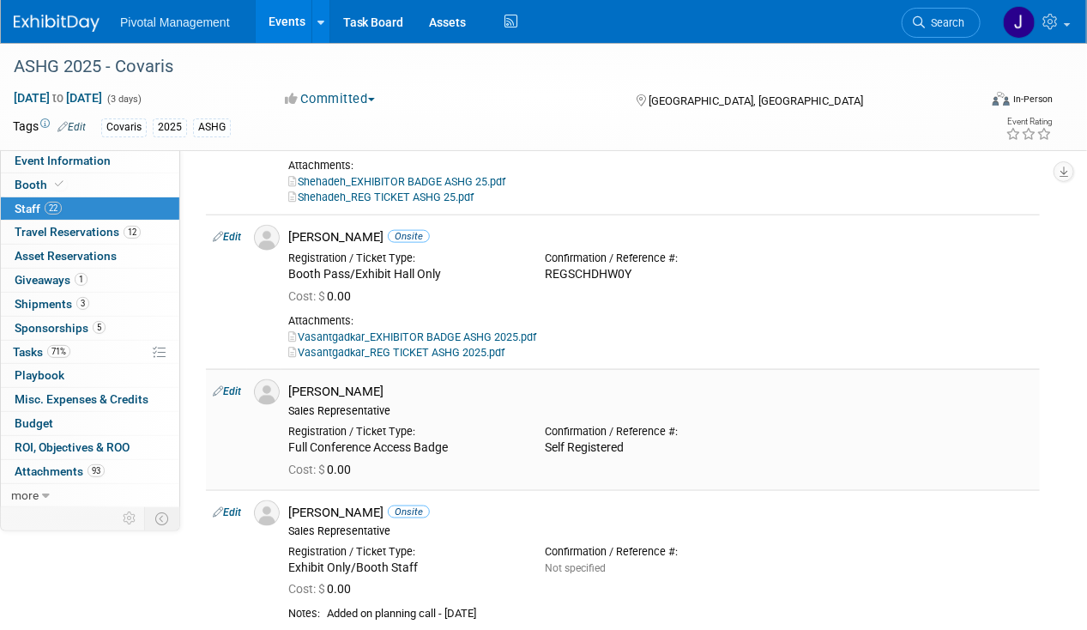
click at [232, 385] on link "Edit" at bounding box center [227, 391] width 28 height 12
select select "8924b151-304e-4209-bd65-fe7ae52abedc"
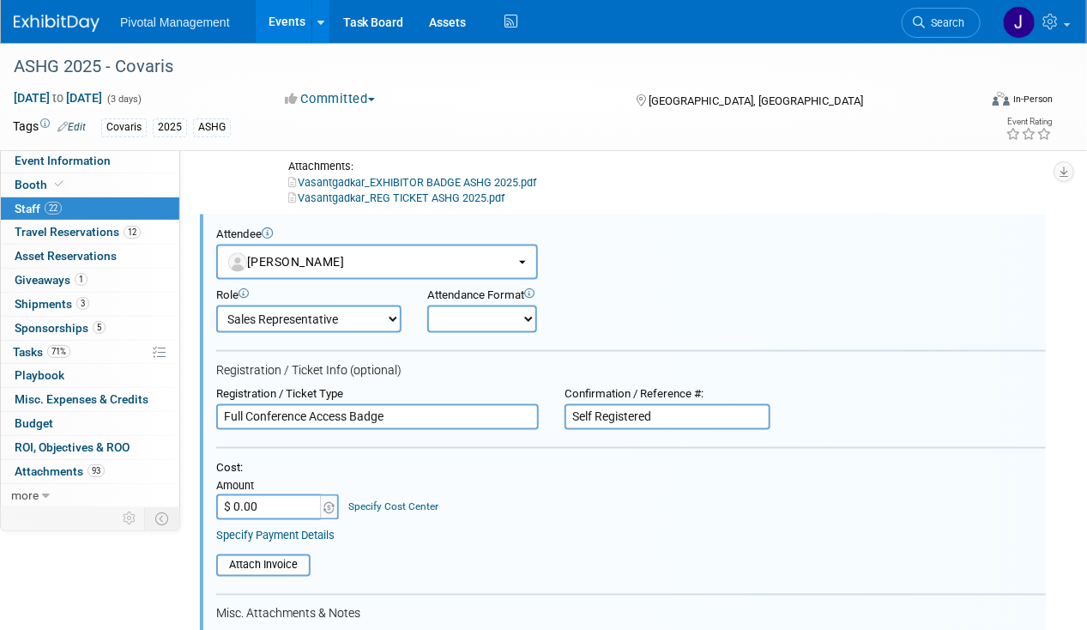
scroll to position [0, 0]
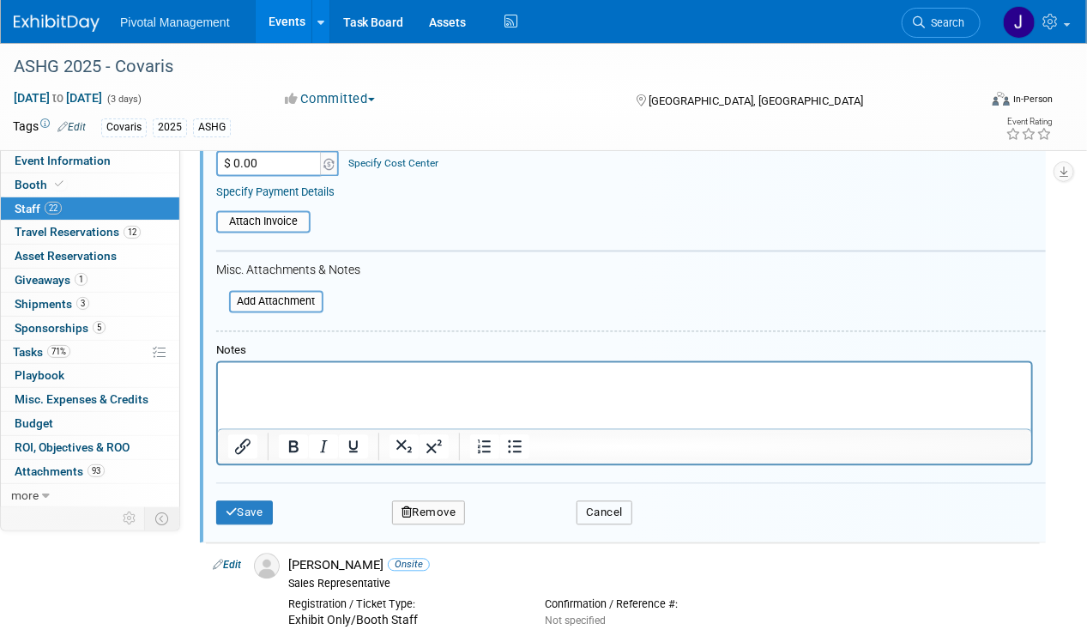
click at [594, 501] on button "Cancel" at bounding box center [604, 513] width 56 height 24
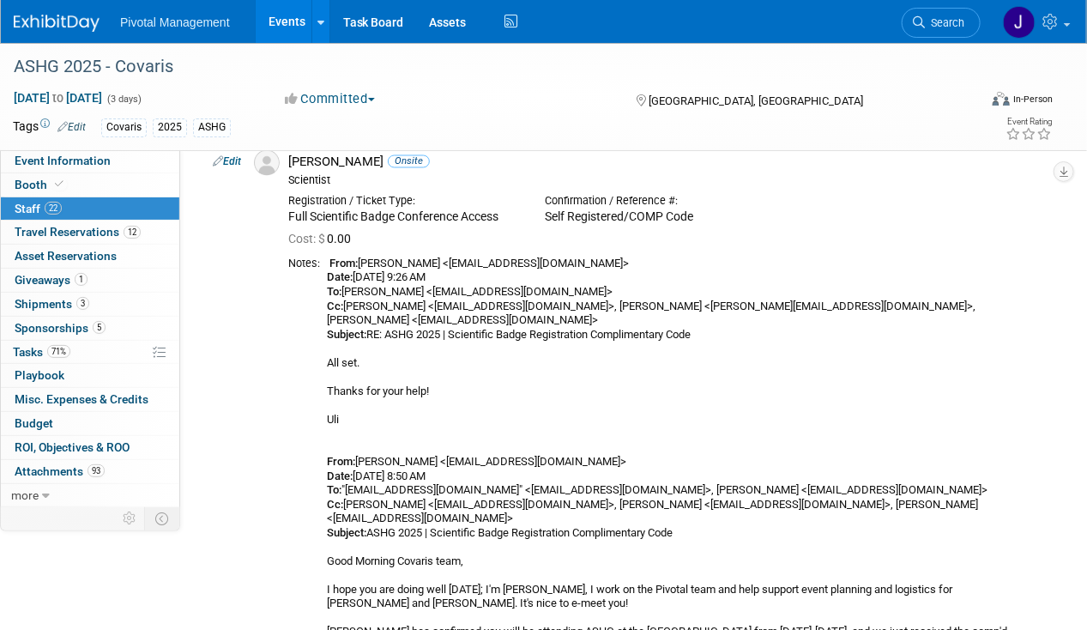
scroll to position [3171, 0]
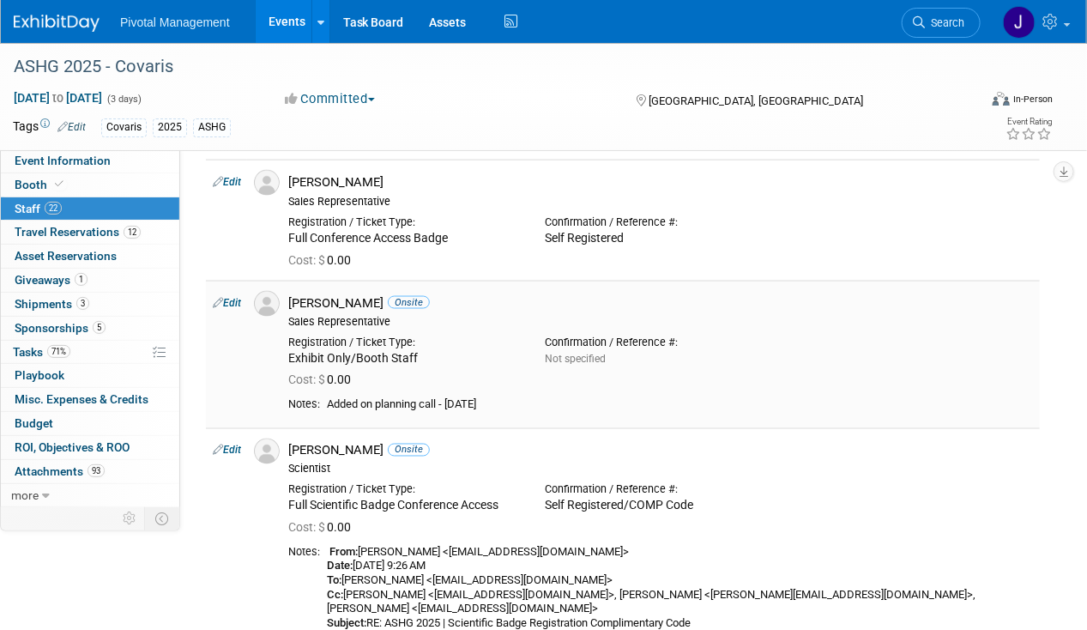
click at [233, 297] on link "Edit" at bounding box center [227, 303] width 28 height 12
select select "5d708e2c-554e-427f-bf3a-8ad6a3b0873f"
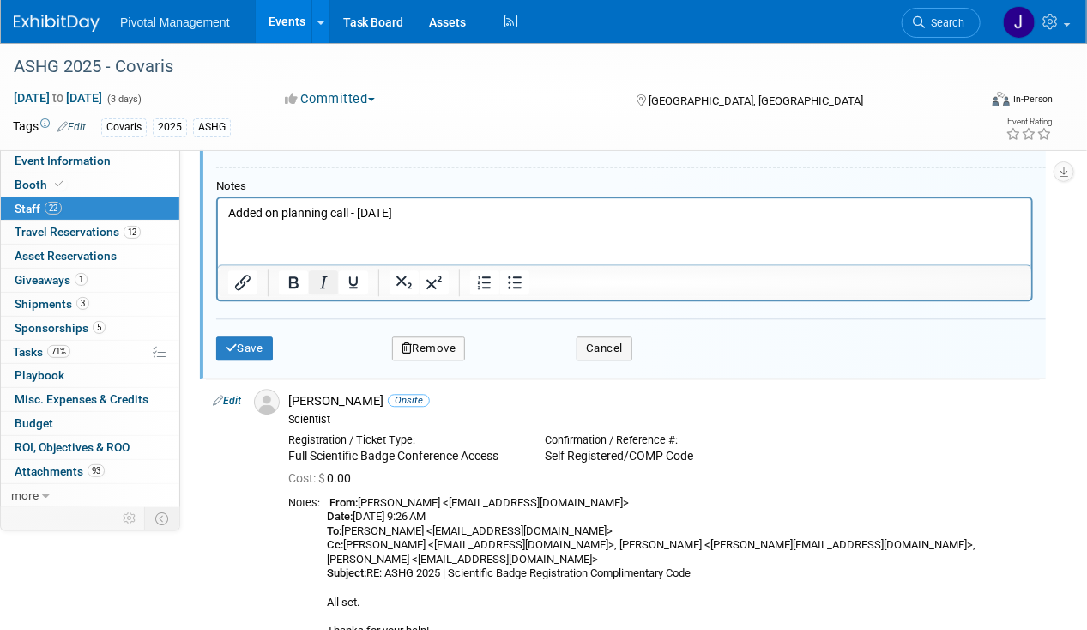
scroll to position [3923, 0]
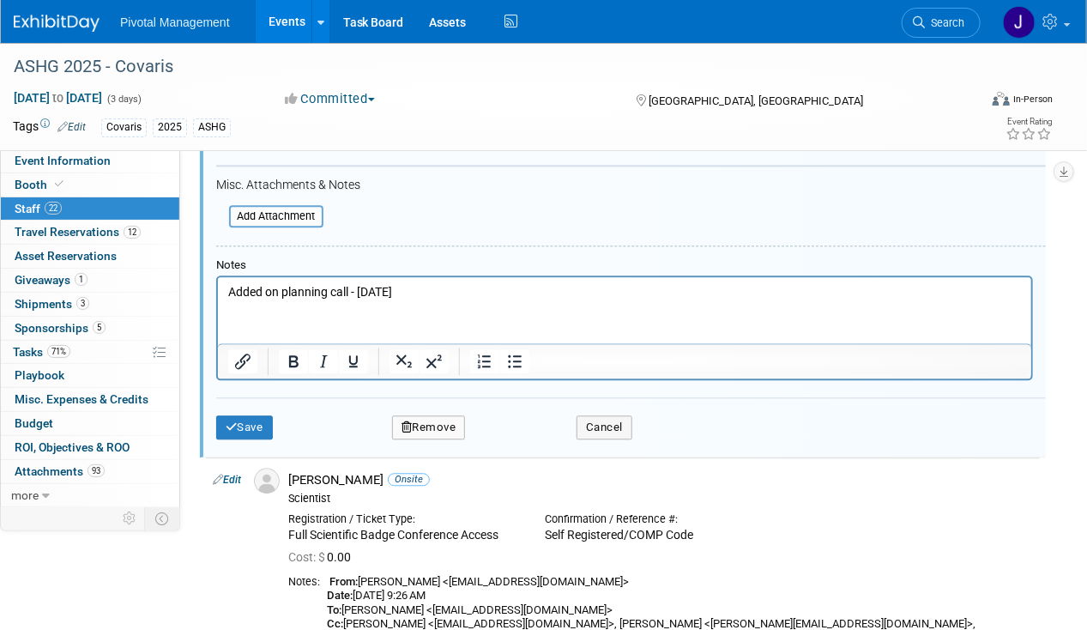
click at [359, 293] on p "Added on planning call - [DATE]" at bounding box center [623, 291] width 793 height 17
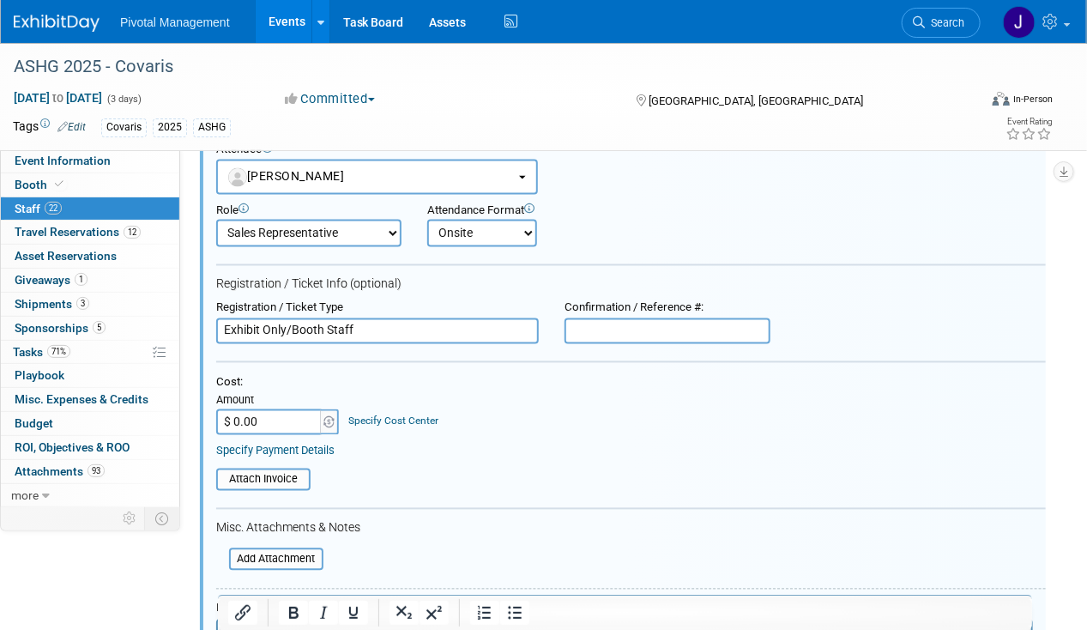
click at [611, 318] on input "text" at bounding box center [667, 331] width 206 height 26
paste input "REGSCHDHW0Y"
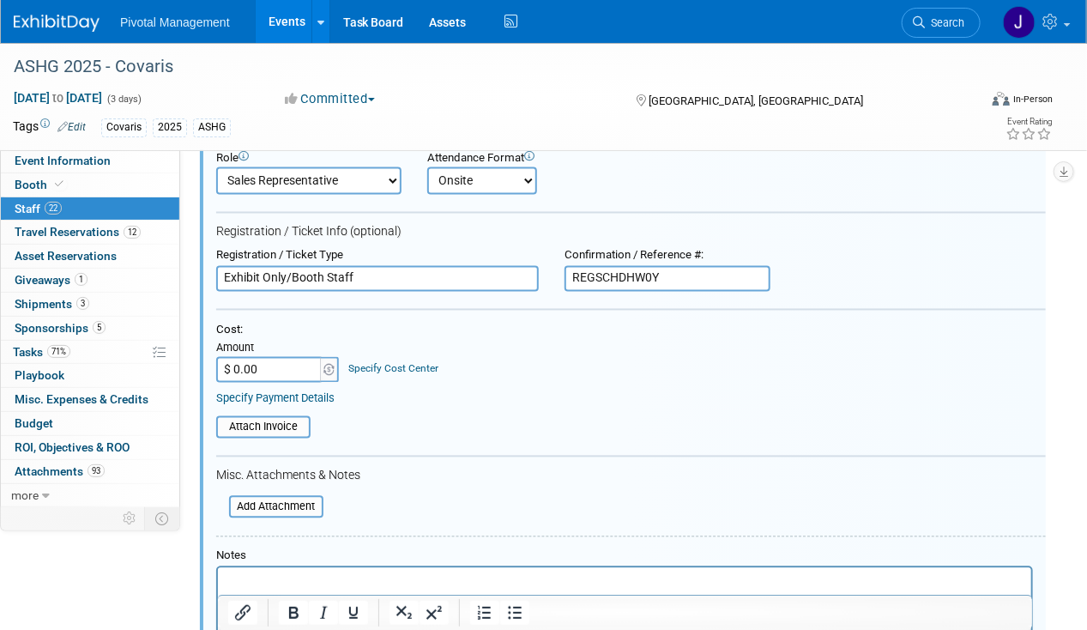
scroll to position [3665, 0]
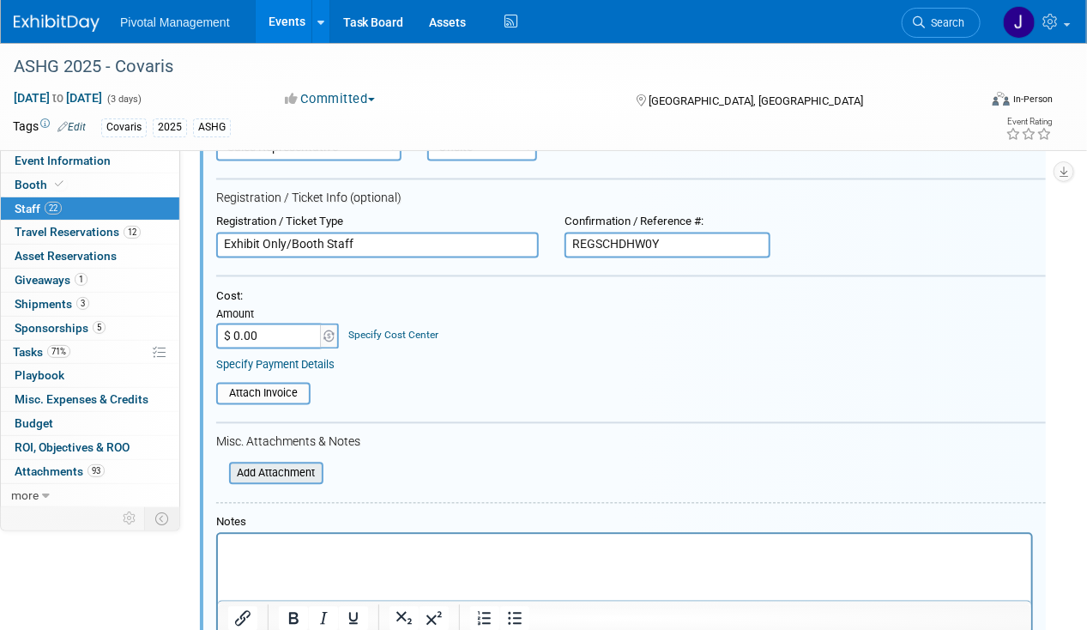
type input "REGSCHDHW0Y"
click at [283, 464] on input "file" at bounding box center [220, 473] width 204 height 19
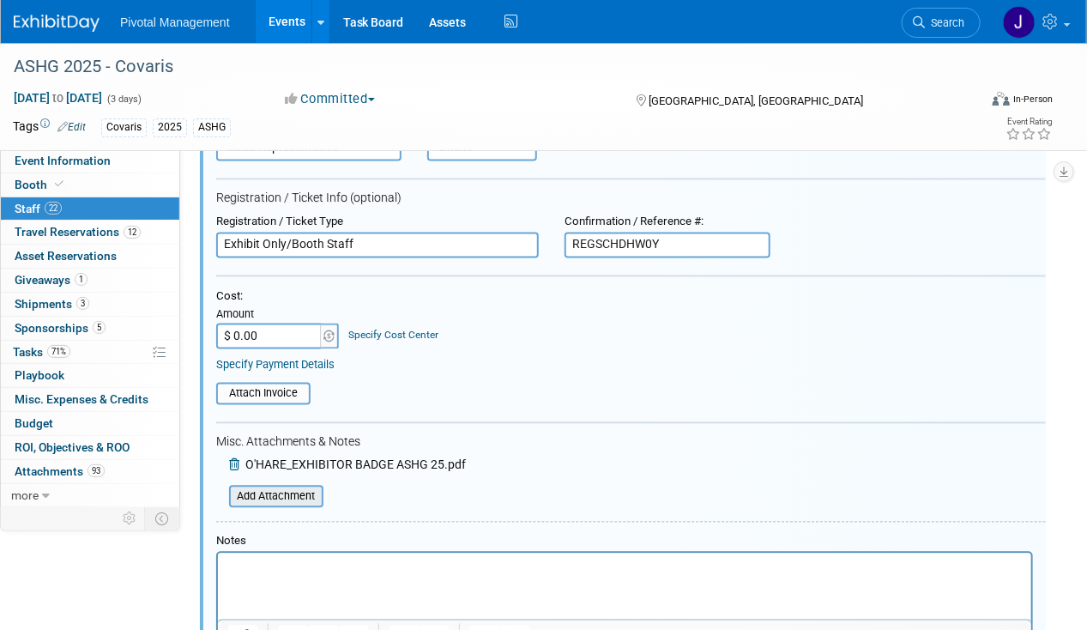
click at [283, 487] on input "file" at bounding box center [220, 496] width 204 height 19
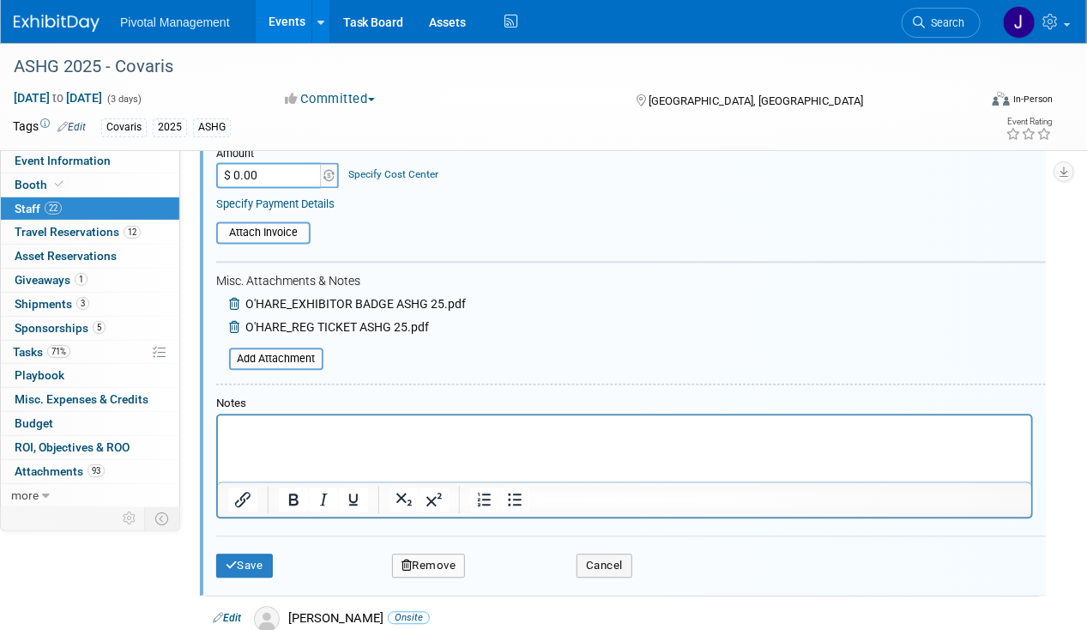
scroll to position [3923, 0]
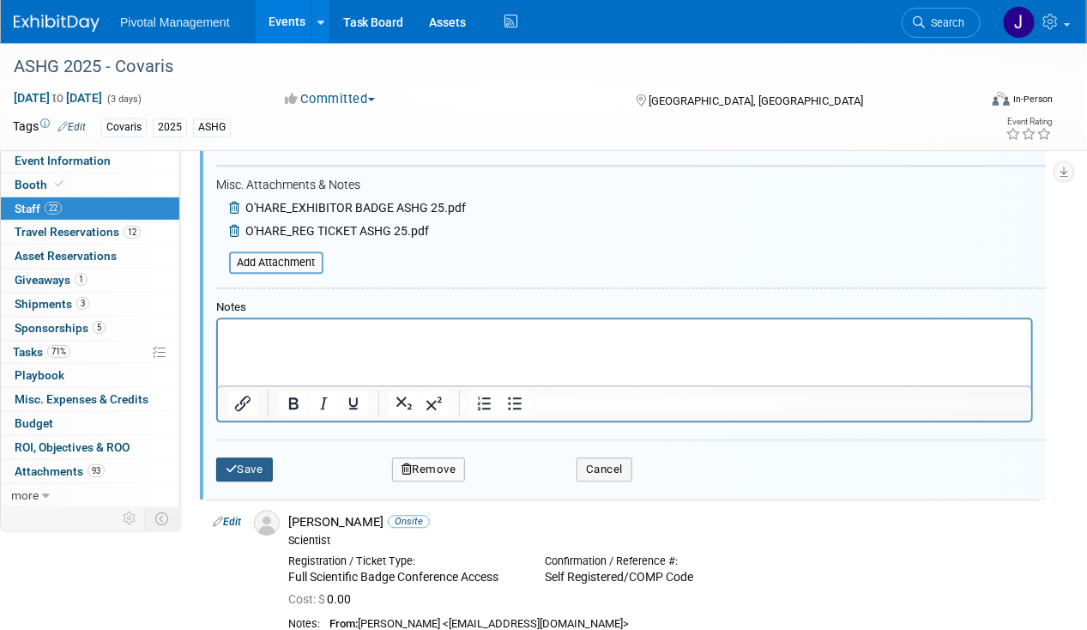
click at [262, 457] on button "Save" at bounding box center [244, 469] width 57 height 24
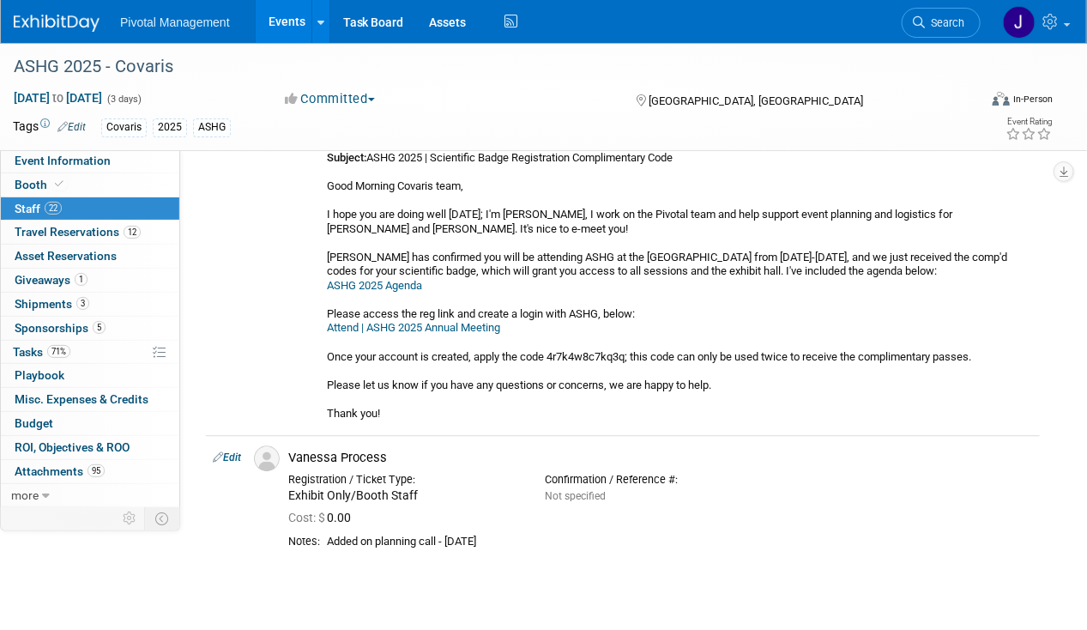
scroll to position [4203, 0]
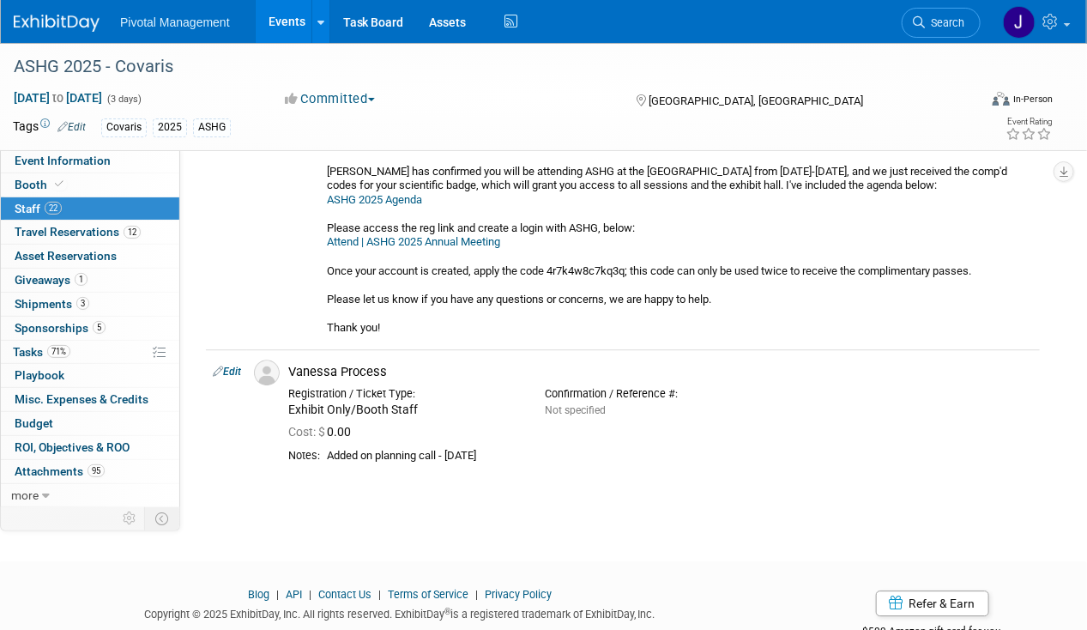
click at [230, 365] on link "Edit" at bounding box center [227, 371] width 28 height 12
select select "0234c296-f242-4a79-bd07-e856e451c439"
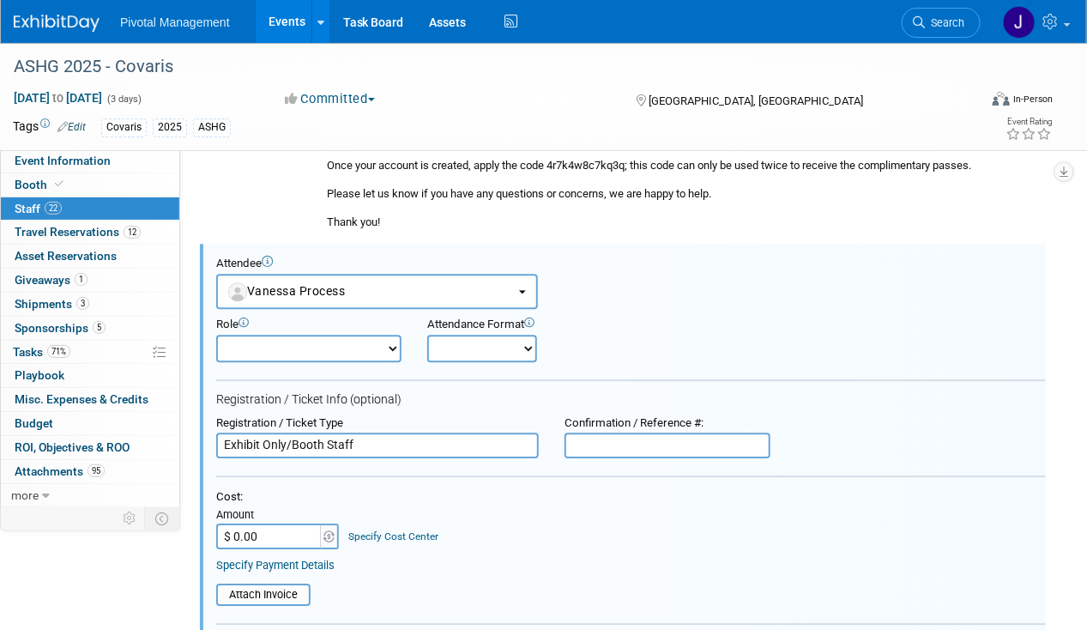
scroll to position [0, 0]
click at [449, 335] on select "Onsite Remote" at bounding box center [482, 348] width 110 height 27
select select "1"
click at [427, 335] on select "Onsite Remote" at bounding box center [482, 348] width 110 height 27
click at [598, 432] on input "text" at bounding box center [667, 445] width 206 height 26
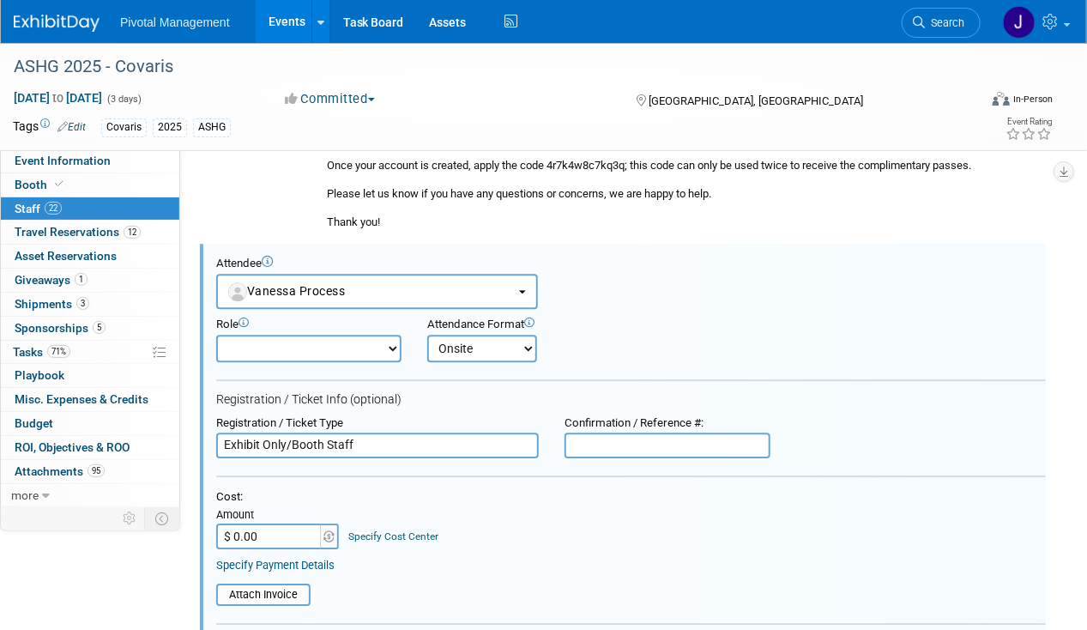
paste input "REGSCHDHW0Y"
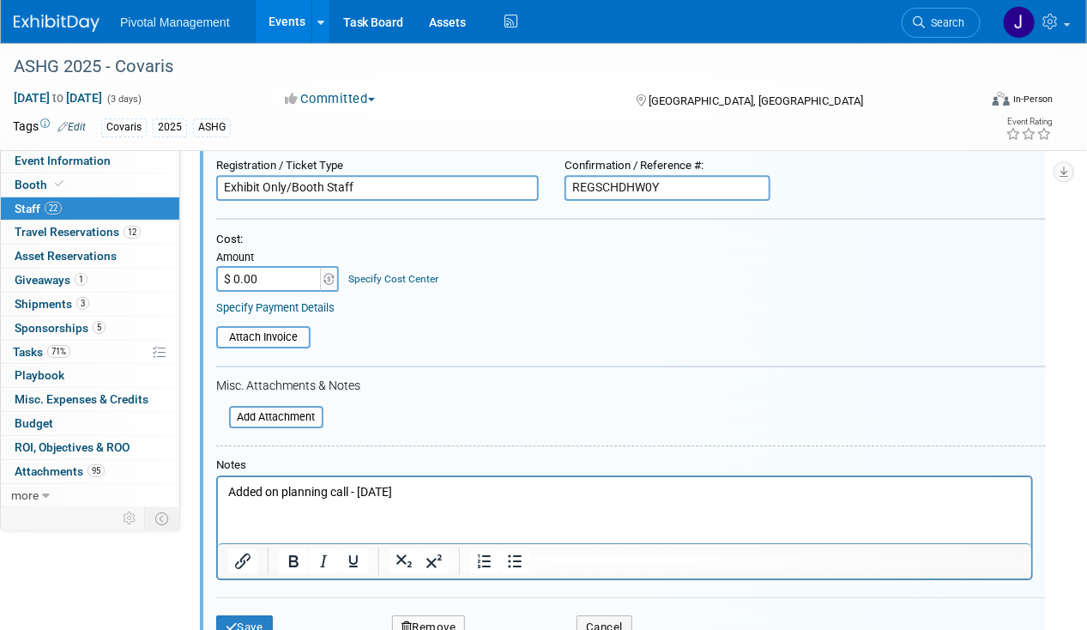
type input "REGSCHDHW0Y"
click at [336, 490] on p "Added on planning call - [DATE]" at bounding box center [623, 492] width 793 height 17
click at [335, 490] on p "Added on planning call - [DATE]" at bounding box center [623, 492] width 793 height 17
click at [273, 407] on input "file" at bounding box center [220, 416] width 204 height 19
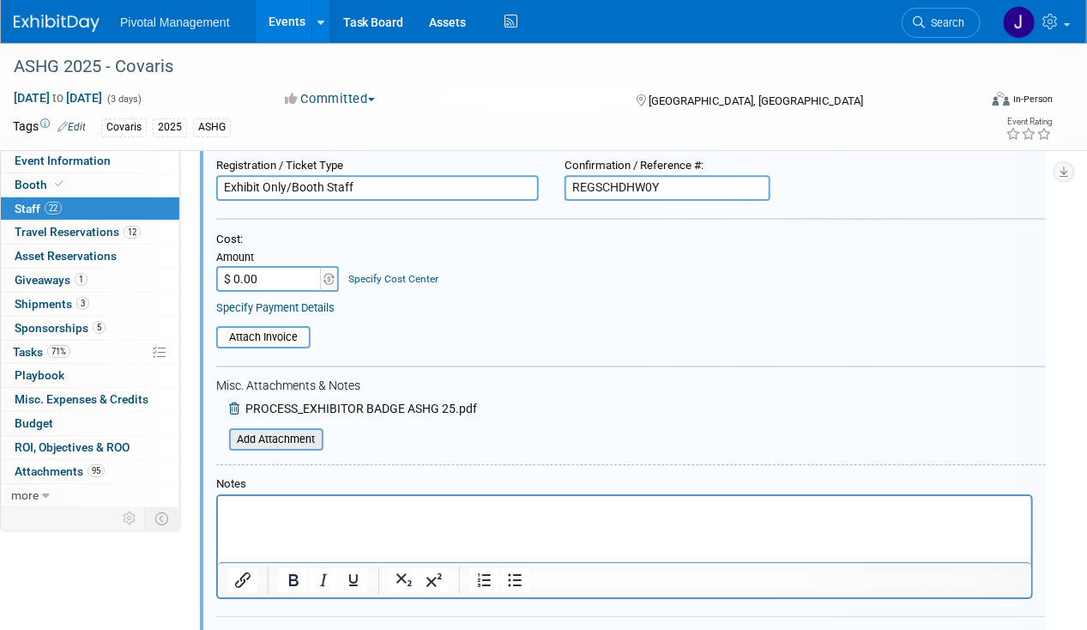
click at [277, 430] on input "file" at bounding box center [220, 439] width 204 height 19
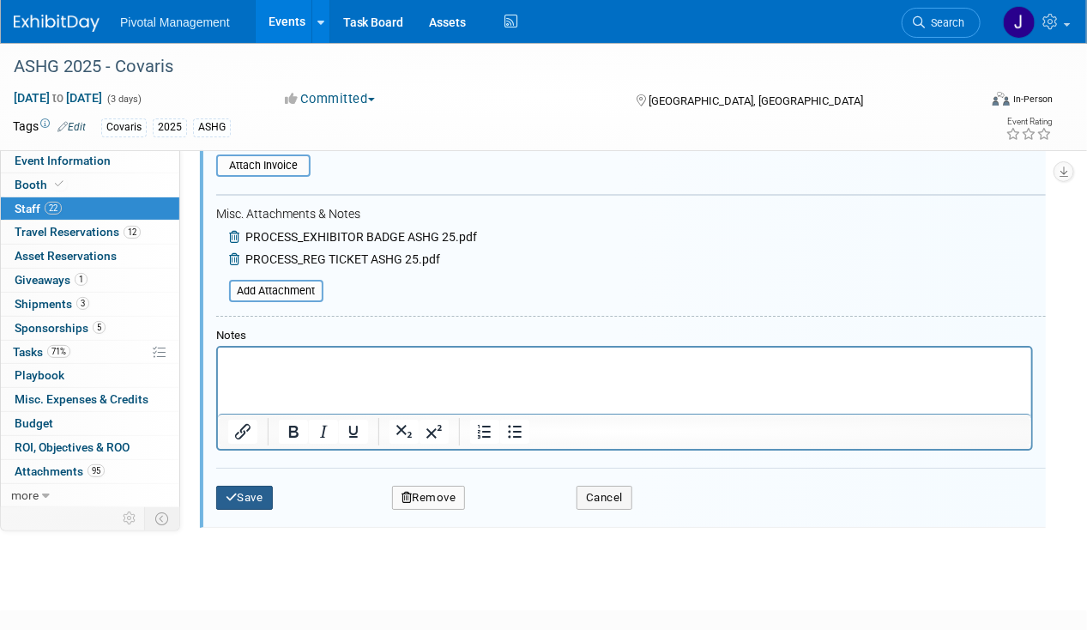
click at [264, 486] on button "Save" at bounding box center [244, 498] width 57 height 24
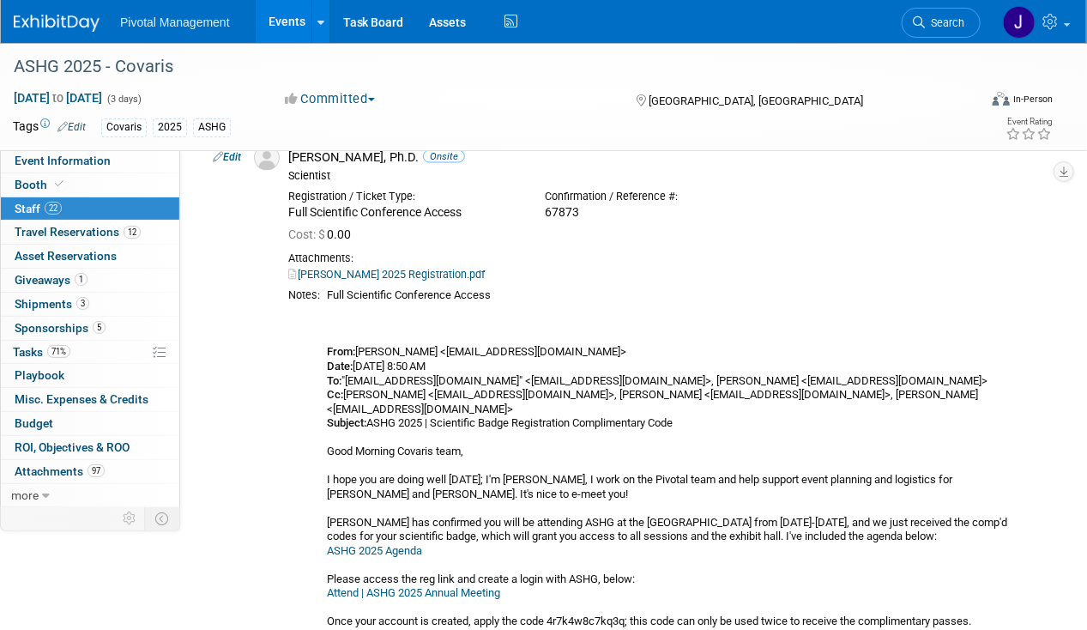
scroll to position [944, 0]
